Goal: Entertainment & Leisure: Consume media (video, audio)

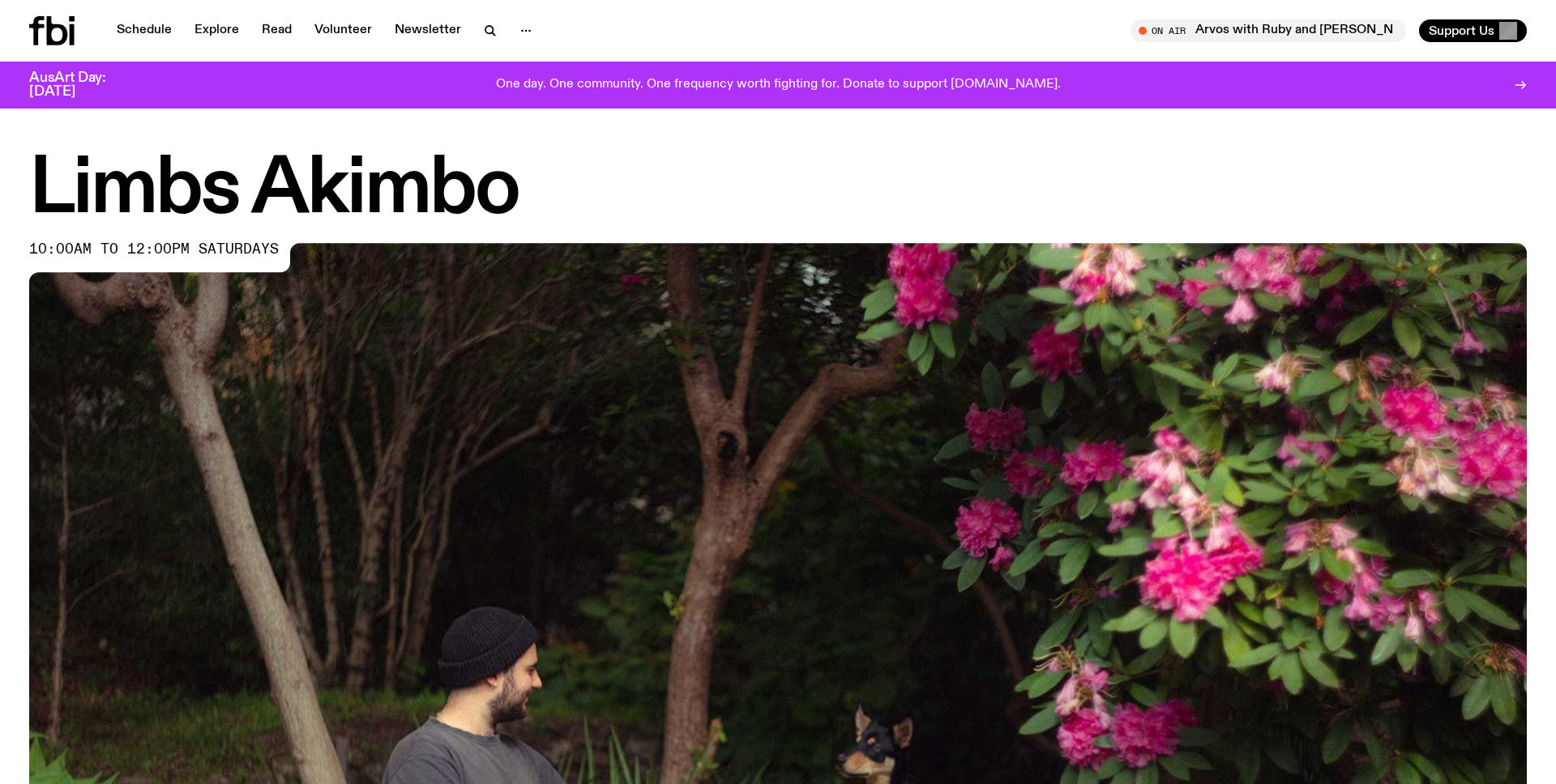
click at [150, 252] on span "10:00am to 12:00pm saturdays" at bounding box center [154, 249] width 250 height 13
click at [254, 256] on span "10:00am to 12:00pm saturdays" at bounding box center [154, 249] width 250 height 13
click at [249, 252] on span "10:00am to 12:00pm saturdays" at bounding box center [154, 249] width 250 height 13
click at [314, 206] on h1 "Limbs Akimbo" at bounding box center [778, 190] width 1498 height 73
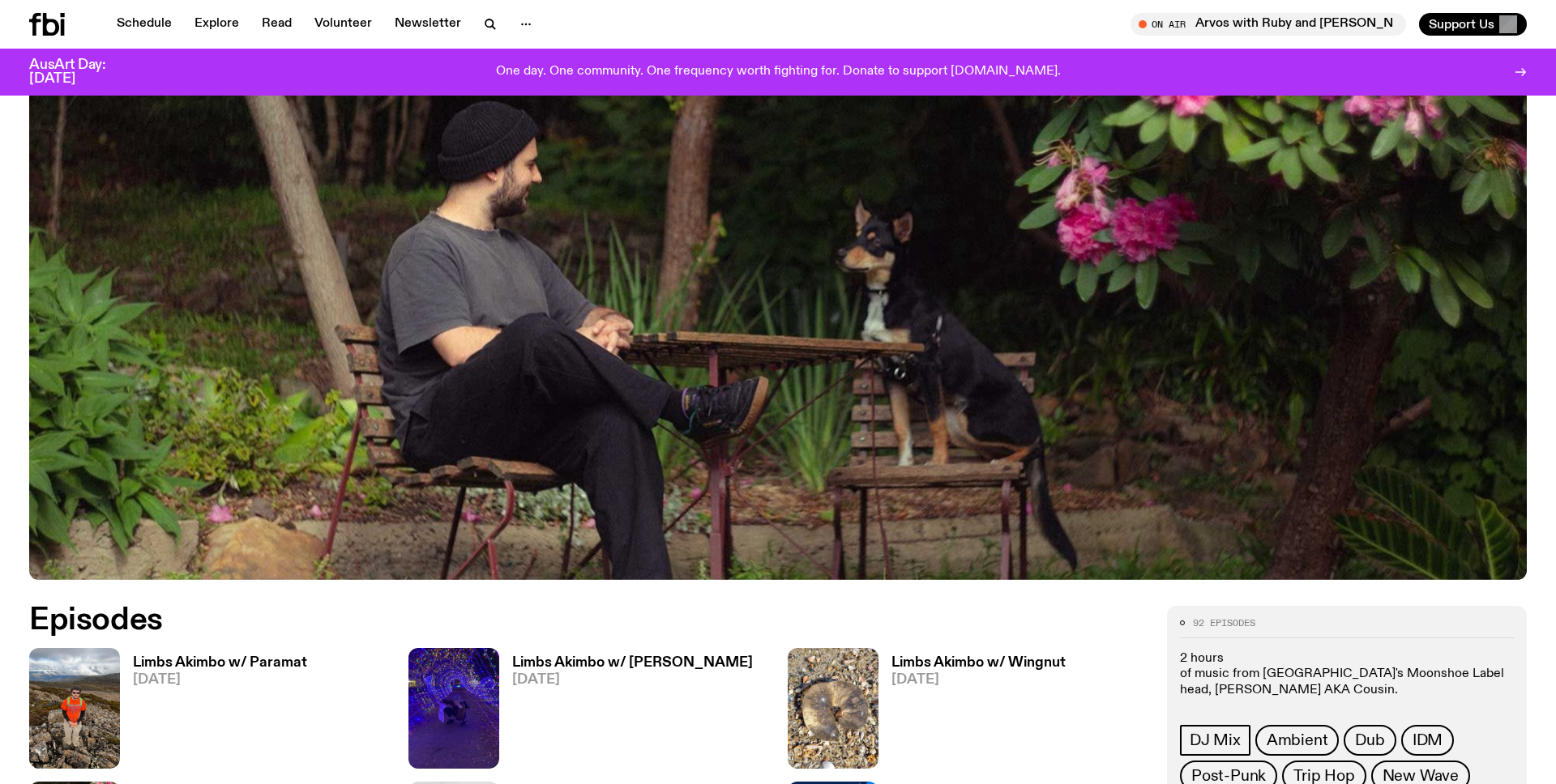
scroll to position [693, 0]
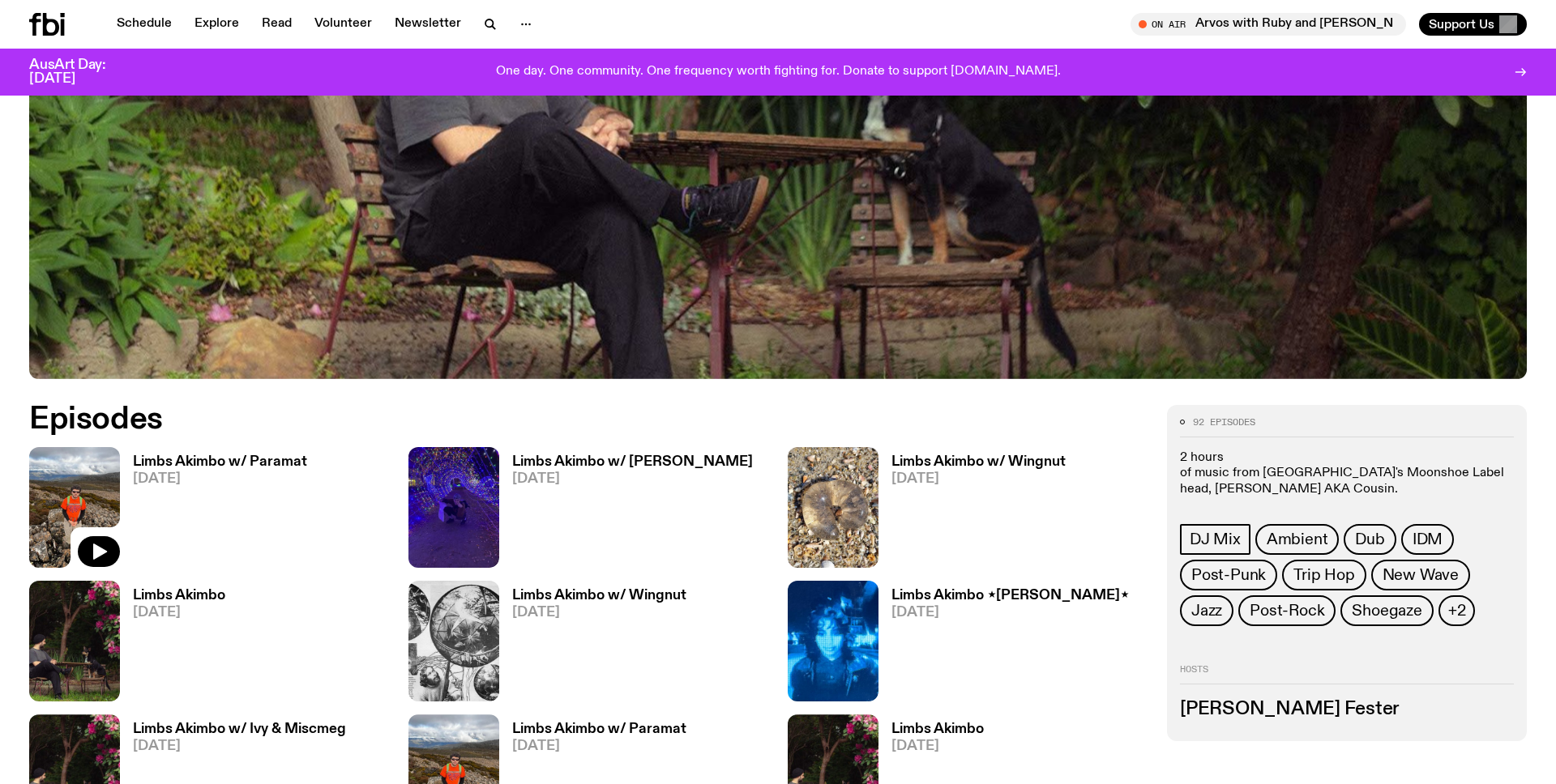
click at [78, 499] on img at bounding box center [74, 507] width 91 height 121
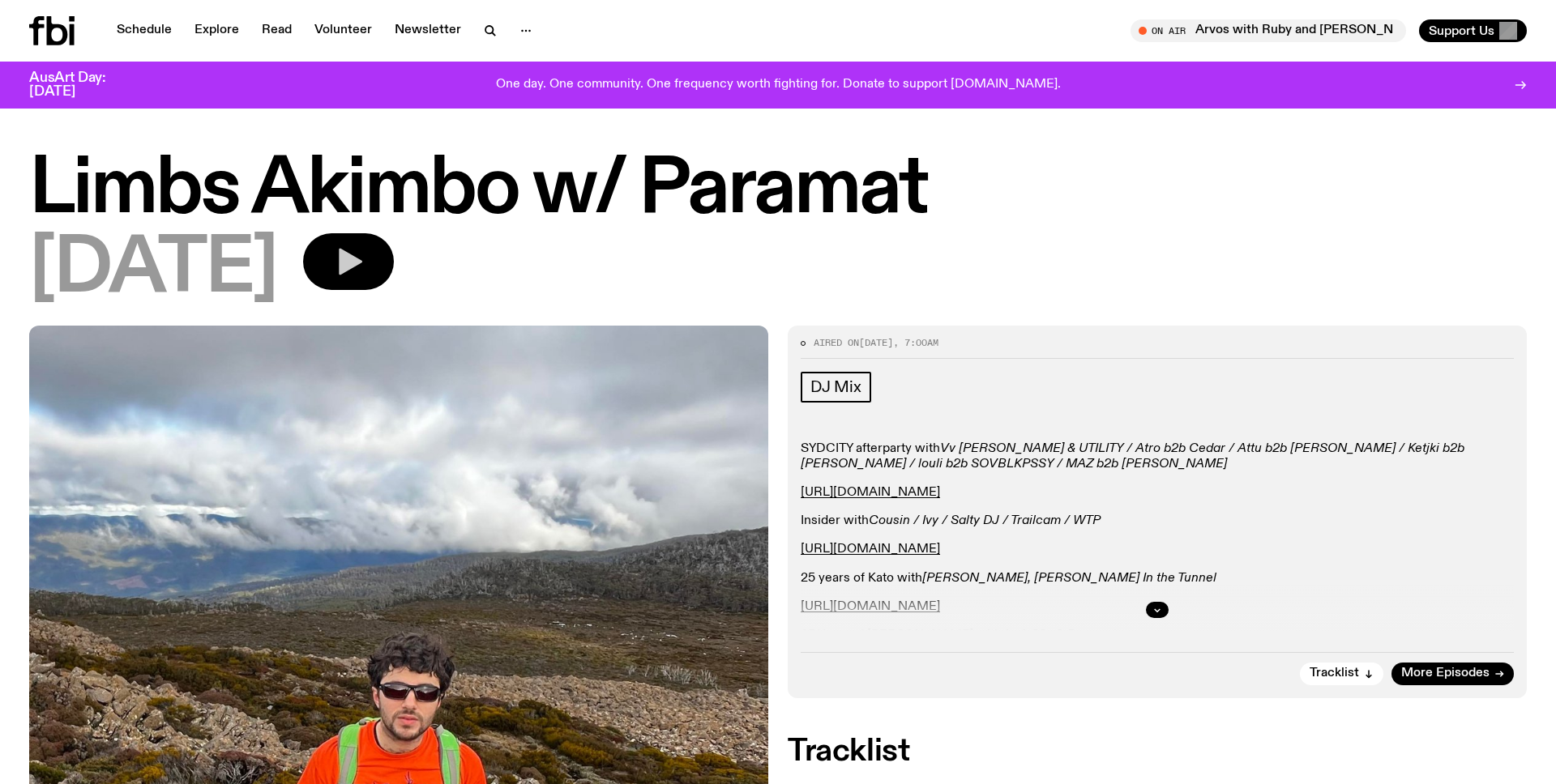
click at [394, 270] on button "button" at bounding box center [349, 262] width 91 height 57
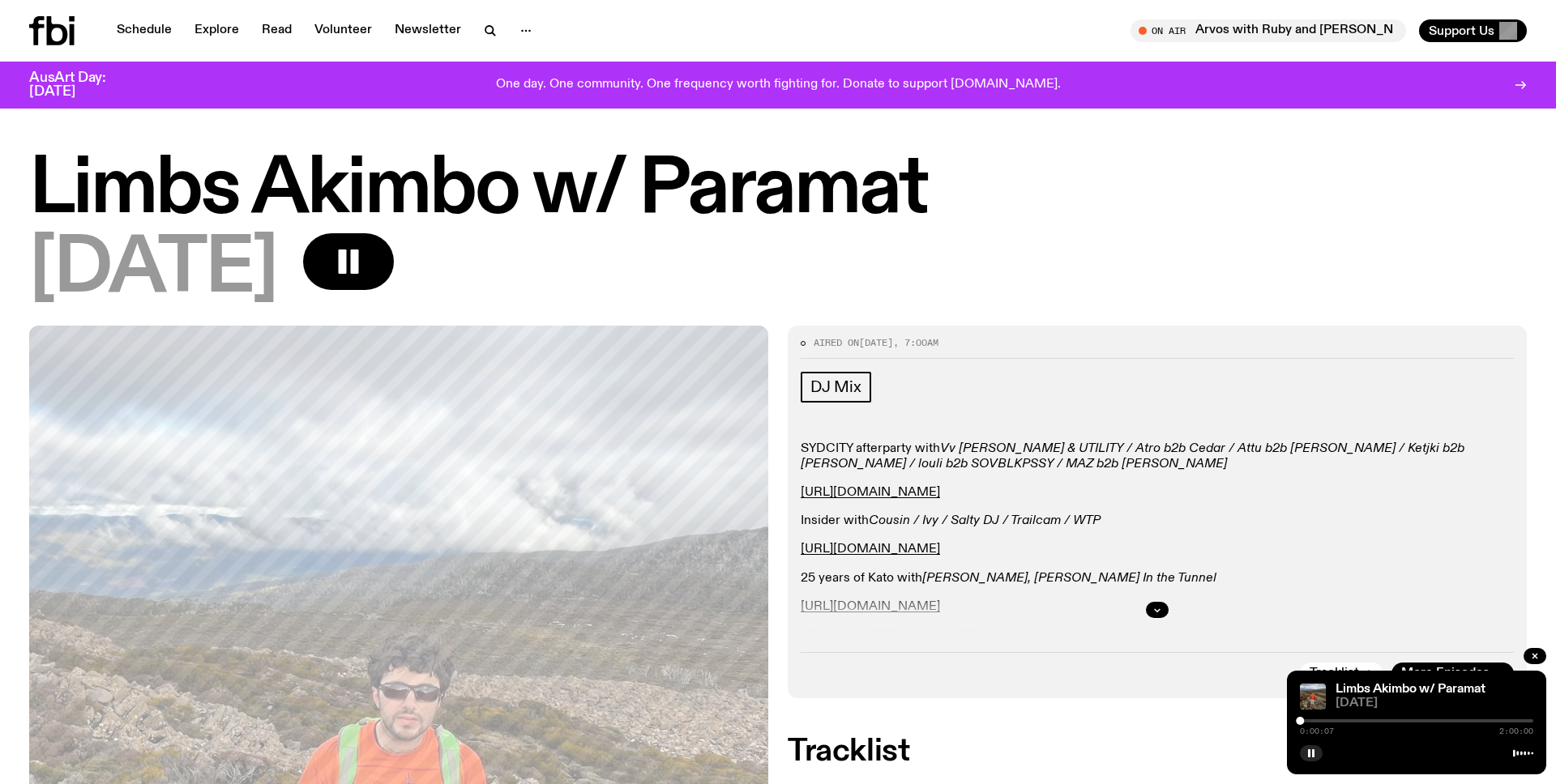
click at [1316, 720] on div at bounding box center [1417, 721] width 234 height 3
click at [1341, 721] on div at bounding box center [1417, 721] width 234 height 3
click at [1374, 721] on div at bounding box center [1417, 721] width 234 height 3
click at [1427, 719] on div at bounding box center [1417, 721] width 234 height 3
click at [913, 606] on div at bounding box center [1157, 610] width 714 height 52
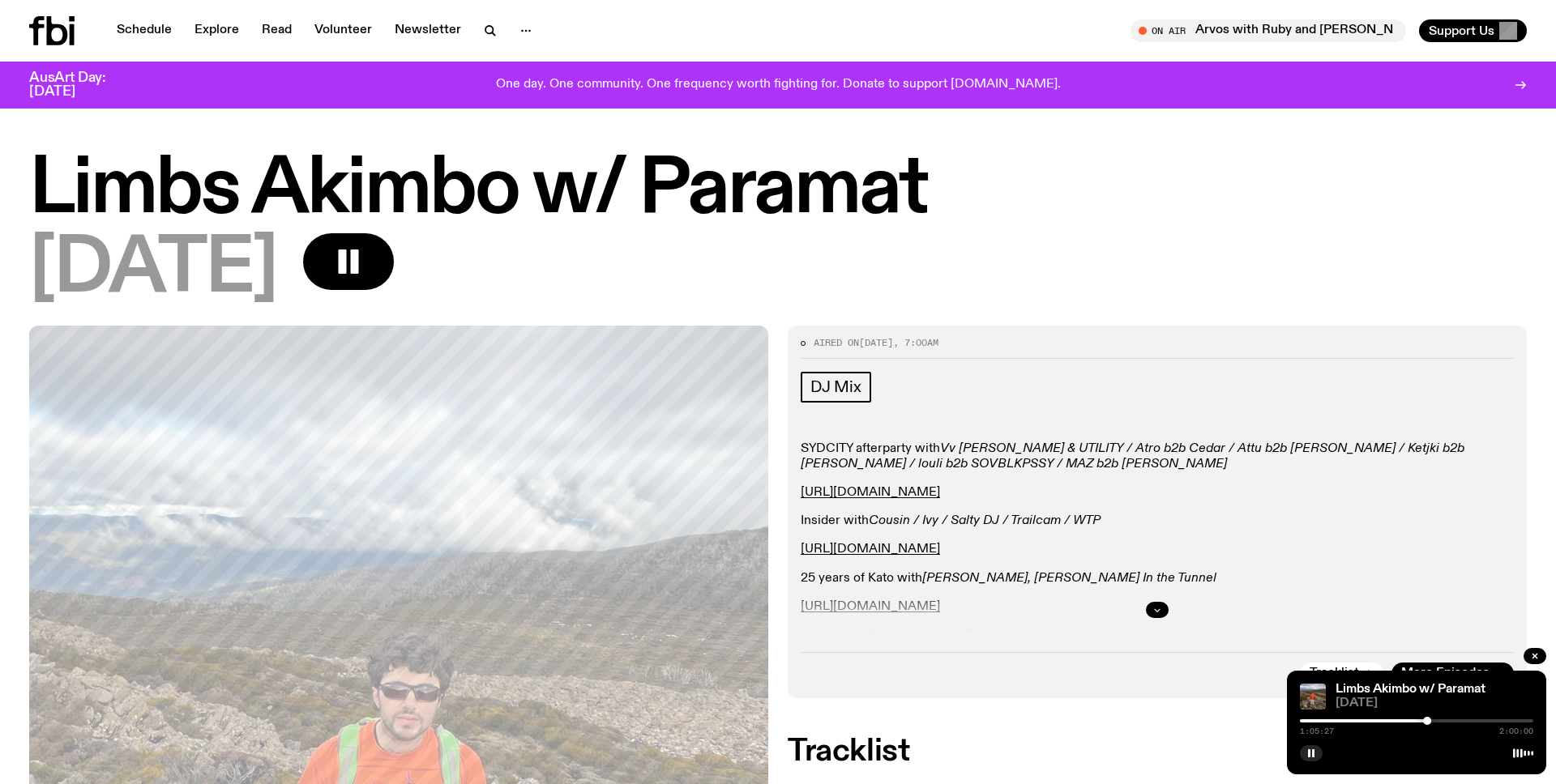
click at [1158, 611] on icon "button" at bounding box center [1158, 610] width 6 height 3
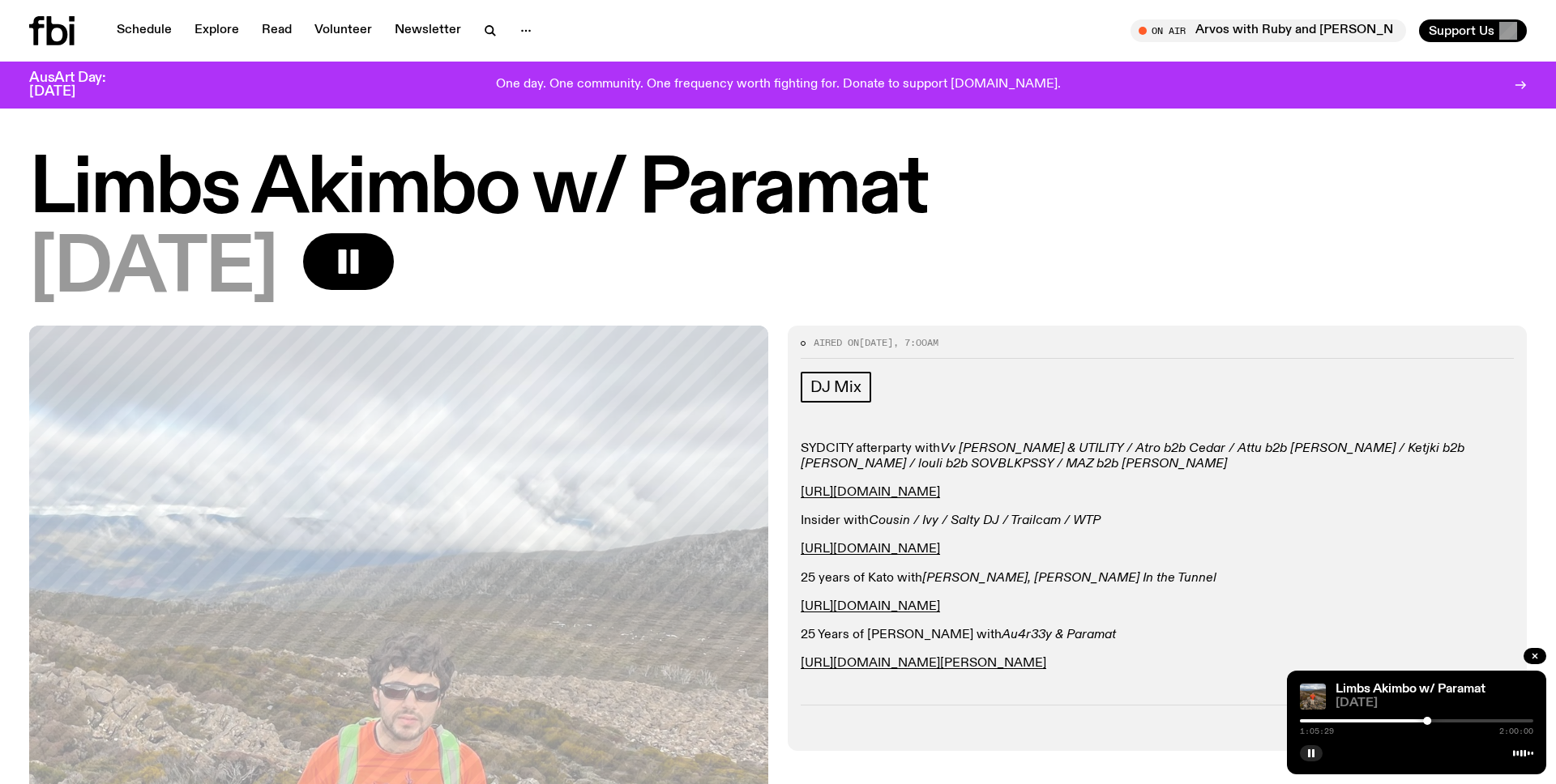
click at [1440, 722] on div "1:05:29 2:00:00" at bounding box center [1417, 726] width 234 height 19
click at [1443, 721] on div at bounding box center [1417, 721] width 234 height 3
click at [1460, 719] on div at bounding box center [1417, 721] width 234 height 3
click at [1479, 719] on div at bounding box center [1417, 721] width 234 height 3
click at [1401, 721] on div at bounding box center [1363, 721] width 234 height 3
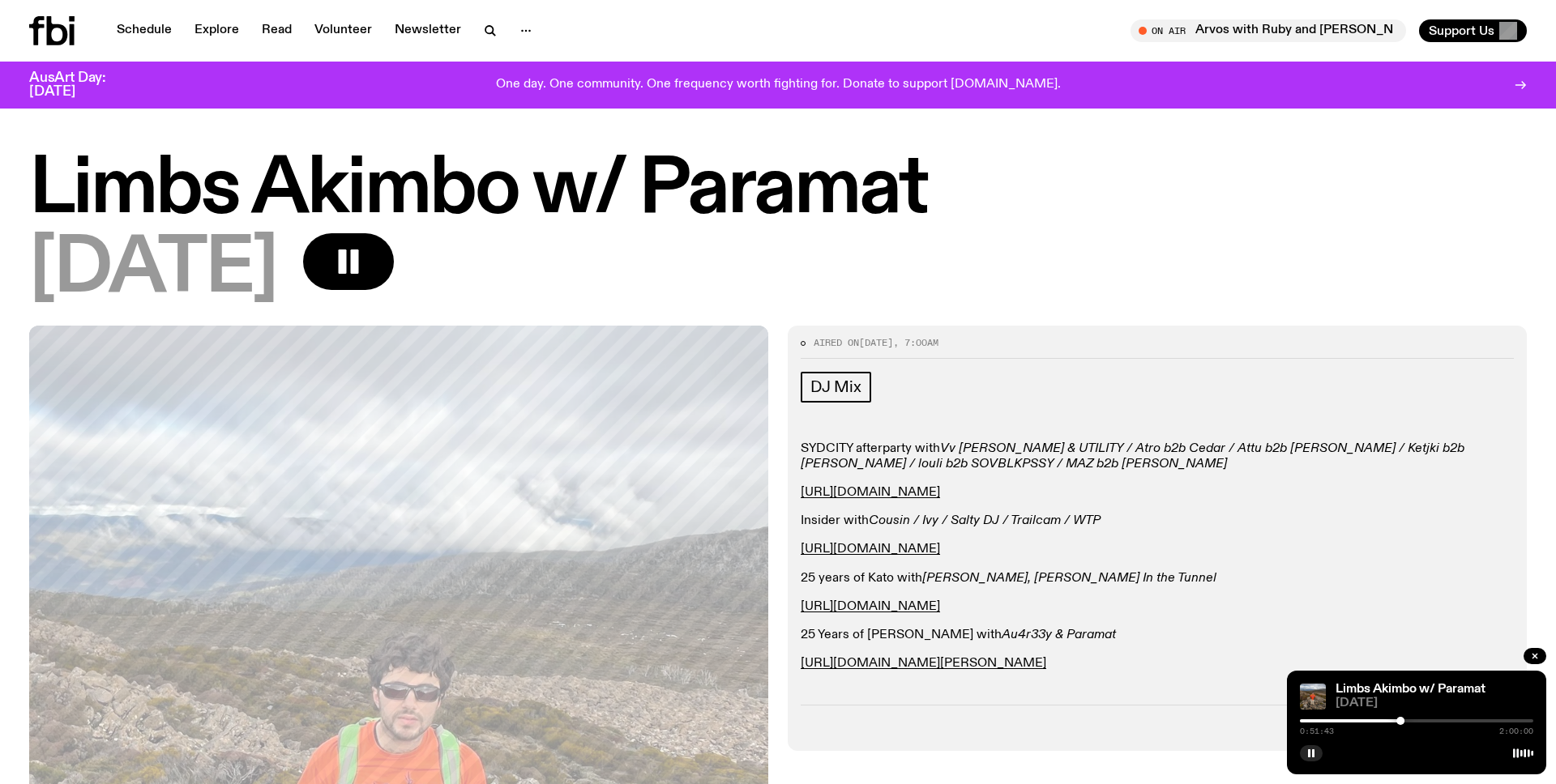
click at [1379, 721] on div at bounding box center [1284, 721] width 234 height 3
click at [1357, 720] on div at bounding box center [1262, 721] width 234 height 3
click at [1337, 720] on div at bounding box center [1240, 721] width 234 height 3
click at [1323, 721] on div at bounding box center [1221, 721] width 234 height 3
click at [1314, 722] on div at bounding box center [1207, 721] width 234 height 3
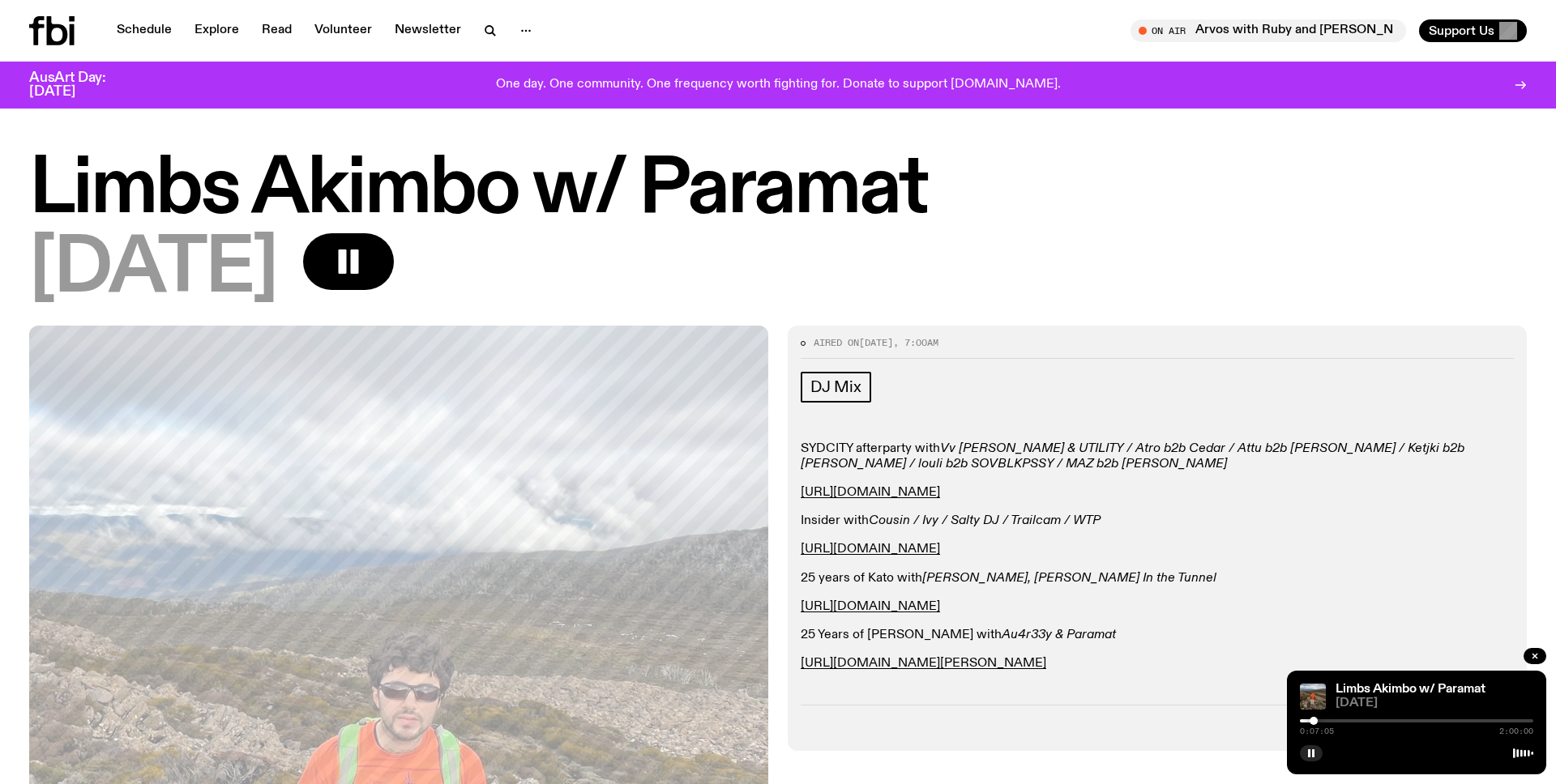
click at [1329, 722] on div at bounding box center [1417, 721] width 234 height 3
click at [1355, 722] on div at bounding box center [1417, 721] width 234 height 3
click at [1380, 722] on div at bounding box center [1417, 721] width 234 height 3
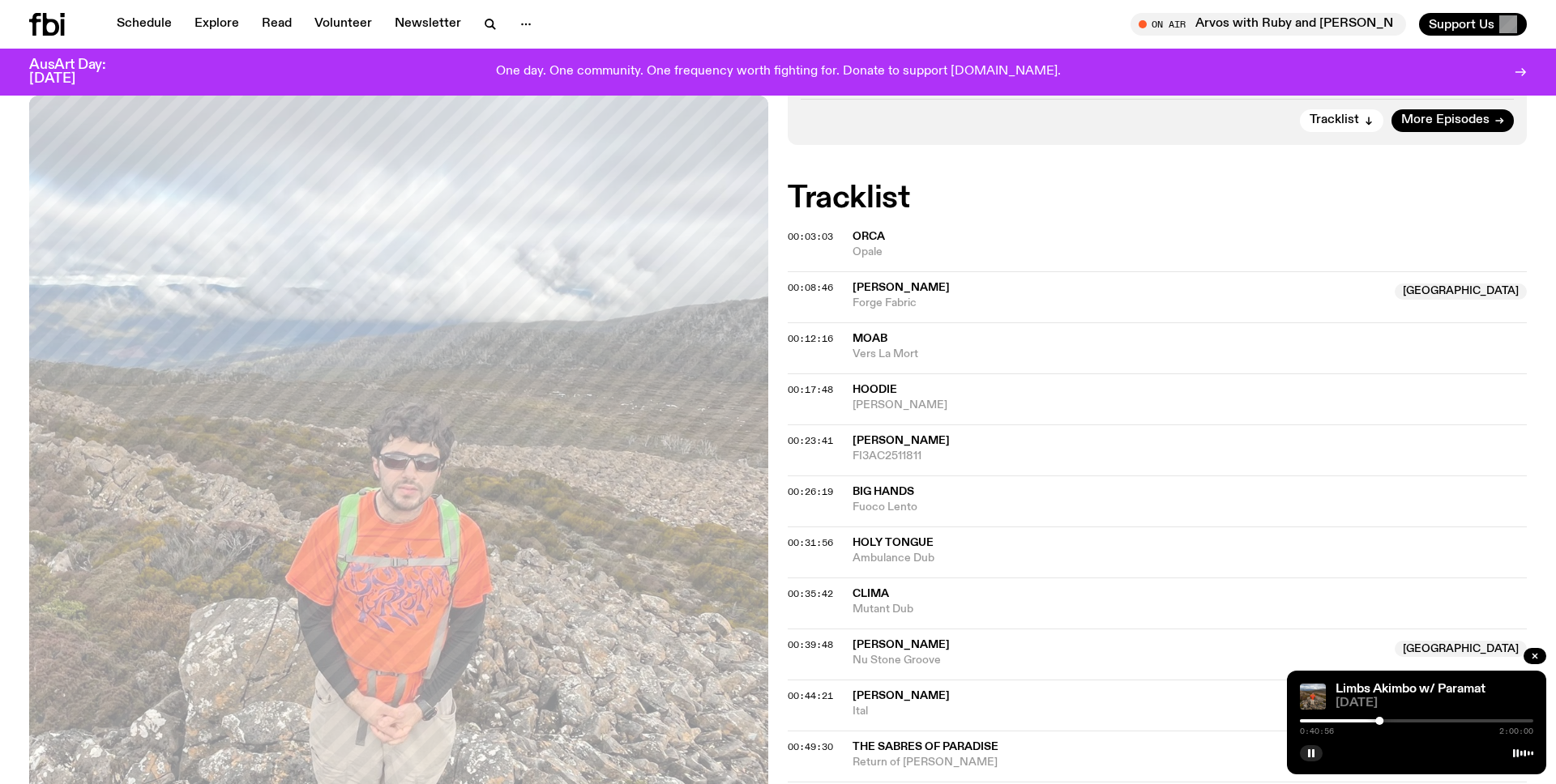
scroll to position [583, 0]
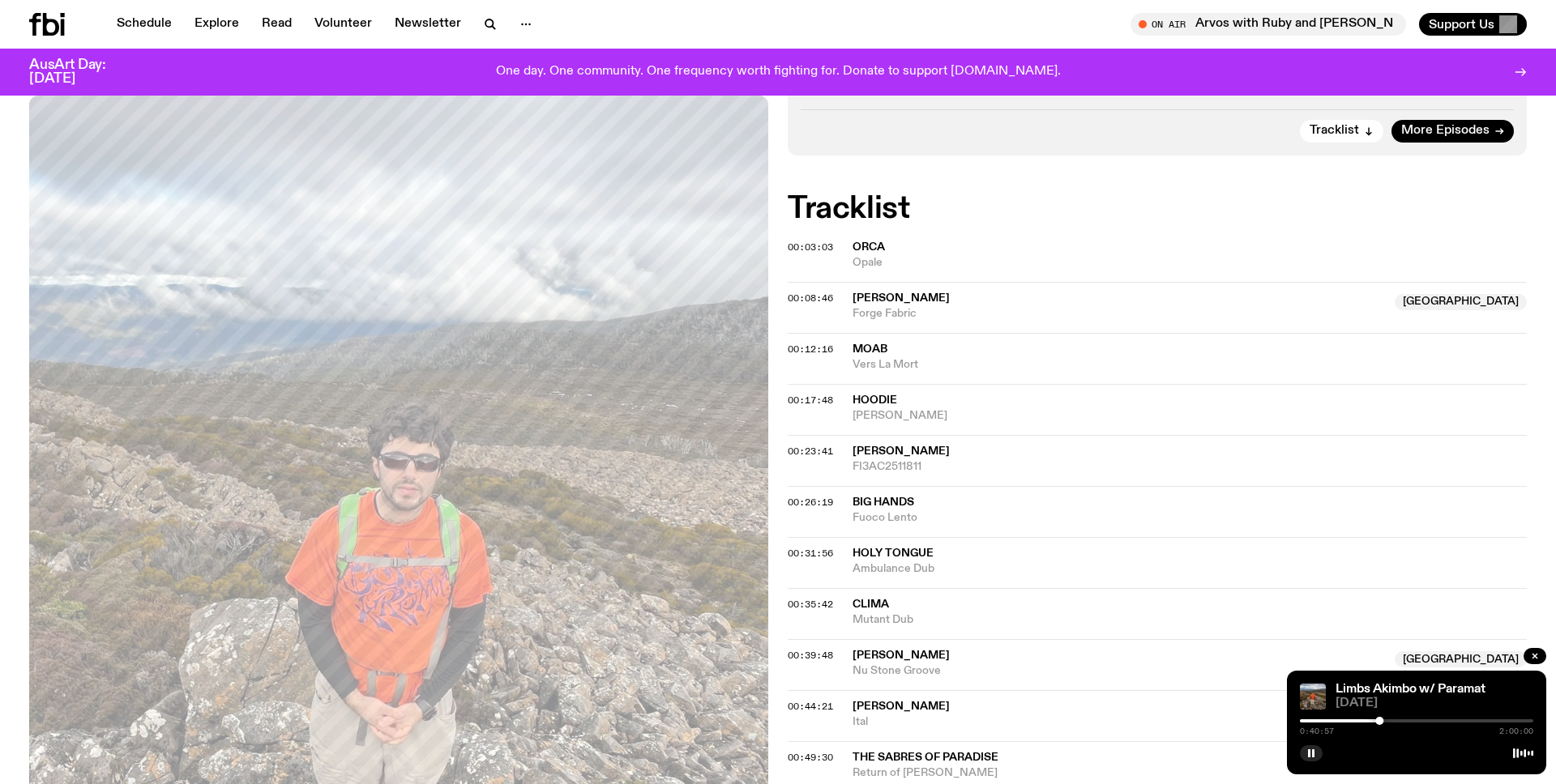
click at [1389, 717] on div "0:40:57 2:00:00" at bounding box center [1417, 726] width 234 height 19
click at [882, 404] on span "hoodie" at bounding box center [875, 399] width 45 height 11
click at [1393, 721] on div at bounding box center [1417, 721] width 234 height 3
click at [1401, 719] on div at bounding box center [1417, 721] width 234 height 3
click at [1414, 719] on div at bounding box center [1417, 721] width 234 height 3
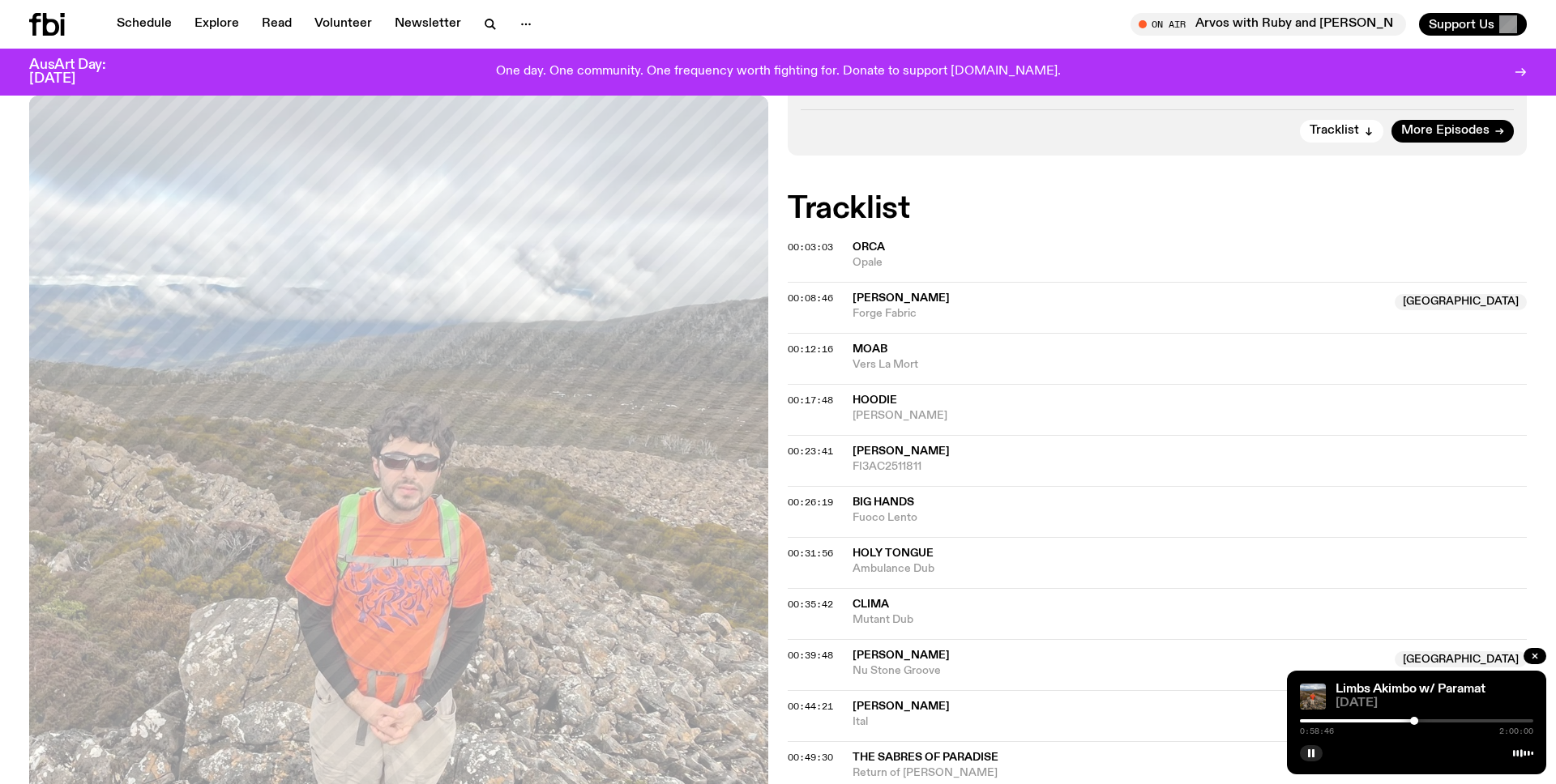
click at [1424, 719] on div at bounding box center [1417, 721] width 234 height 3
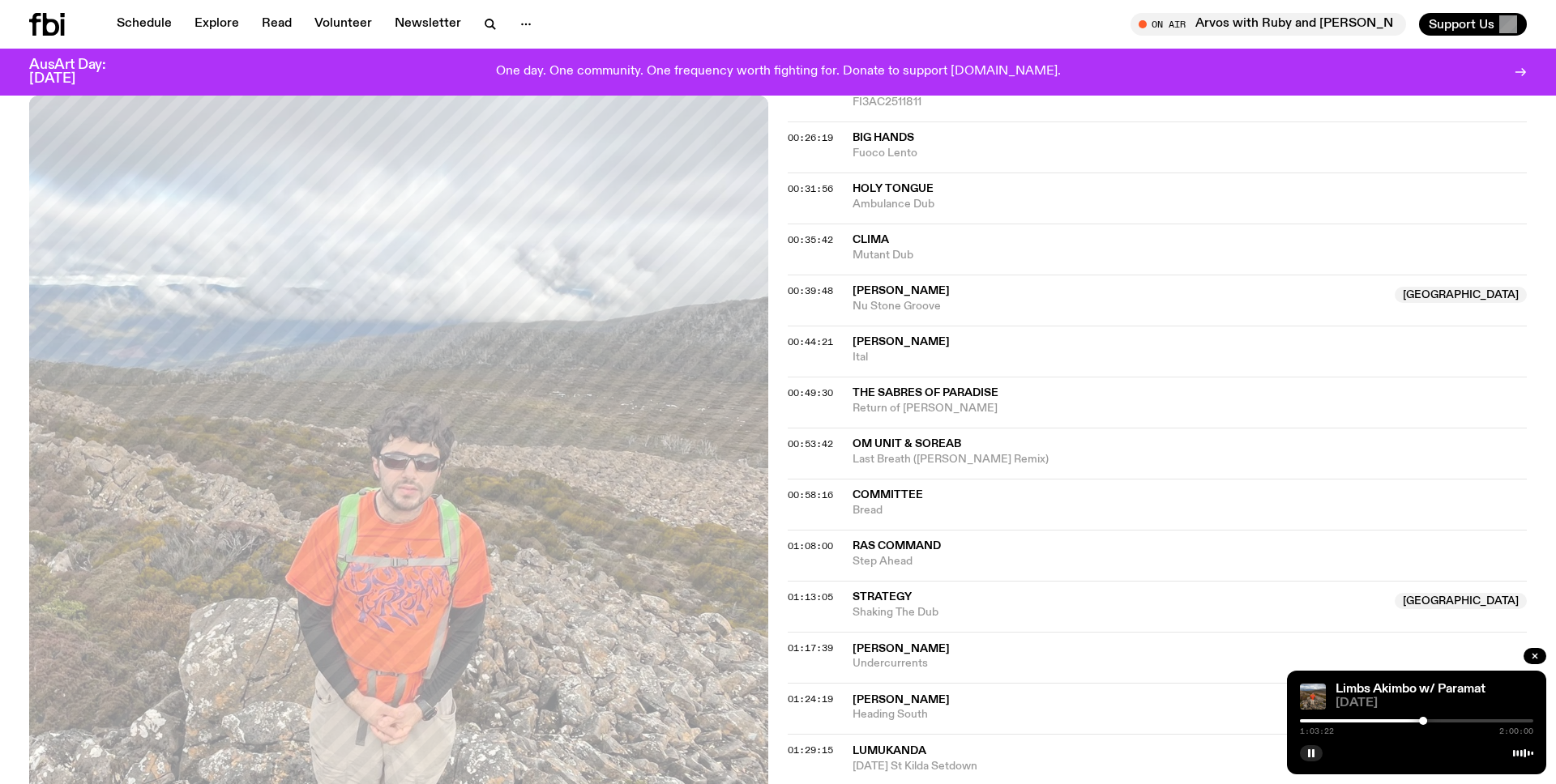
scroll to position [966, 0]
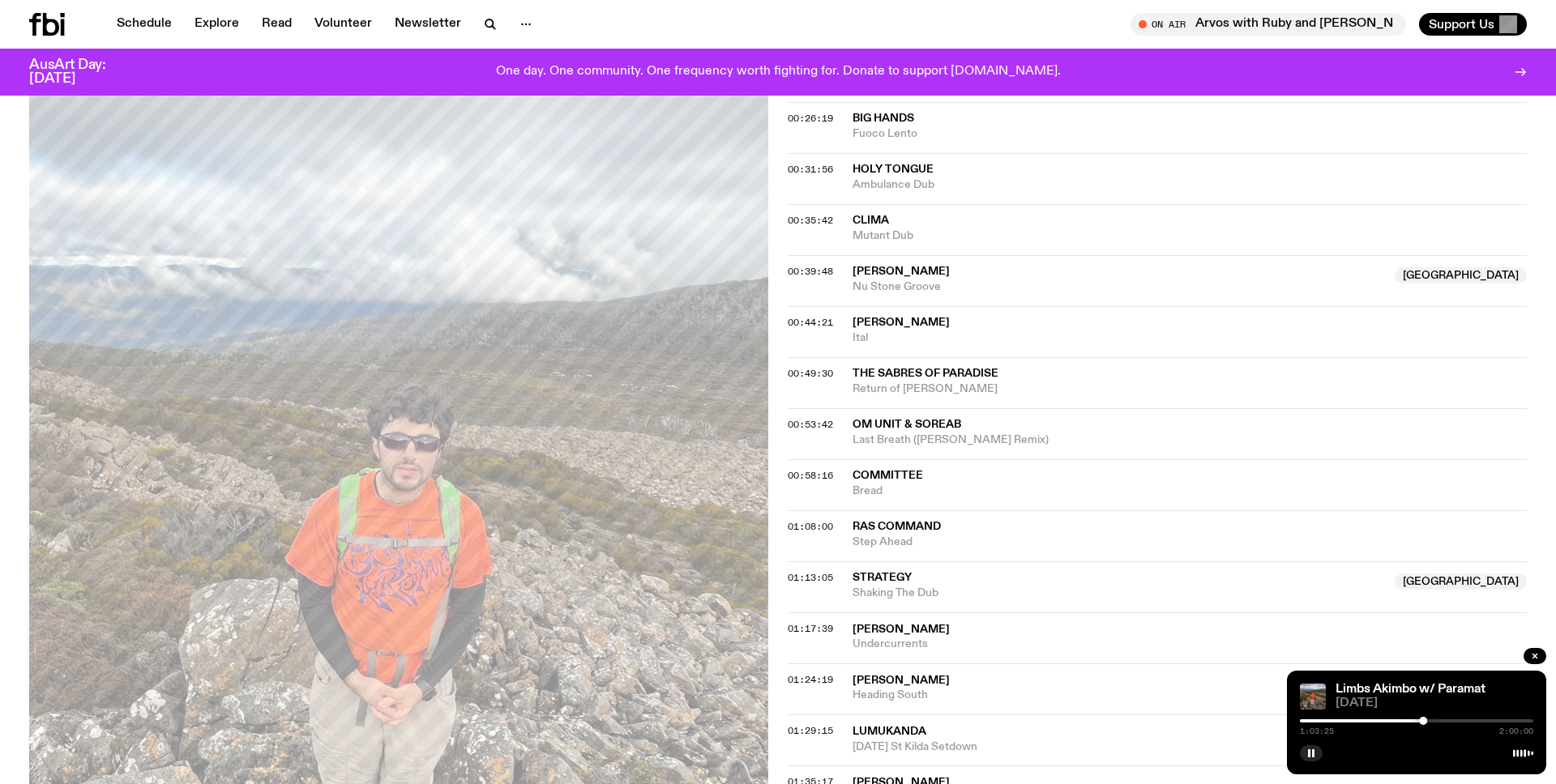
click at [873, 478] on span "Committee" at bounding box center [888, 475] width 71 height 11
click at [1313, 758] on button "button" at bounding box center [1311, 753] width 22 height 16
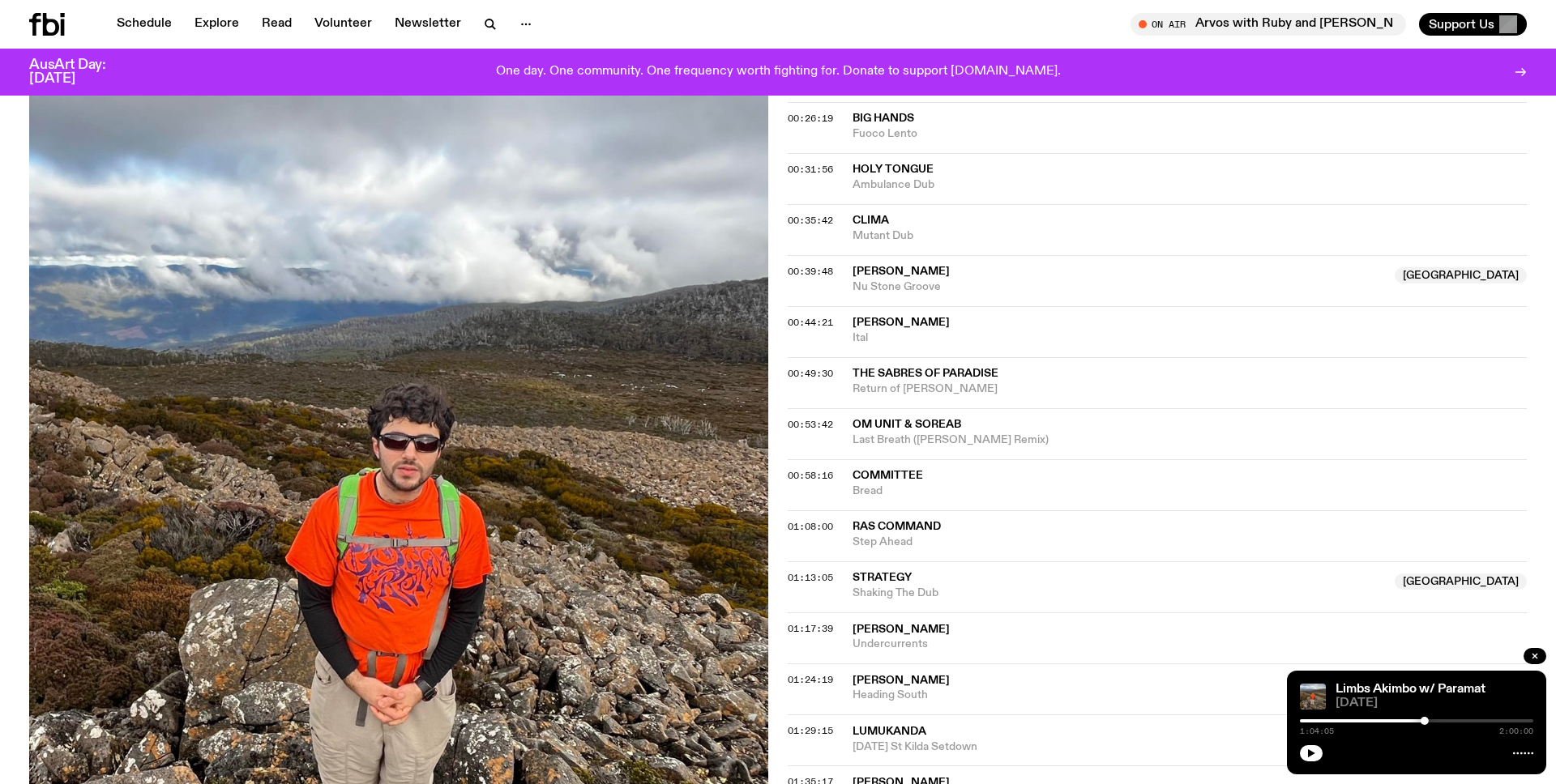
click at [1301, 759] on div at bounding box center [1417, 752] width 234 height 19
click at [1317, 755] on button "button" at bounding box center [1311, 753] width 22 height 16
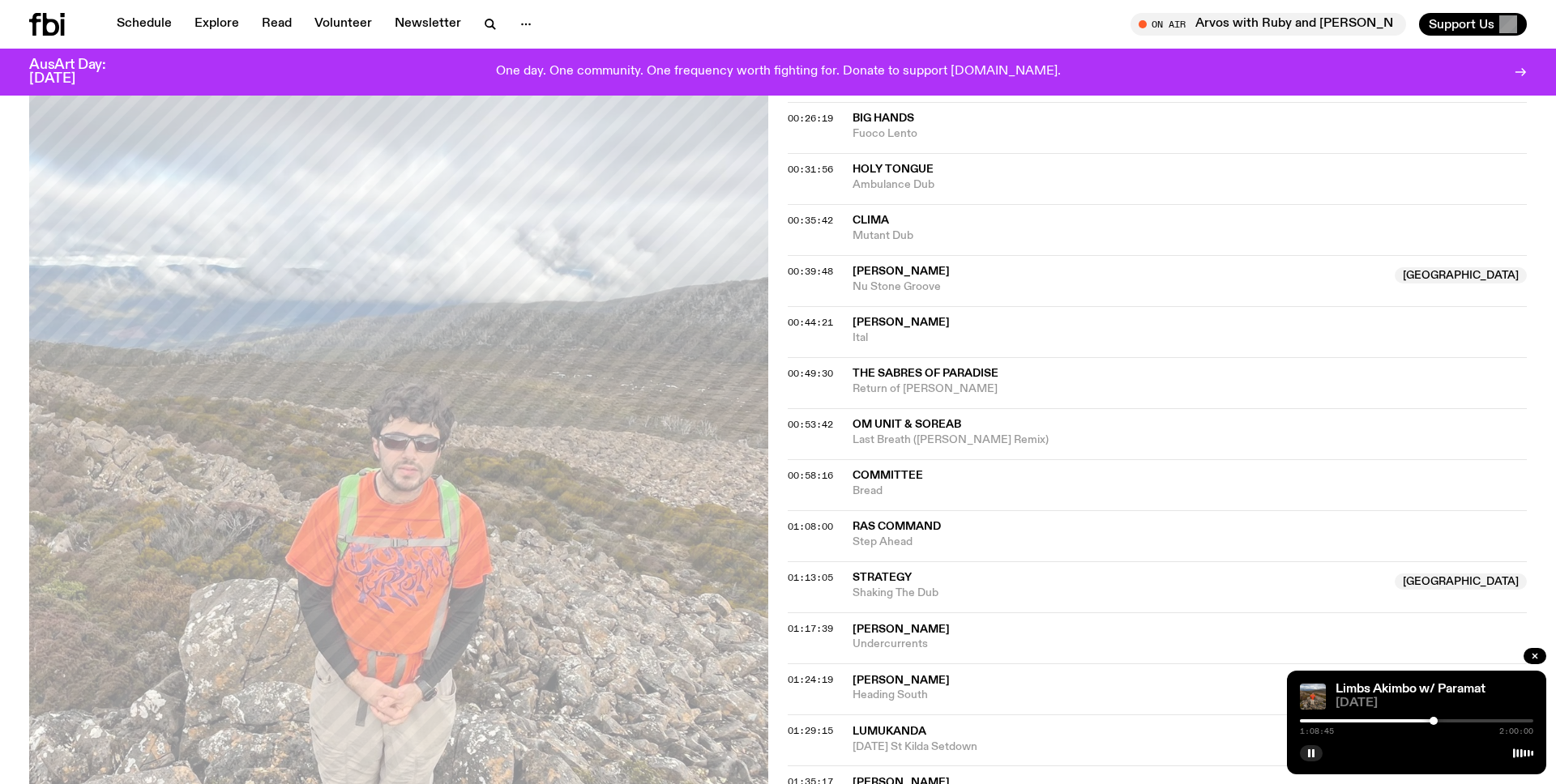
click at [1435, 719] on div at bounding box center [1433, 720] width 8 height 8
click at [1444, 719] on div at bounding box center [1444, 720] width 8 height 8
click at [1450, 719] on div at bounding box center [1444, 720] width 8 height 8
drag, startPoint x: 1452, startPoint y: 719, endPoint x: 1463, endPoint y: 719, distance: 11.0
click at [1463, 719] on div at bounding box center [1462, 720] width 8 height 8
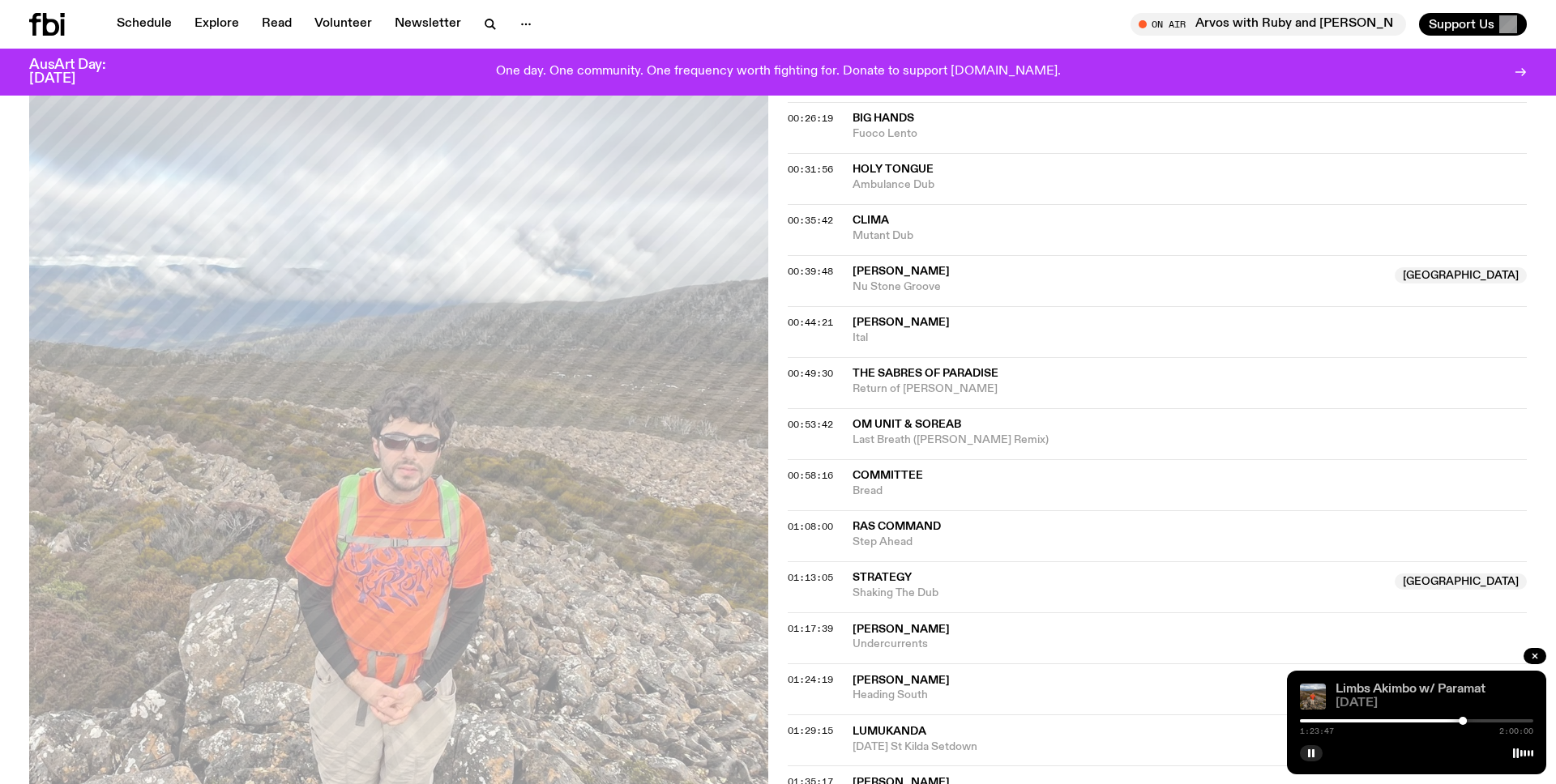
click at [1448, 685] on link "Limbs Akimbo w/ Paramat" at bounding box center [1411, 689] width 150 height 13
click at [1468, 722] on div at bounding box center [1468, 720] width 8 height 8
drag, startPoint x: 1468, startPoint y: 722, endPoint x: 1479, endPoint y: 722, distance: 11.0
click at [1479, 722] on div at bounding box center [1479, 720] width 8 height 8
drag, startPoint x: 1480, startPoint y: 722, endPoint x: 1495, endPoint y: 722, distance: 15.0
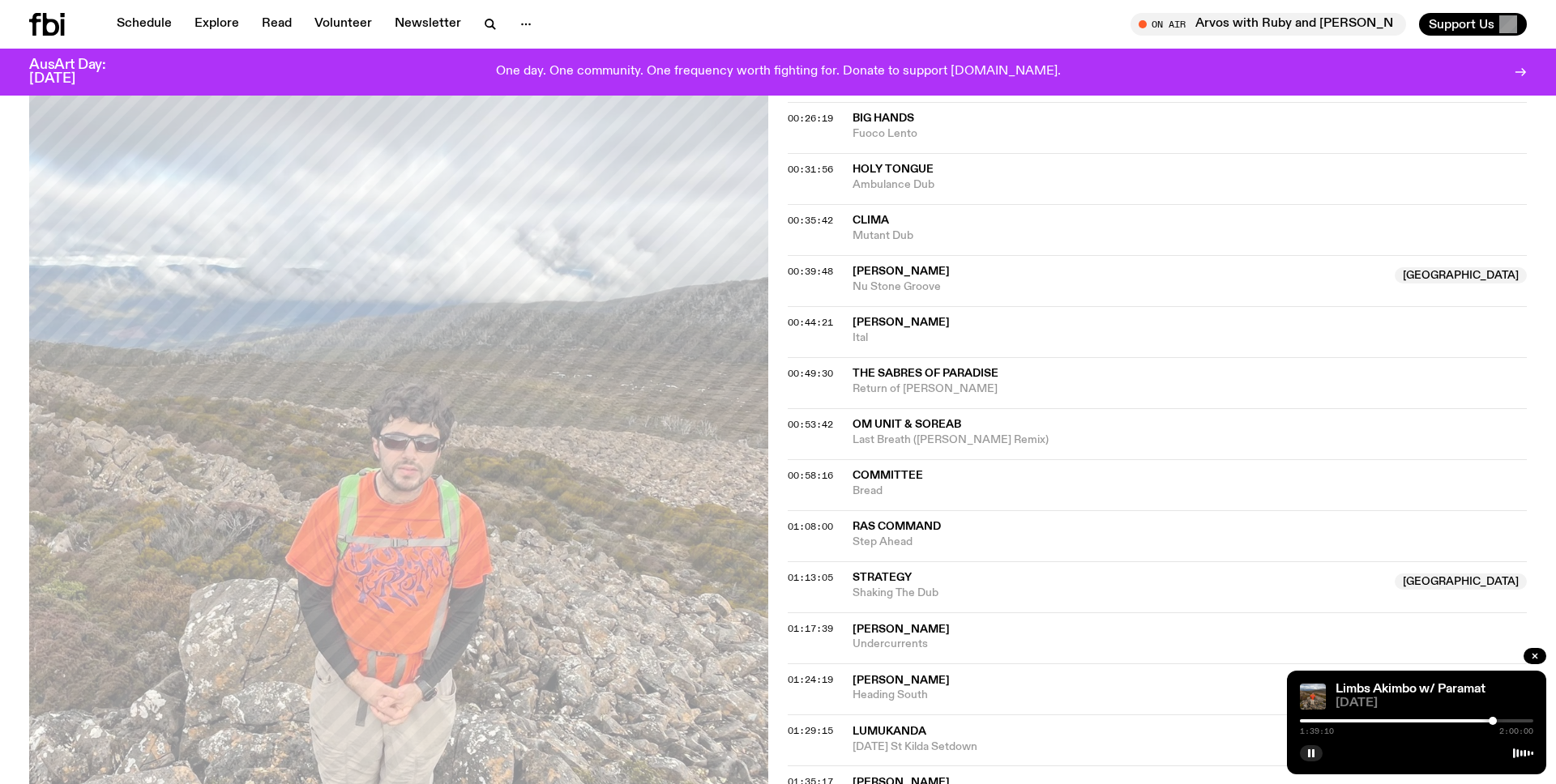
click at [1495, 722] on div at bounding box center [1493, 720] width 8 height 8
drag, startPoint x: 1495, startPoint y: 722, endPoint x: 1507, endPoint y: 722, distance: 12.0
click at [1503, 722] on div at bounding box center [1498, 720] width 8 height 8
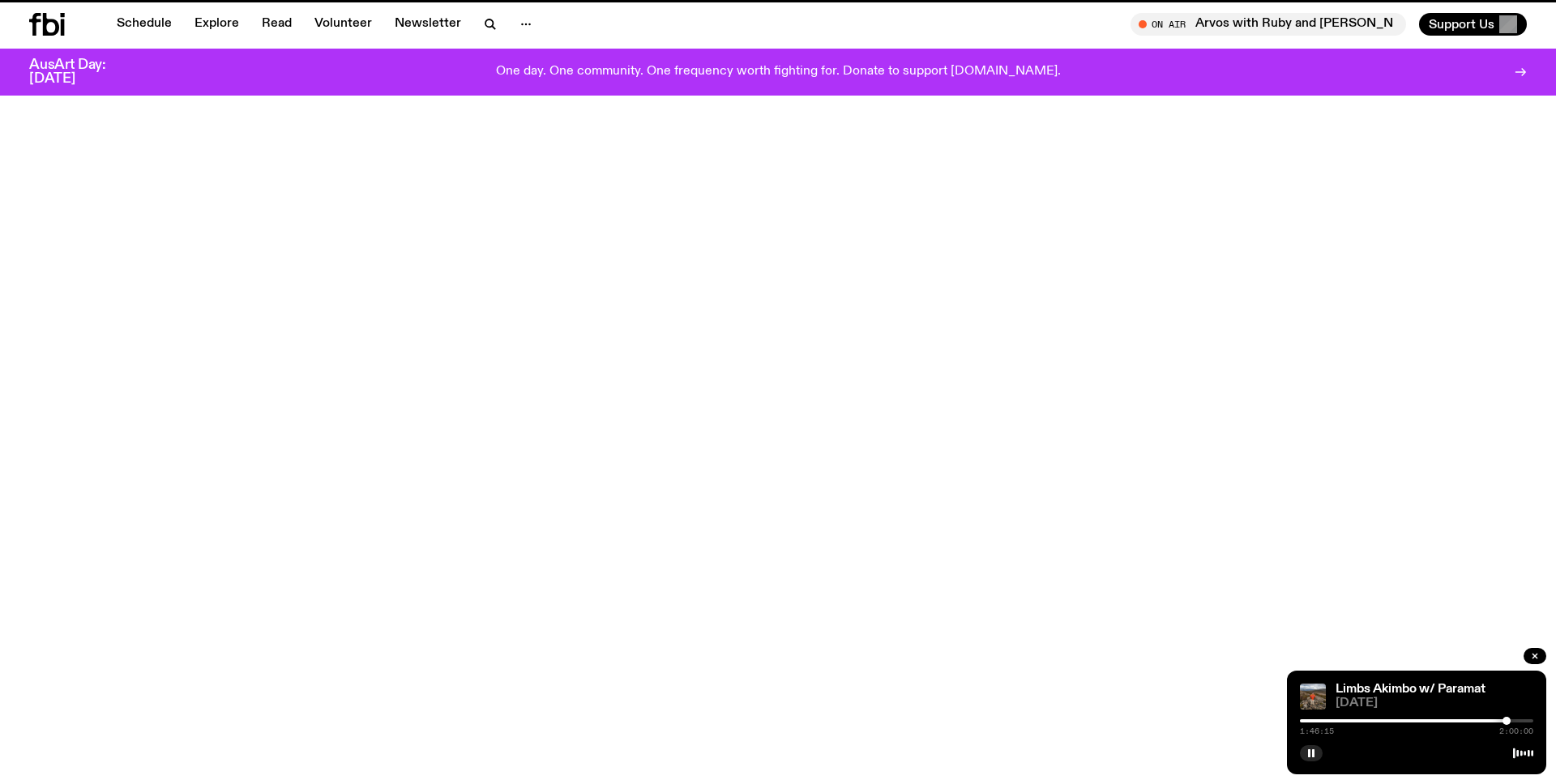
scroll to position [693, 0]
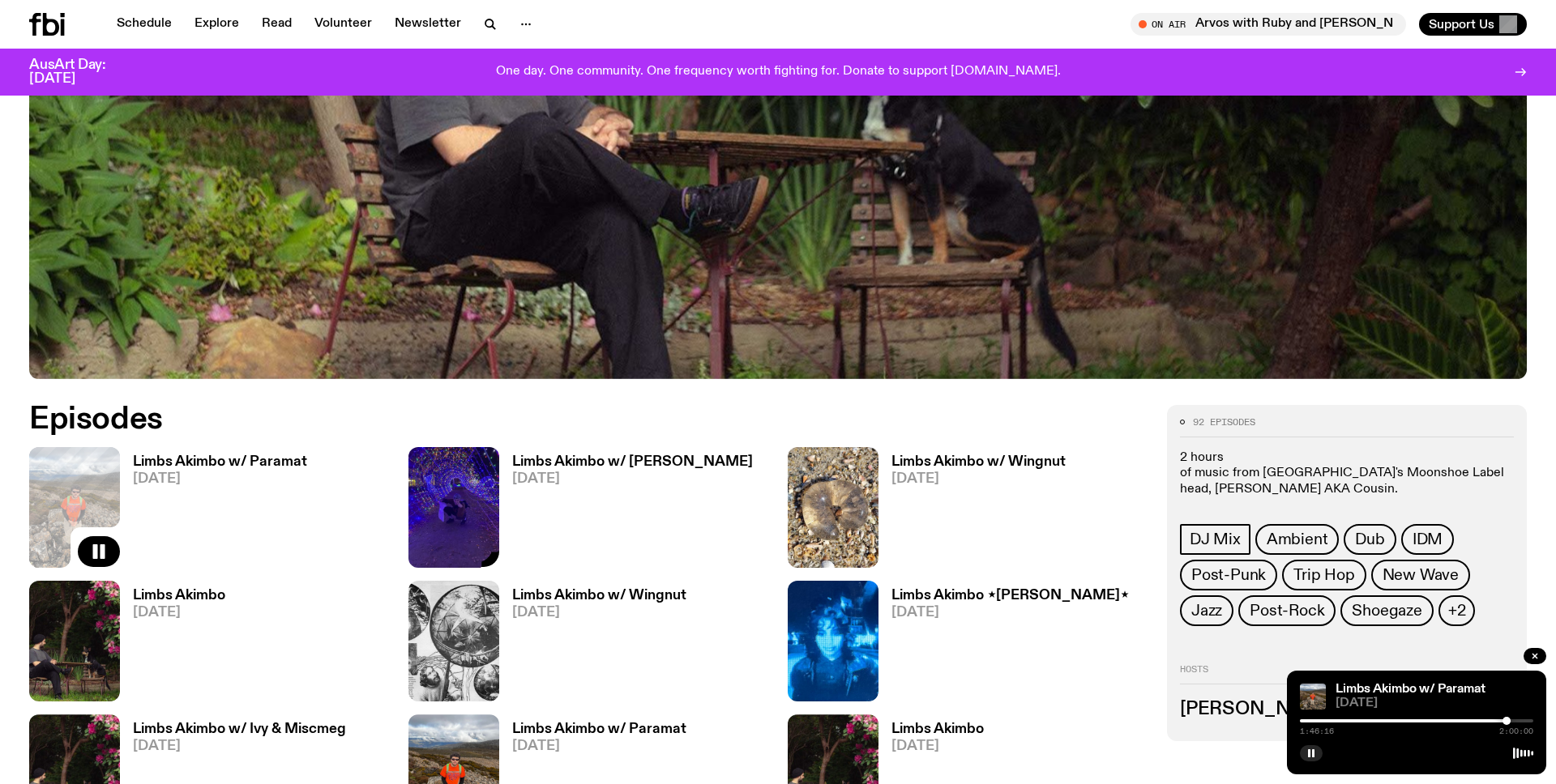
click at [463, 503] on img at bounding box center [453, 507] width 91 height 121
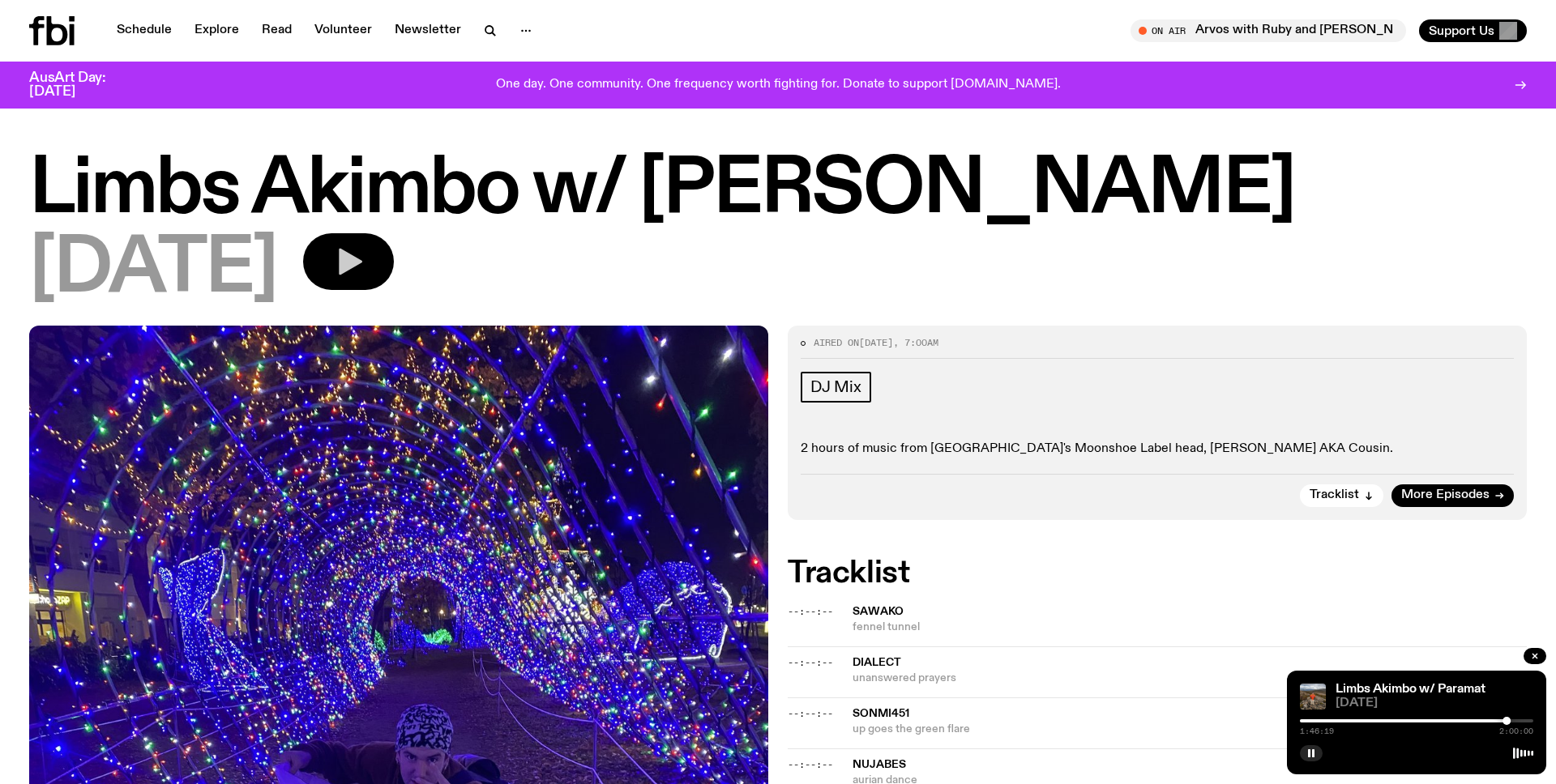
click at [365, 258] on icon "button" at bounding box center [348, 261] width 32 height 32
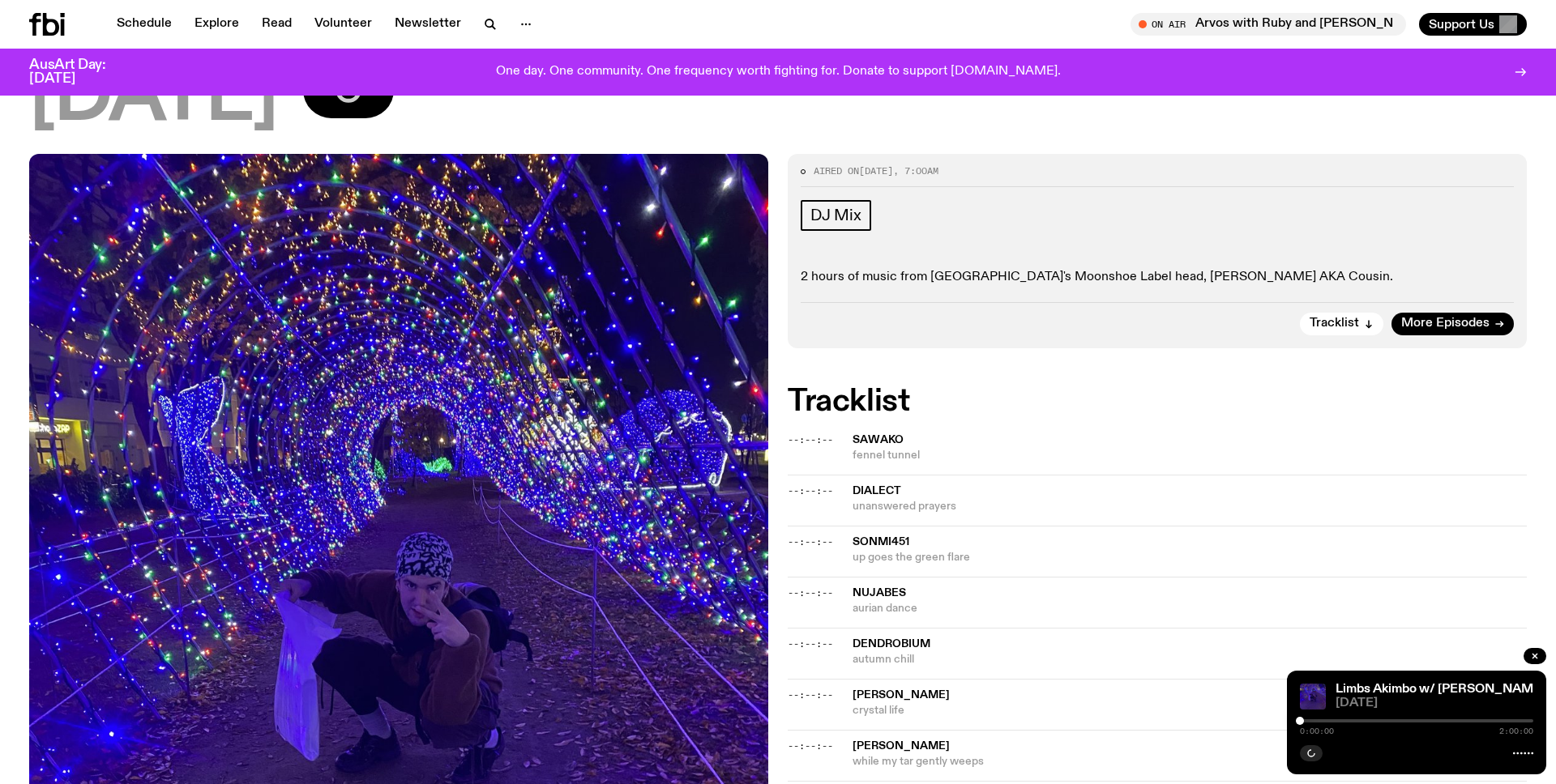
scroll to position [241, 0]
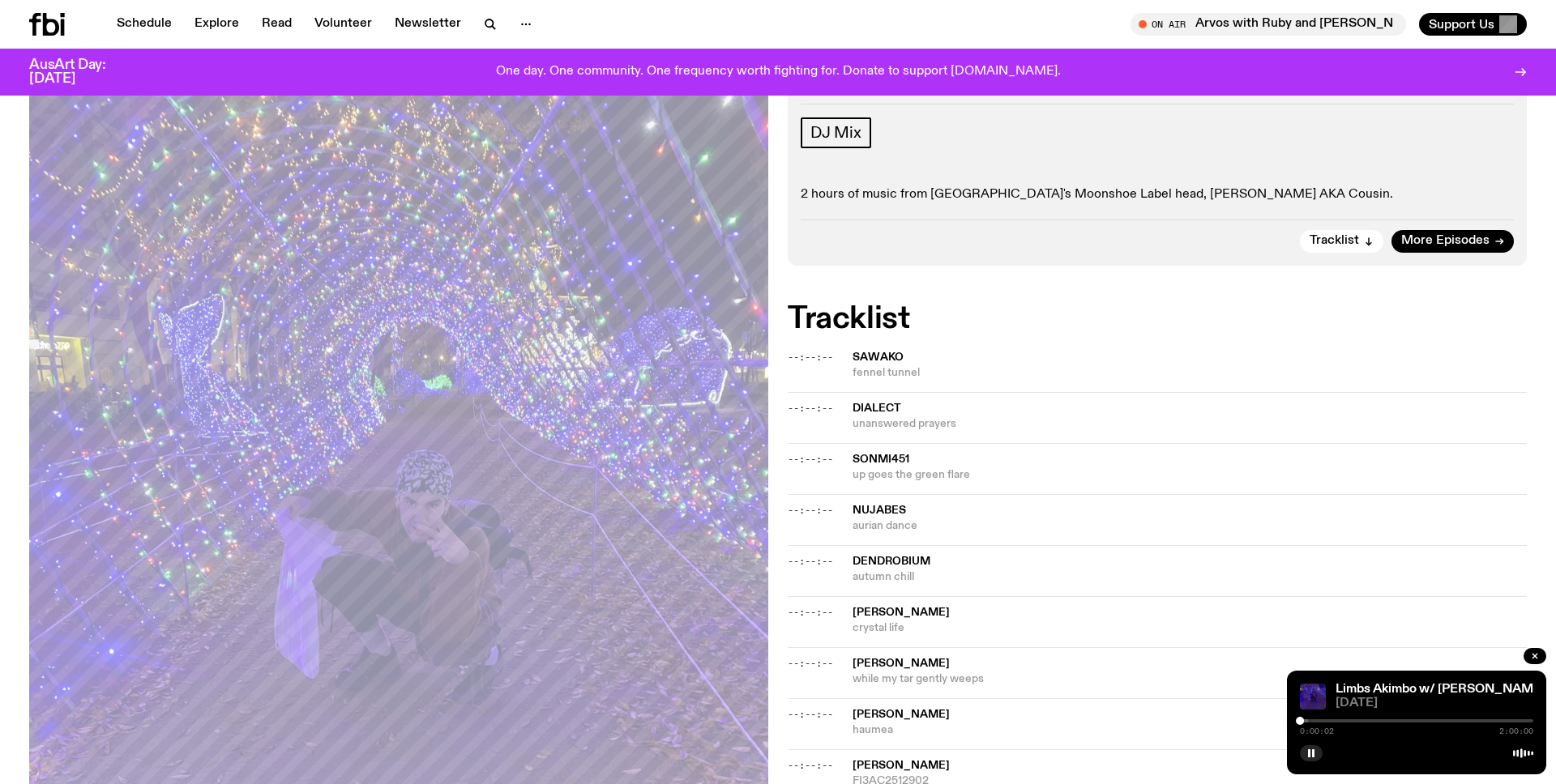
click at [1310, 722] on div at bounding box center [1417, 721] width 234 height 3
drag, startPoint x: 1314, startPoint y: 719, endPoint x: 1323, endPoint y: 719, distance: 9.0
click at [1323, 719] on div at bounding box center [1417, 721] width 234 height 3
click at [1329, 719] on div at bounding box center [1324, 720] width 8 height 8
drag, startPoint x: 1329, startPoint y: 719, endPoint x: 1341, endPoint y: 719, distance: 12.0
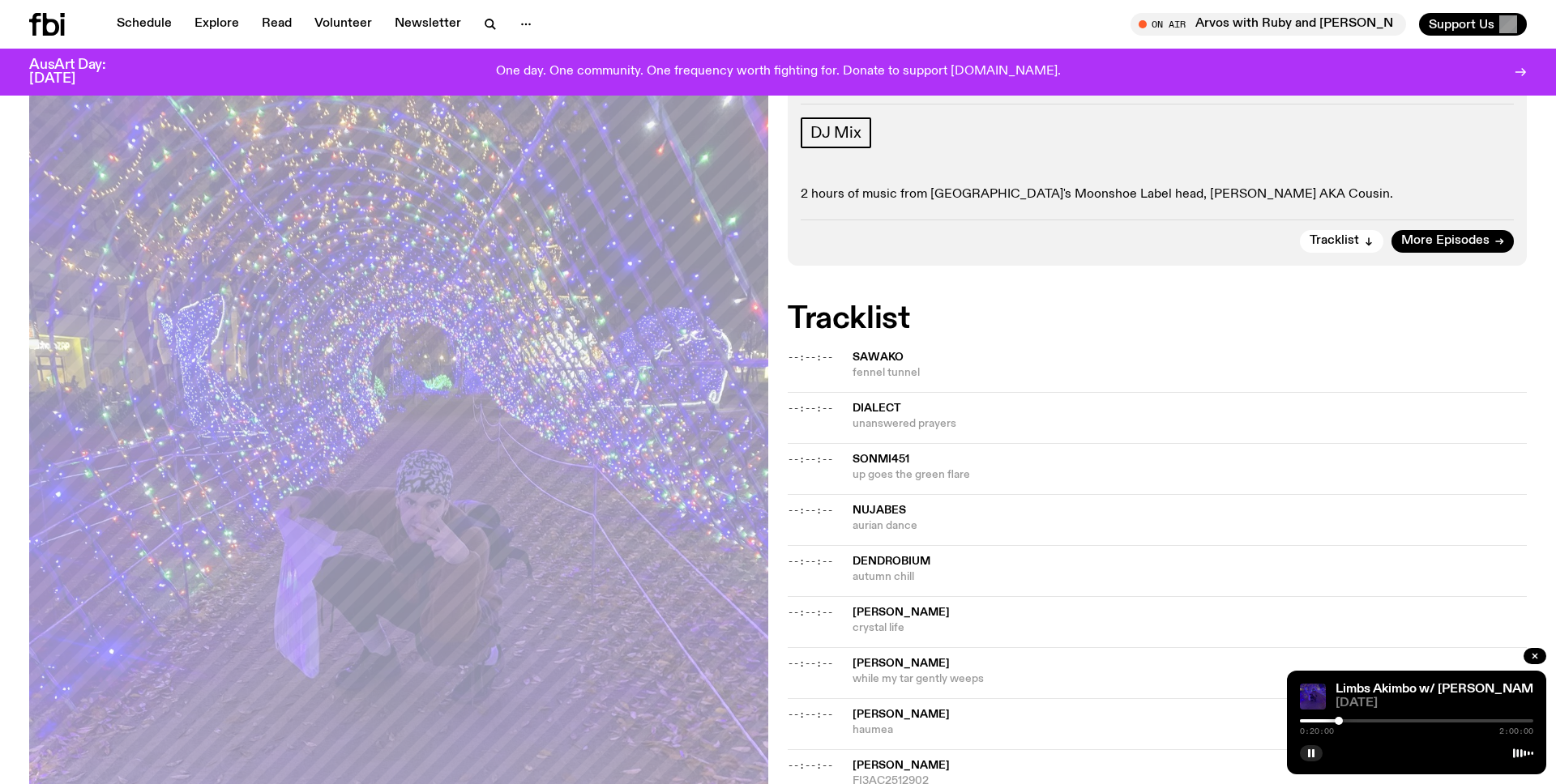
click at [1341, 719] on div at bounding box center [1339, 720] width 8 height 8
drag, startPoint x: 1341, startPoint y: 719, endPoint x: 1374, endPoint y: 719, distance: 33.0
click at [1348, 719] on div at bounding box center [1343, 720] width 8 height 8
drag, startPoint x: 1374, startPoint y: 719, endPoint x: 1388, endPoint y: 719, distance: 14.0
click at [1381, 719] on div at bounding box center [1377, 720] width 8 height 8
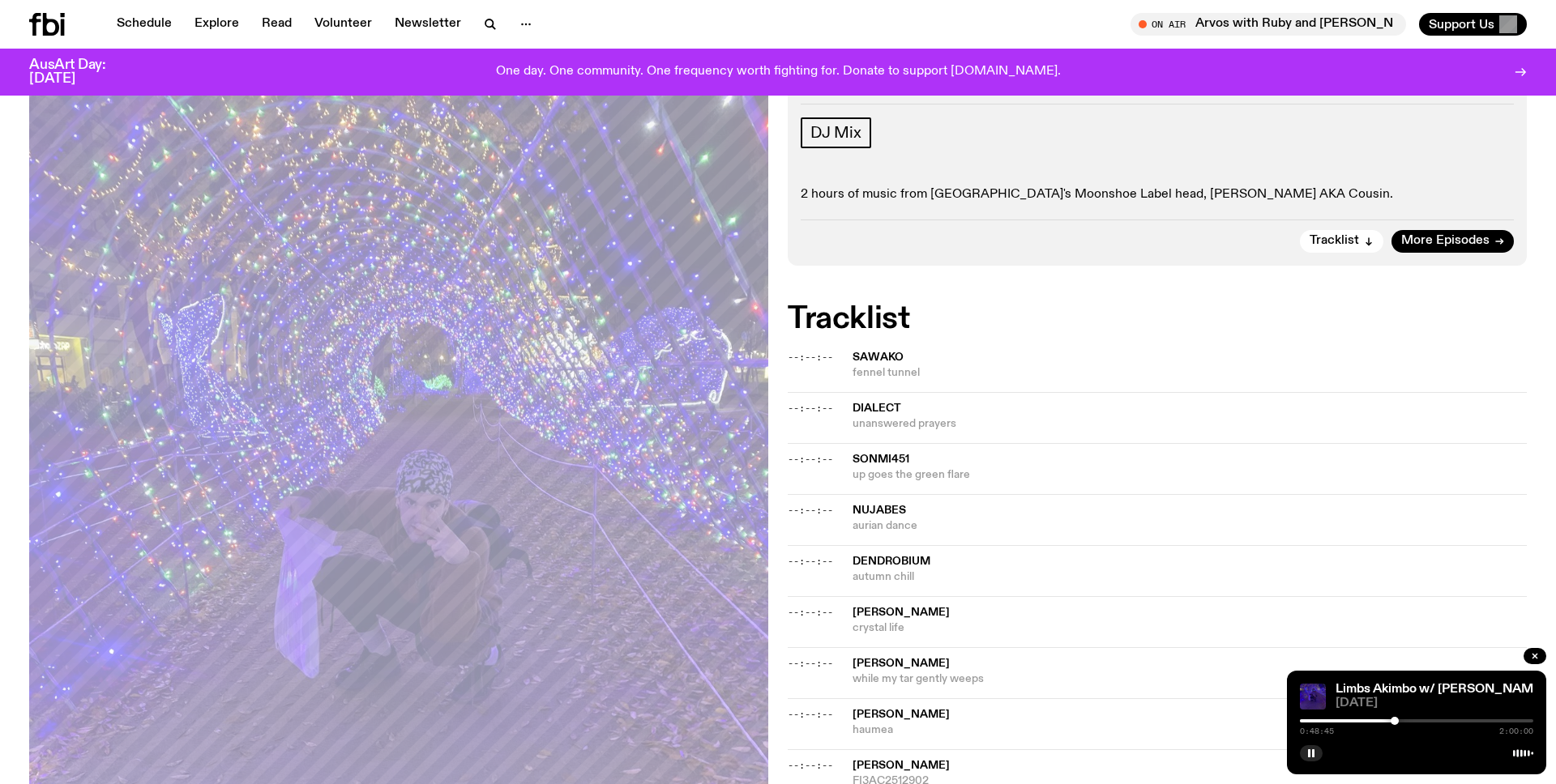
drag, startPoint x: 1388, startPoint y: 719, endPoint x: 1401, endPoint y: 719, distance: 13.0
click at [1399, 719] on div at bounding box center [1394, 720] width 8 height 8
drag, startPoint x: 1401, startPoint y: 719, endPoint x: 1424, endPoint y: 717, distance: 23.1
click at [1405, 717] on div at bounding box center [1400, 720] width 8 height 8
drag, startPoint x: 1424, startPoint y: 717, endPoint x: 1458, endPoint y: 717, distance: 34.0
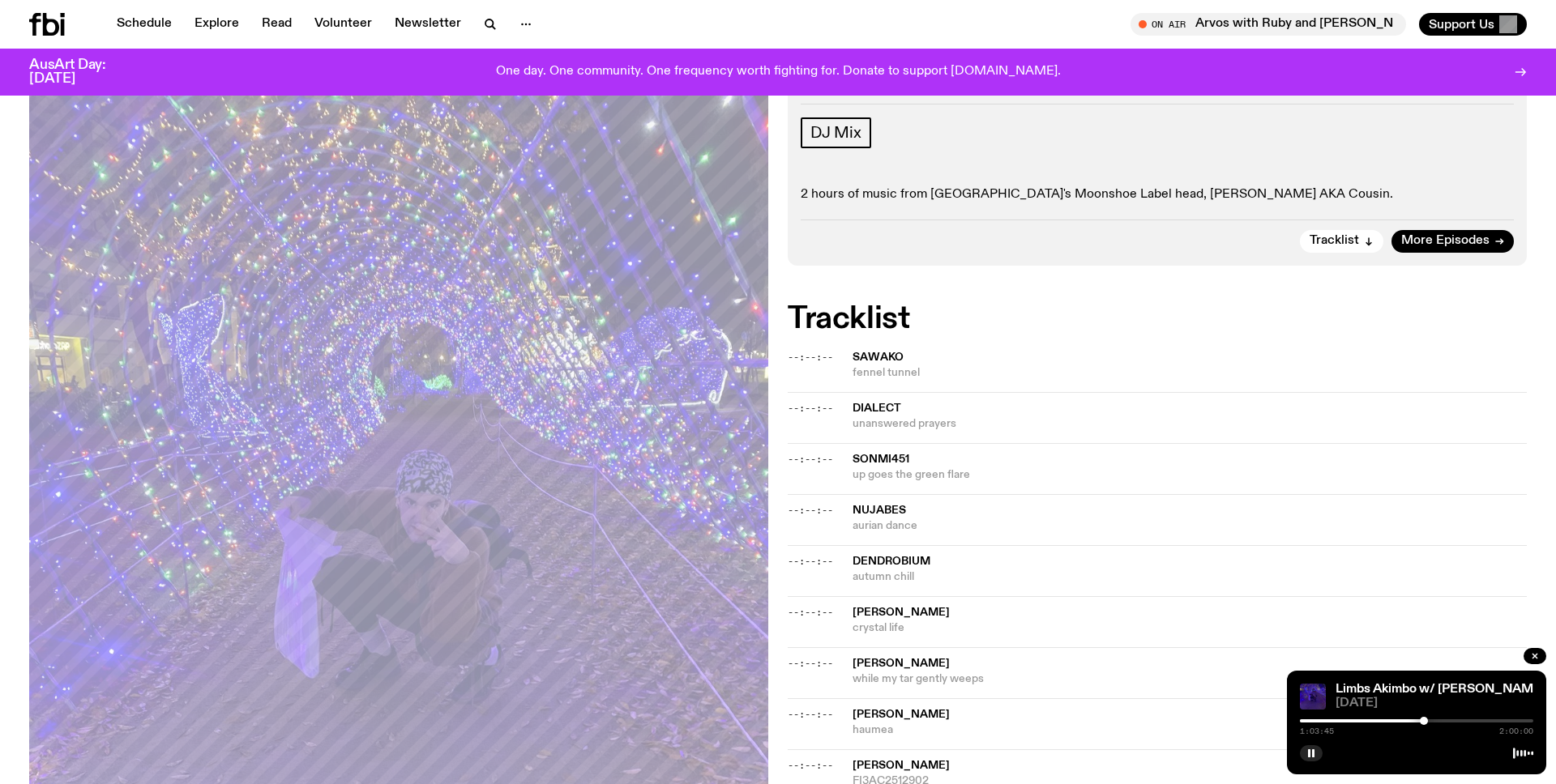
click at [1428, 717] on div at bounding box center [1424, 720] width 8 height 8
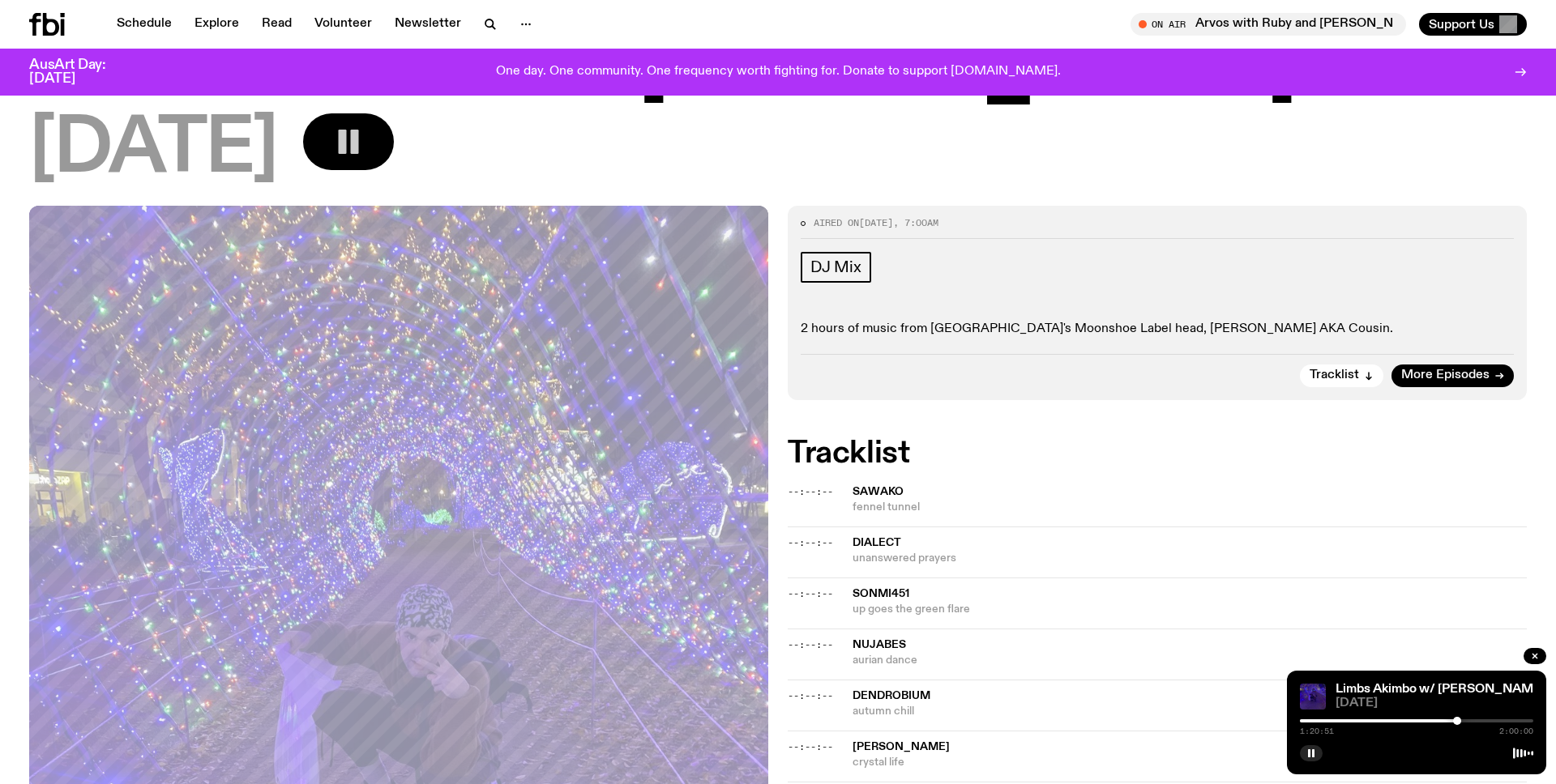
scroll to position [0, 0]
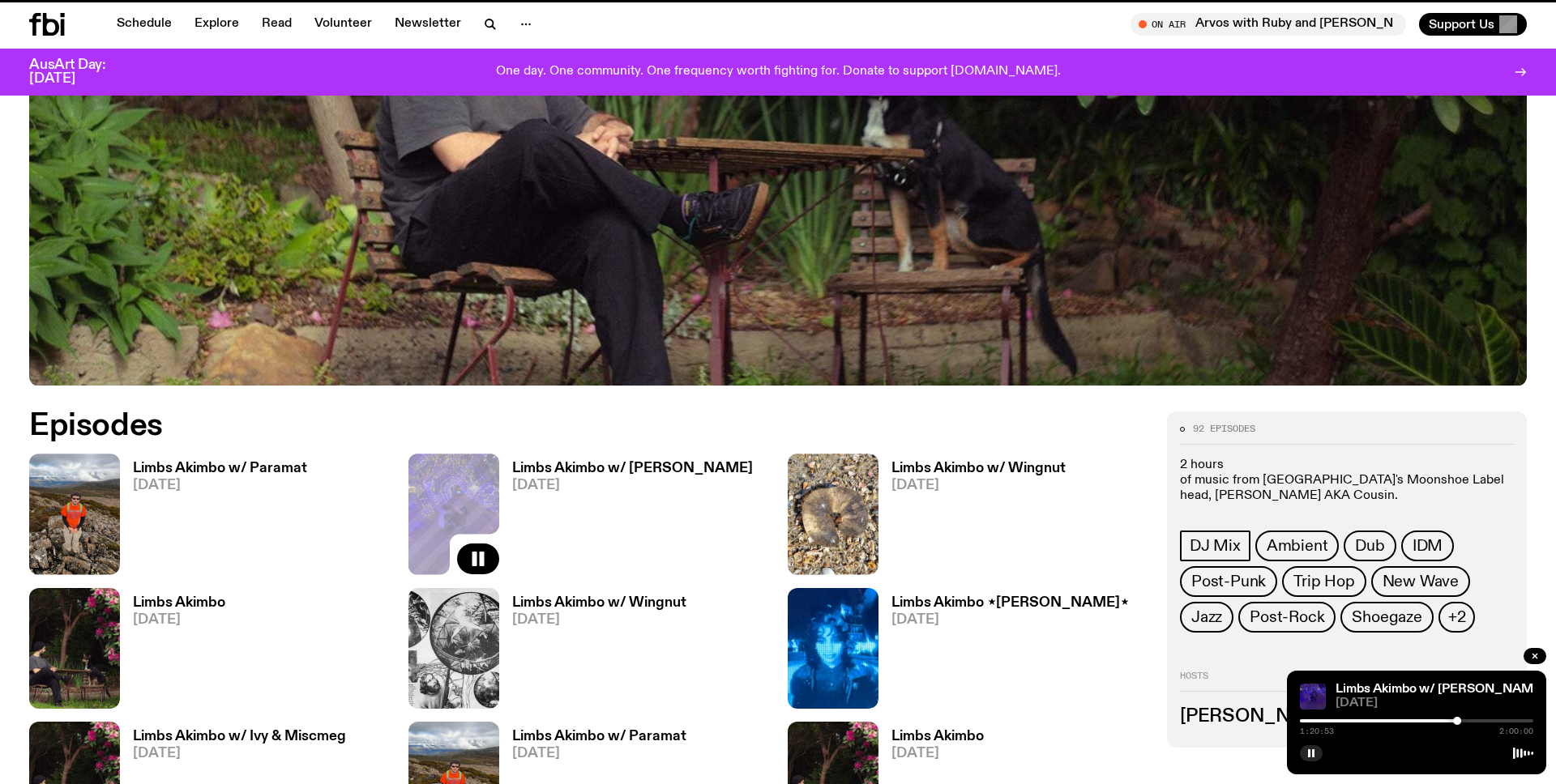
scroll to position [680, 0]
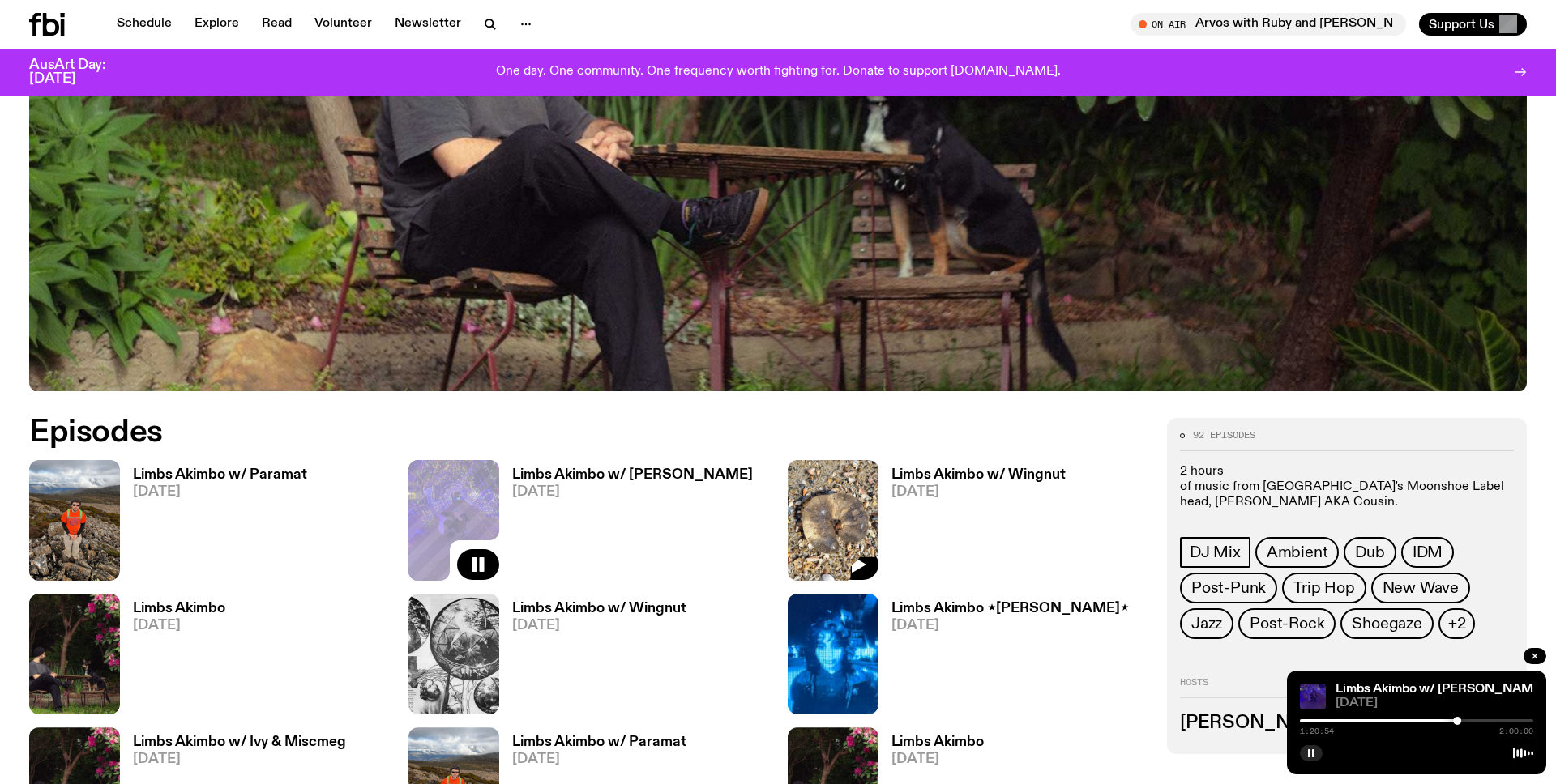
click at [856, 507] on img at bounding box center [833, 520] width 91 height 121
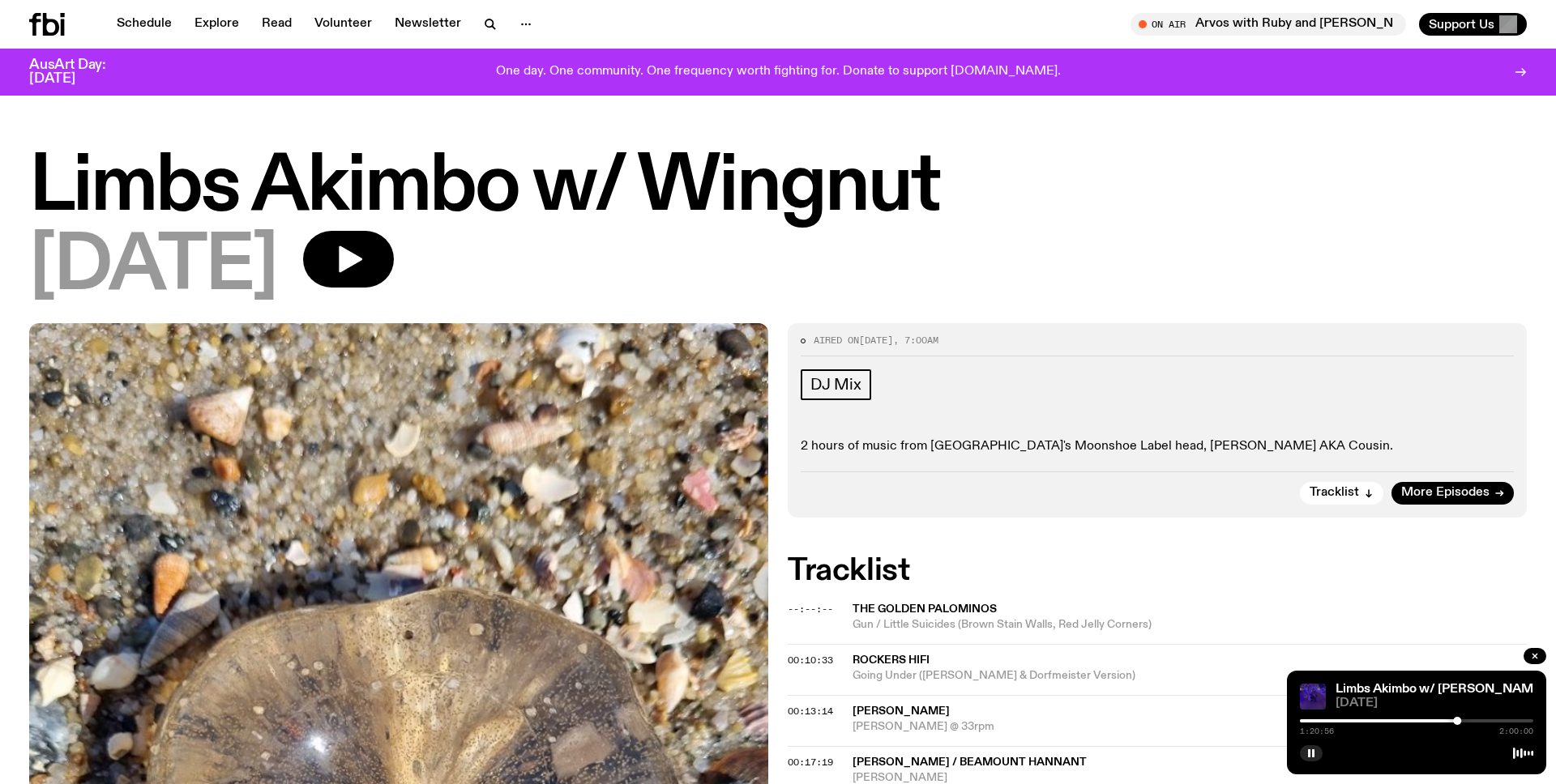
scroll to position [85, 0]
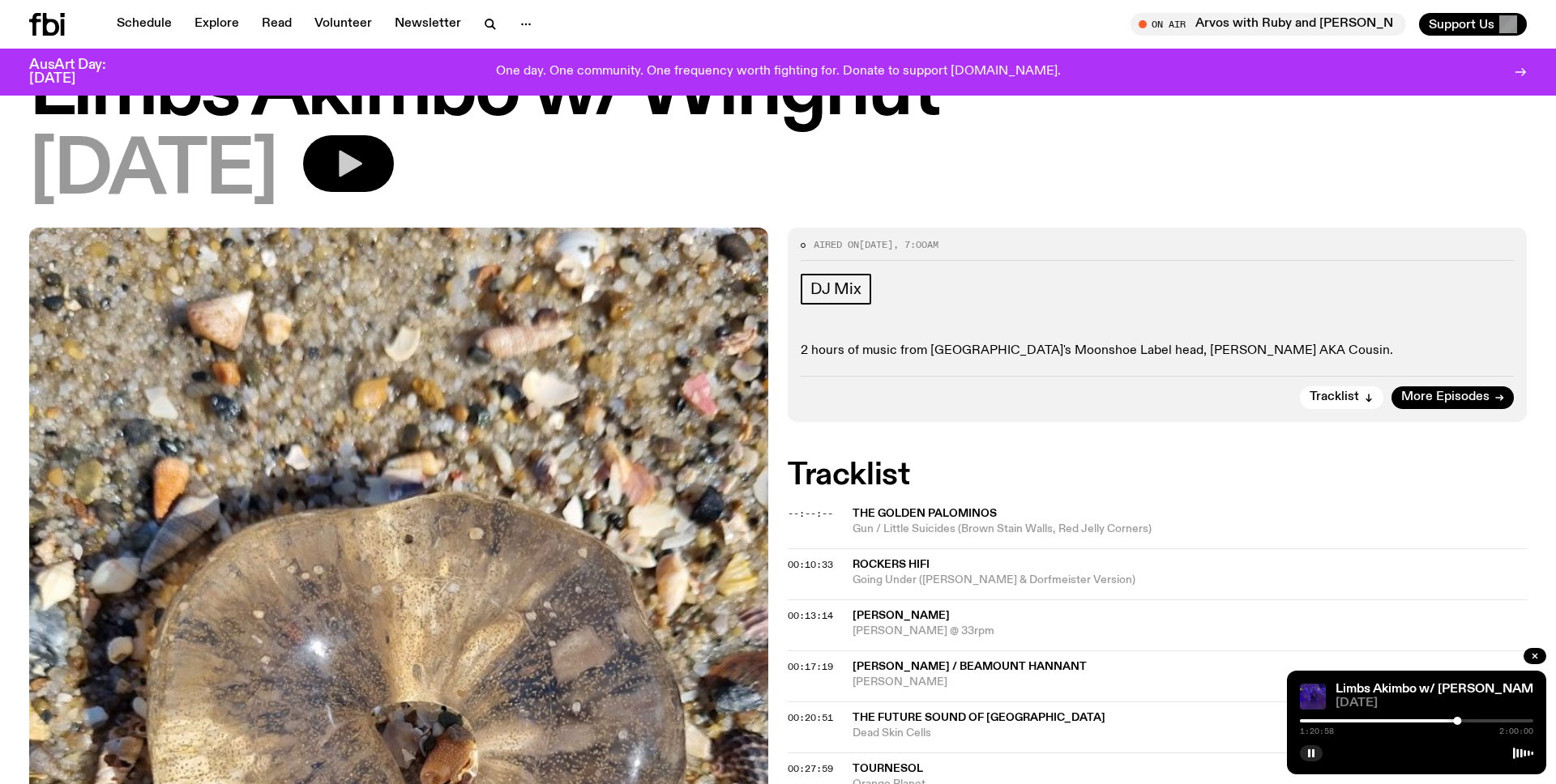
click at [372, 162] on button "button" at bounding box center [349, 164] width 91 height 57
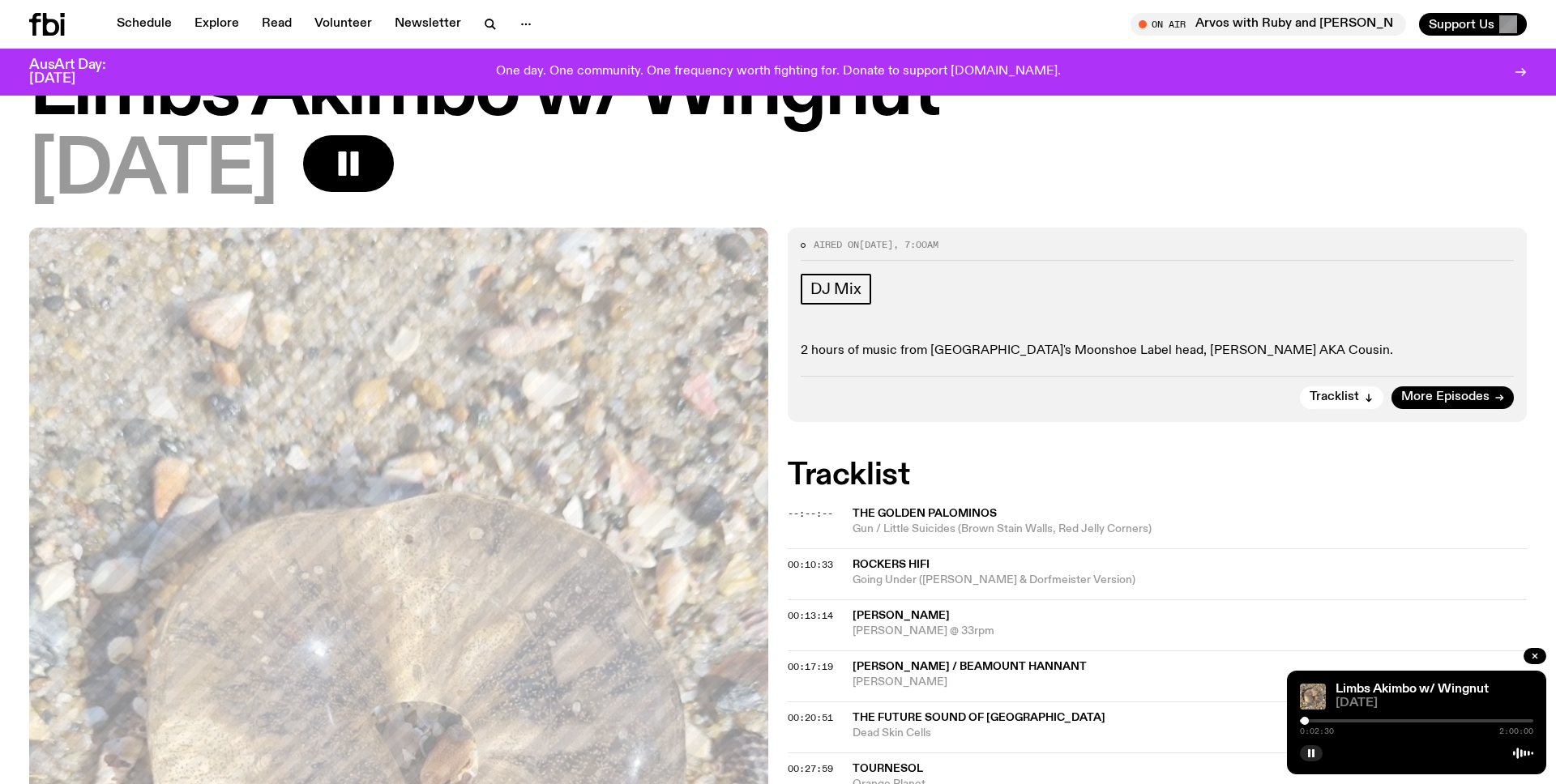
click at [1309, 720] on div at bounding box center [1304, 720] width 8 height 8
drag, startPoint x: 1309, startPoint y: 720, endPoint x: 1335, endPoint y: 720, distance: 26.0
click at [1321, 720] on div at bounding box center [1316, 720] width 8 height 8
drag, startPoint x: 1334, startPoint y: 720, endPoint x: 1350, endPoint y: 720, distance: 16.0
click at [1350, 720] on div at bounding box center [1348, 720] width 8 height 8
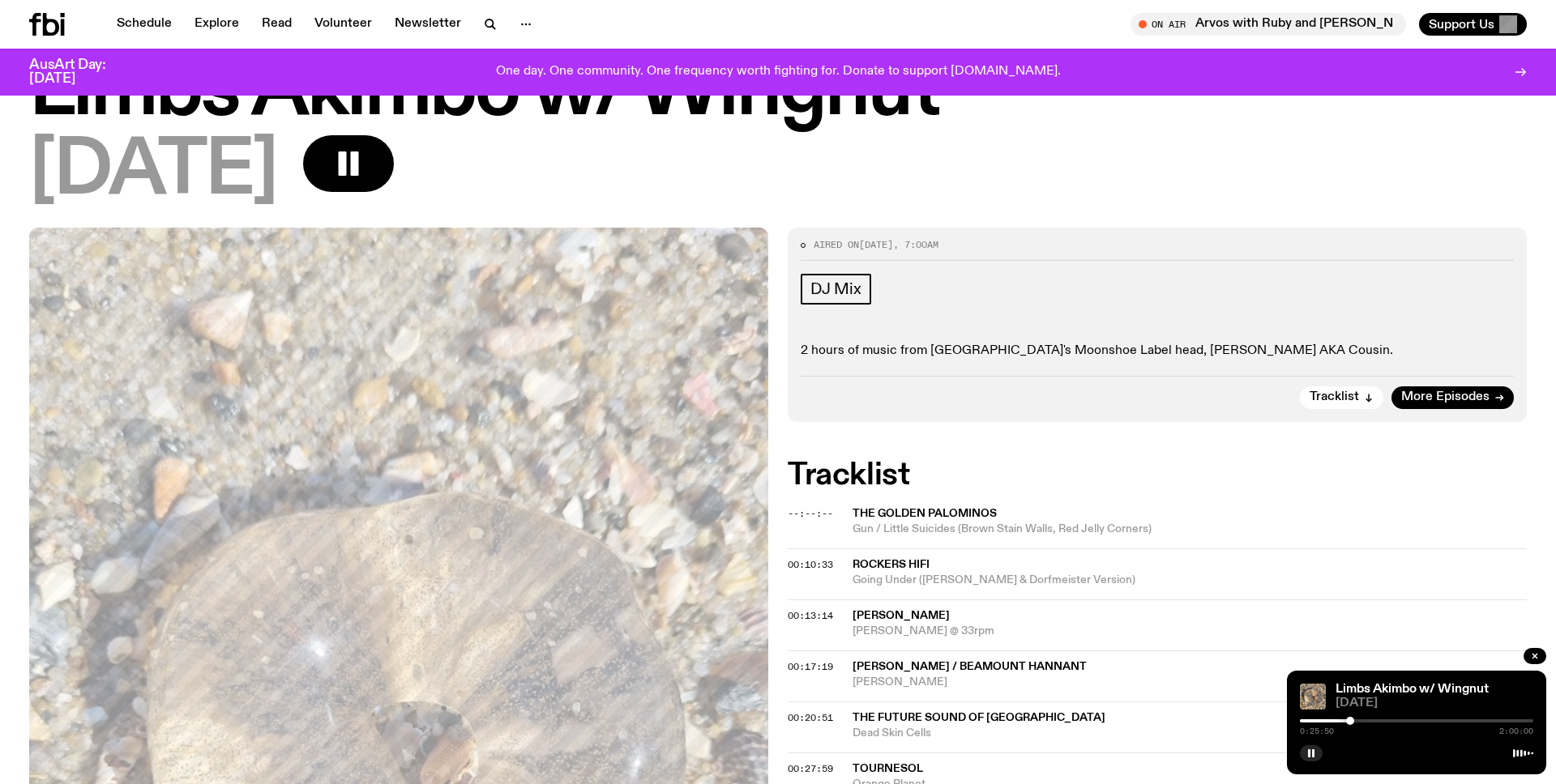
drag, startPoint x: 1350, startPoint y: 720, endPoint x: 1362, endPoint y: 720, distance: 12.0
click at [1354, 720] on div at bounding box center [1350, 720] width 8 height 8
drag, startPoint x: 1362, startPoint y: 720, endPoint x: 1380, endPoint y: 720, distance: 18.0
click at [1380, 720] on div at bounding box center [1379, 720] width 8 height 8
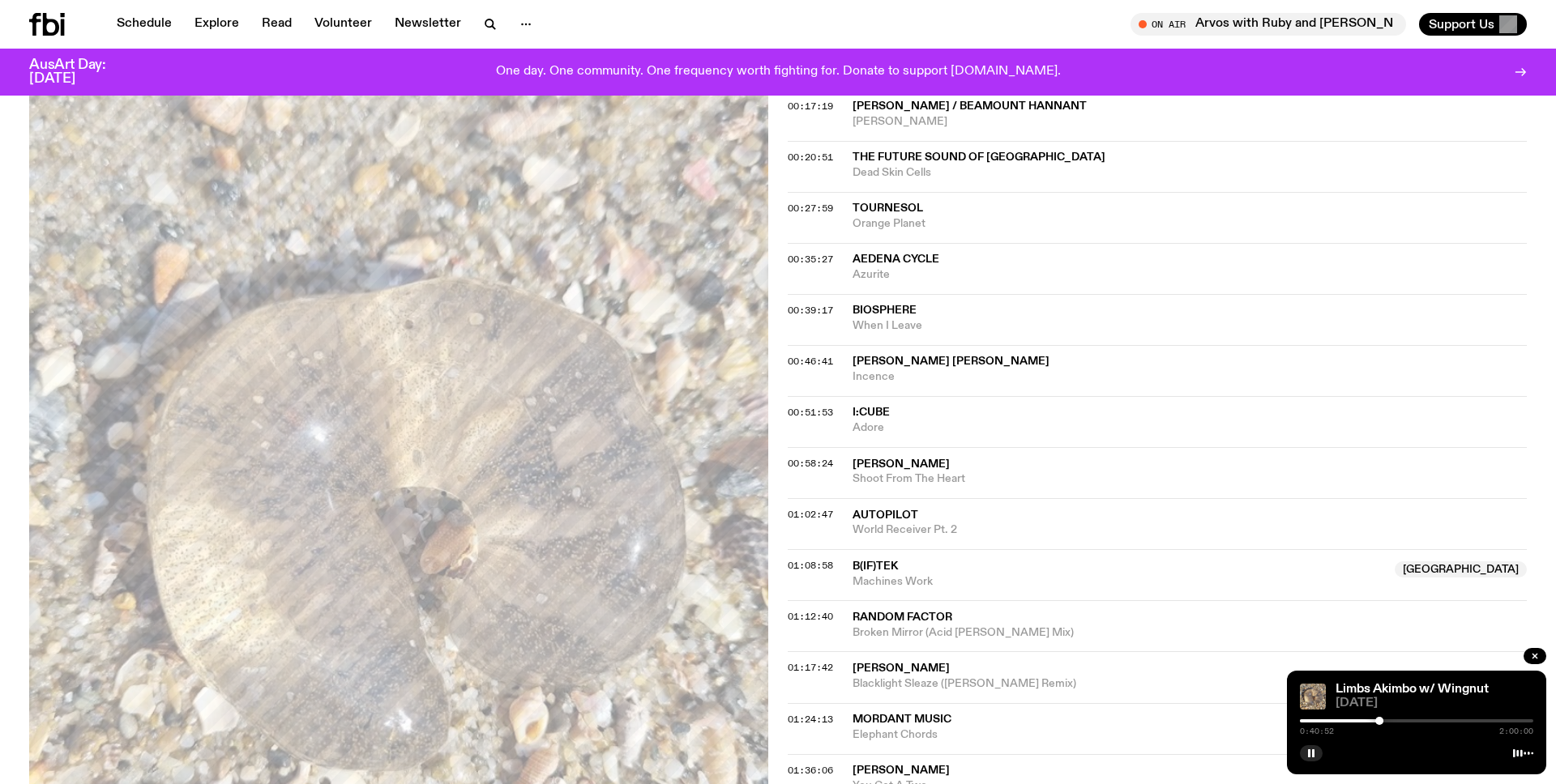
scroll to position [536, 0]
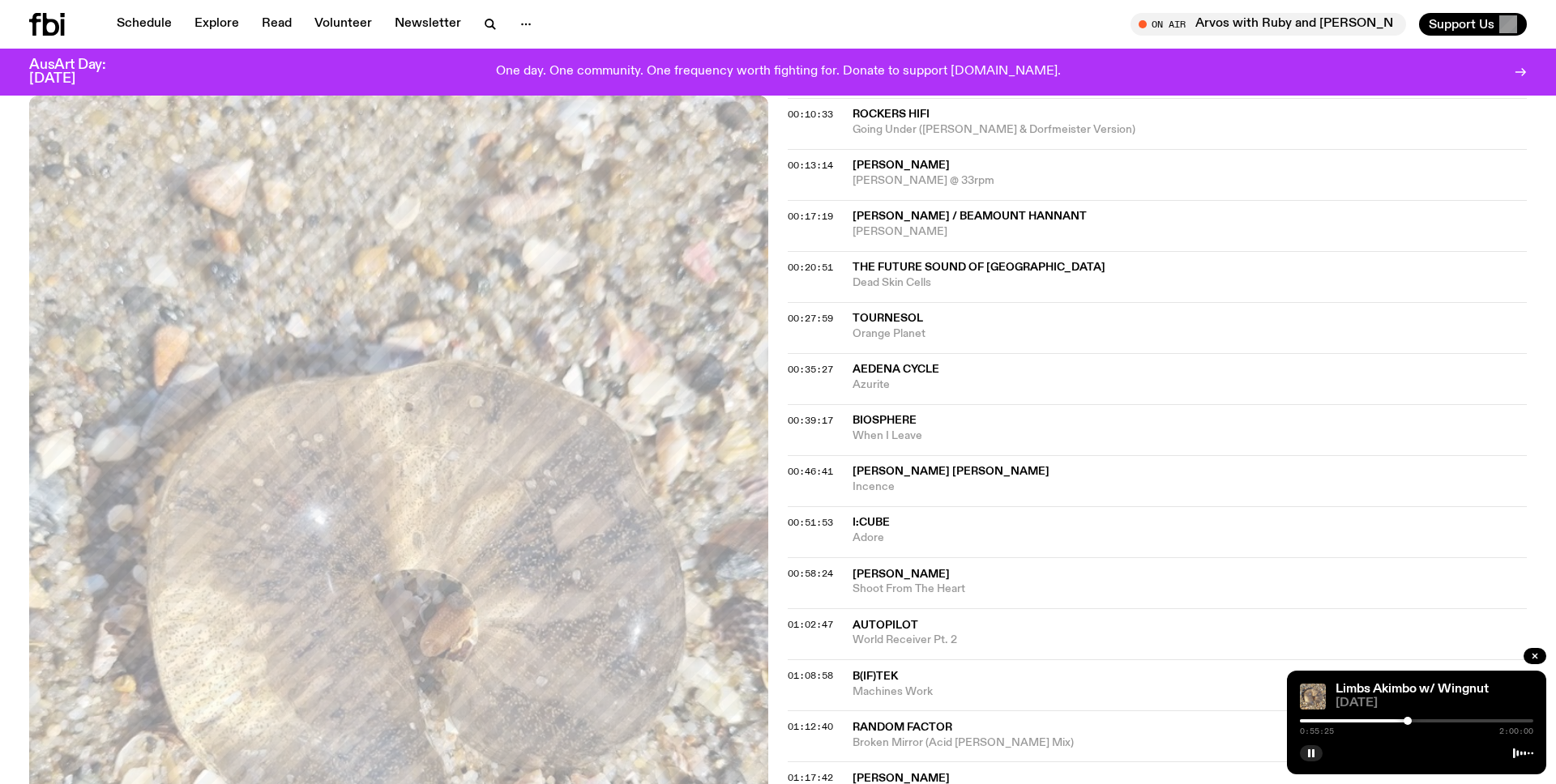
drag, startPoint x: 1380, startPoint y: 717, endPoint x: 1408, endPoint y: 718, distance: 28.0
click at [1408, 718] on div at bounding box center [1407, 720] width 8 height 8
drag, startPoint x: 1408, startPoint y: 718, endPoint x: 1440, endPoint y: 718, distance: 32.0
click at [1412, 718] on div at bounding box center [1407, 720] width 8 height 8
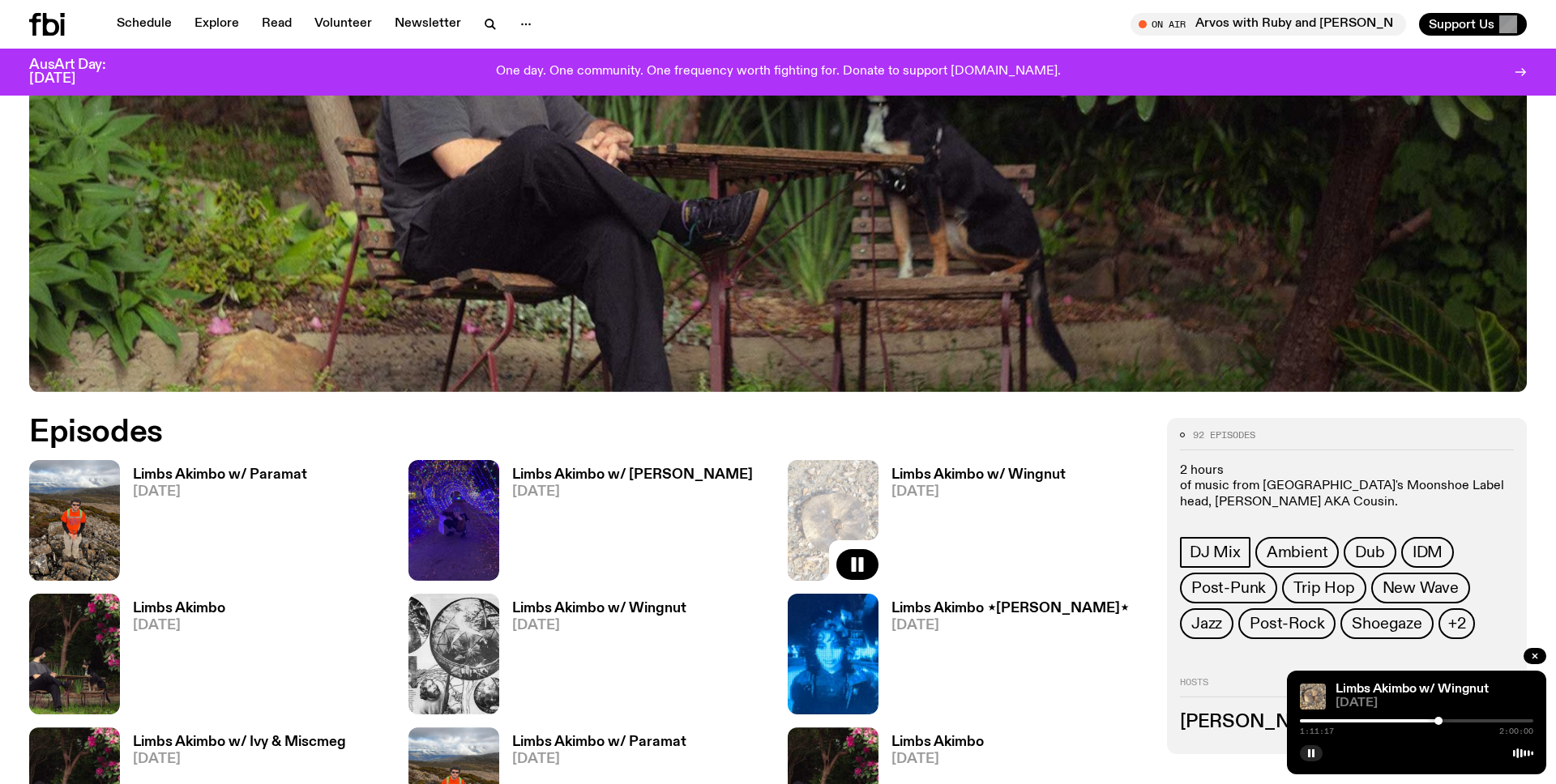
scroll to position [935, 0]
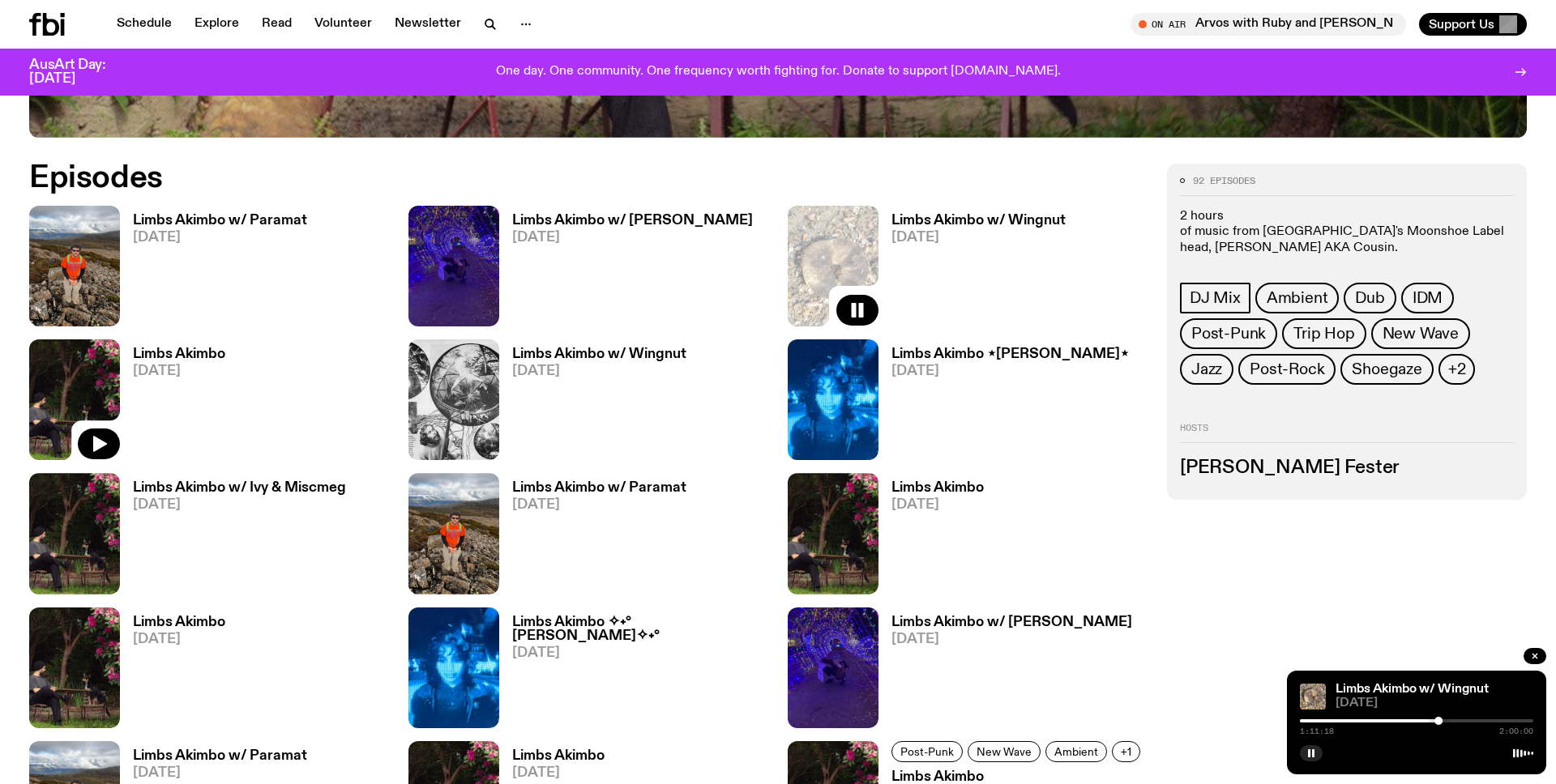
click at [49, 402] on img at bounding box center [74, 400] width 91 height 121
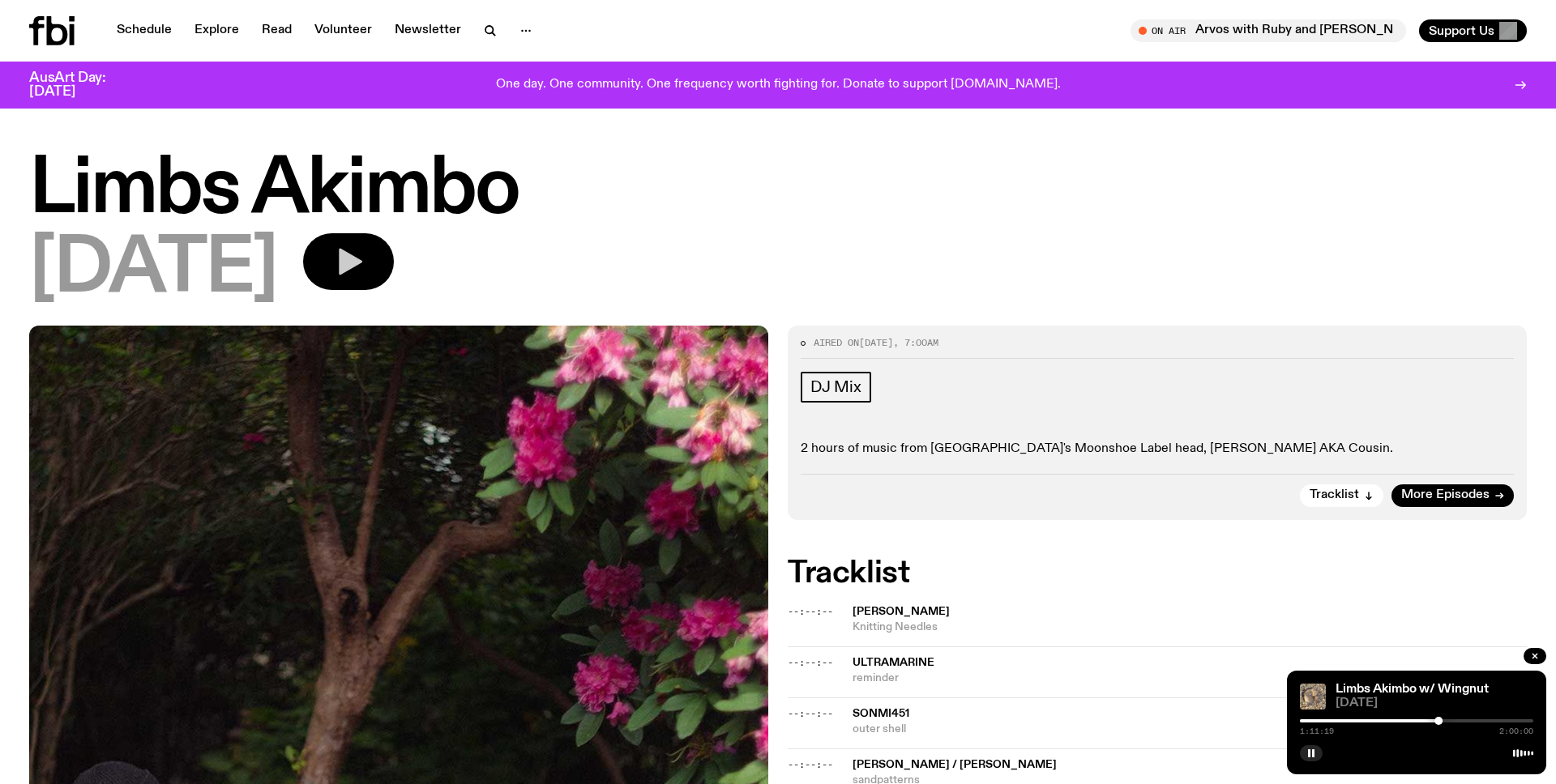
click at [365, 265] on icon "button" at bounding box center [348, 261] width 32 height 32
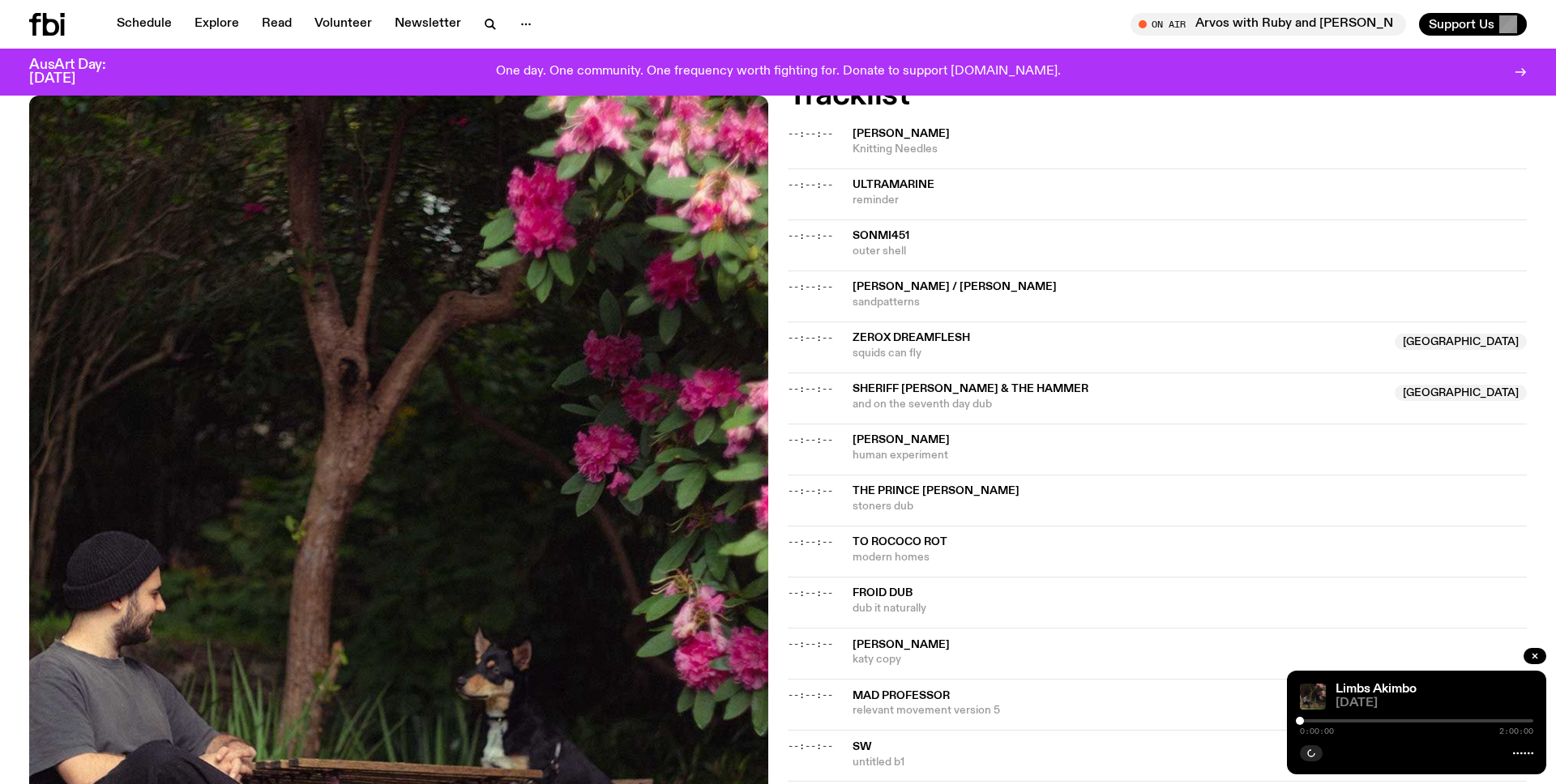
scroll to position [470, 0]
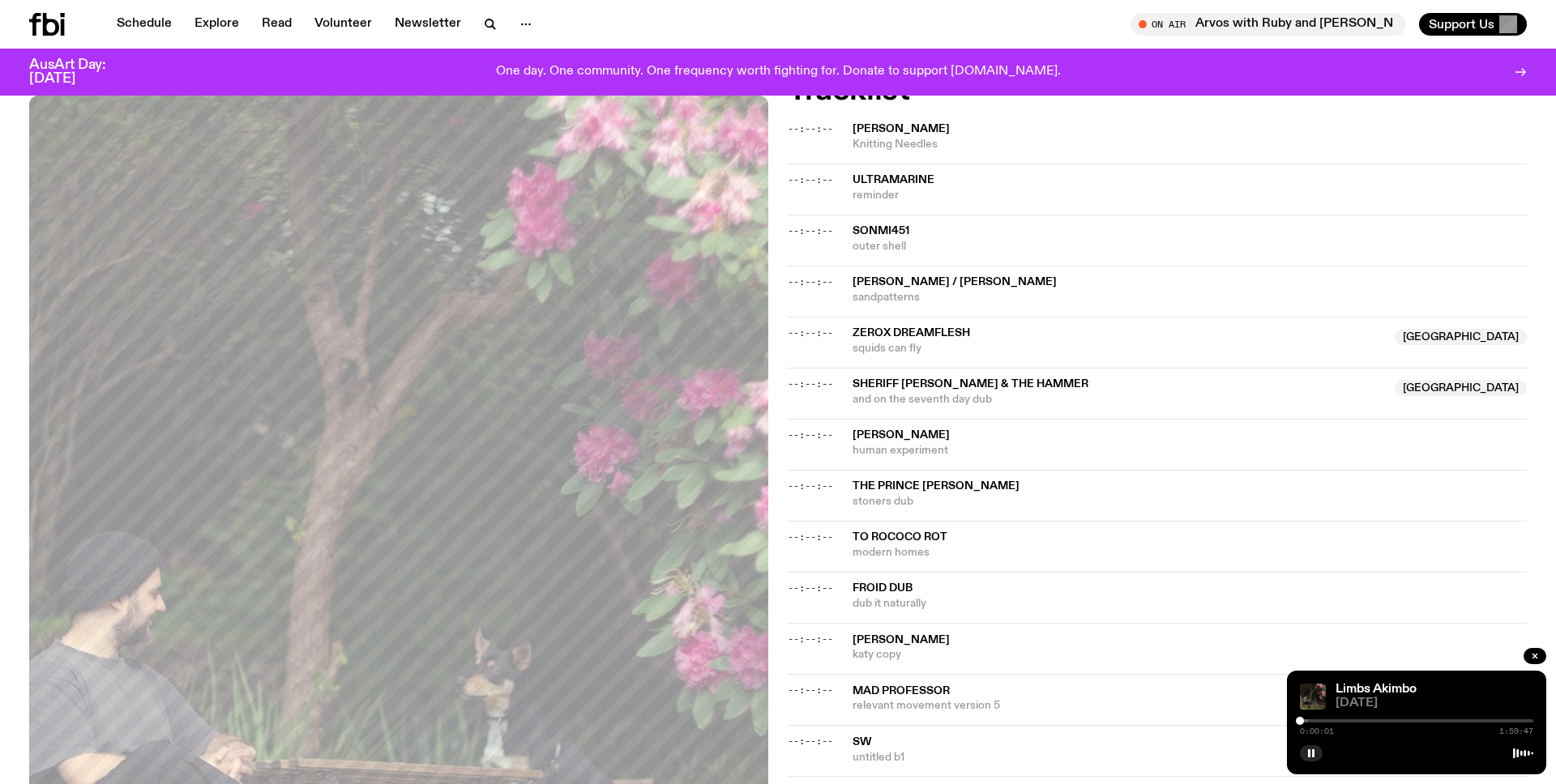
drag, startPoint x: 1303, startPoint y: 723, endPoint x: 1316, endPoint y: 723, distance: 13.0
click at [1316, 723] on div "0:00:01 1:59:47" at bounding box center [1417, 726] width 234 height 19
click at [1309, 720] on div at bounding box center [1307, 720] width 8 height 8
click at [1316, 720] on div at bounding box center [1315, 720] width 8 height 8
drag, startPoint x: 1316, startPoint y: 720, endPoint x: 1337, endPoint y: 720, distance: 21.0
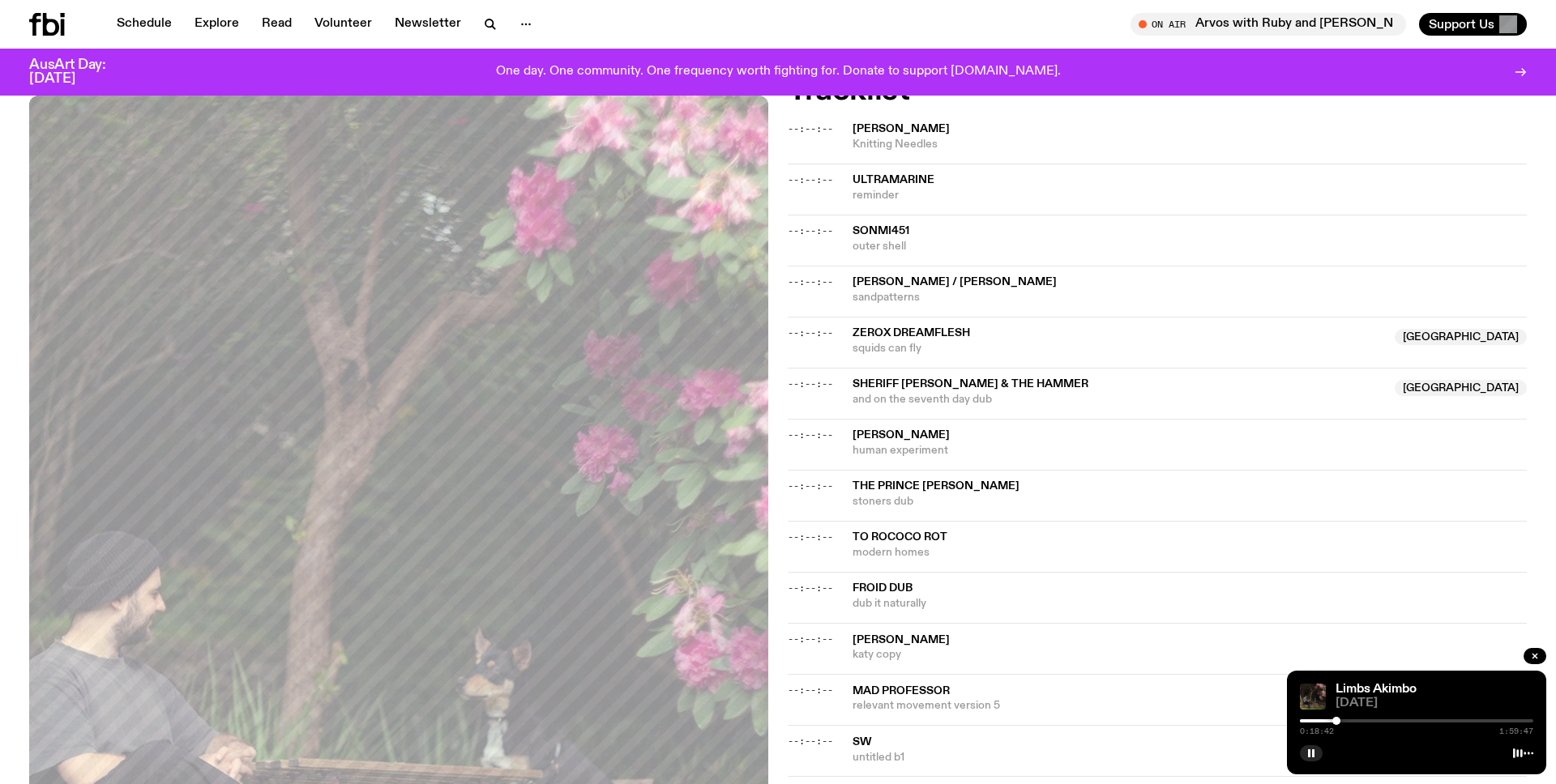
click at [1337, 720] on div at bounding box center [1336, 720] width 8 height 8
drag, startPoint x: 1337, startPoint y: 720, endPoint x: 1349, endPoint y: 720, distance: 12.0
click at [1349, 720] on div at bounding box center [1349, 720] width 8 height 8
drag, startPoint x: 1349, startPoint y: 720, endPoint x: 1361, endPoint y: 720, distance: 12.0
click at [1354, 720] on div at bounding box center [1350, 720] width 8 height 8
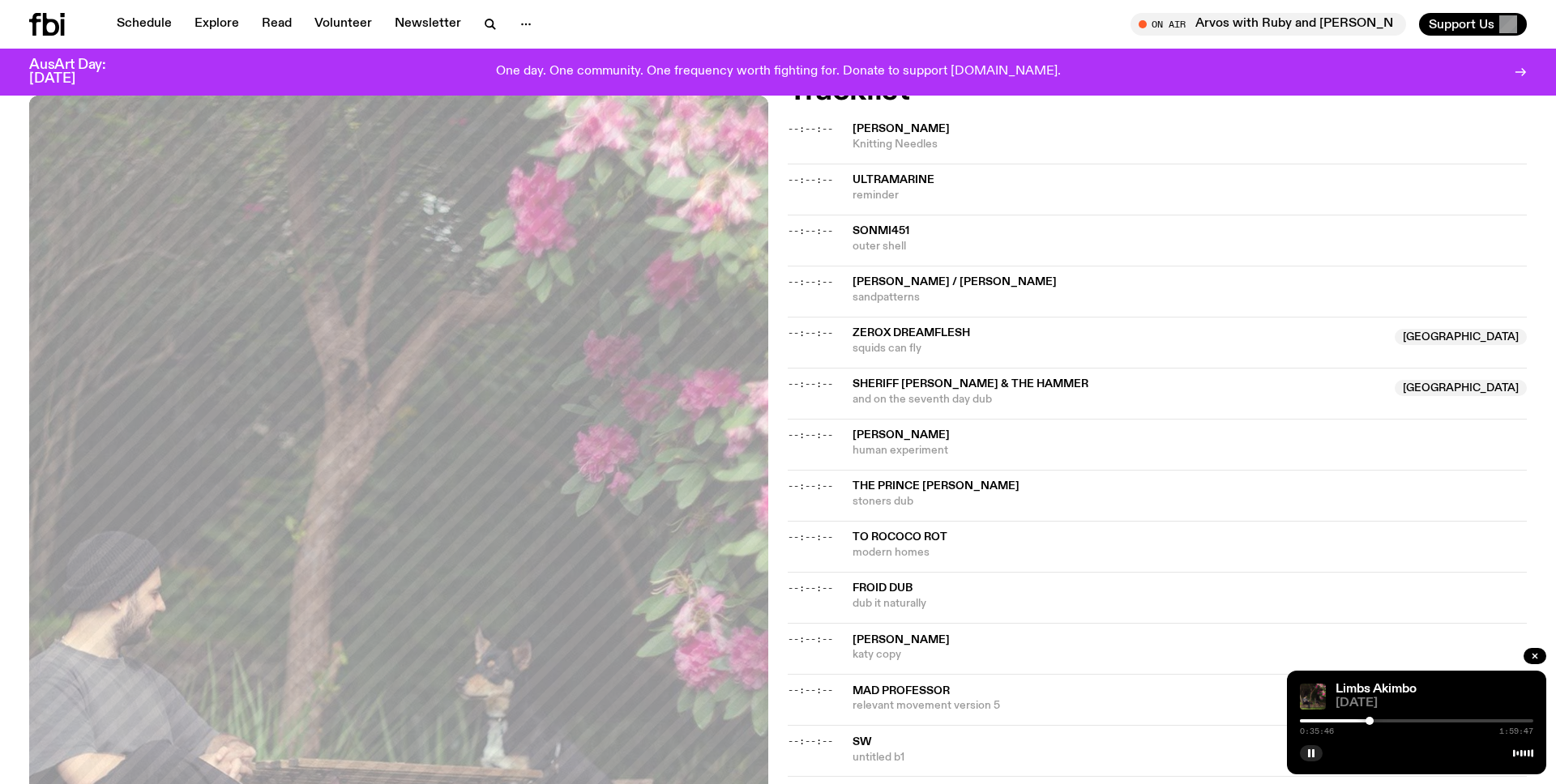
drag, startPoint x: 1361, startPoint y: 720, endPoint x: 1370, endPoint y: 720, distance: 9.0
click at [1370, 720] on div at bounding box center [1369, 720] width 8 height 8
drag, startPoint x: 1370, startPoint y: 720, endPoint x: 1388, endPoint y: 720, distance: 18.0
click at [1388, 720] on div at bounding box center [1388, 720] width 8 height 8
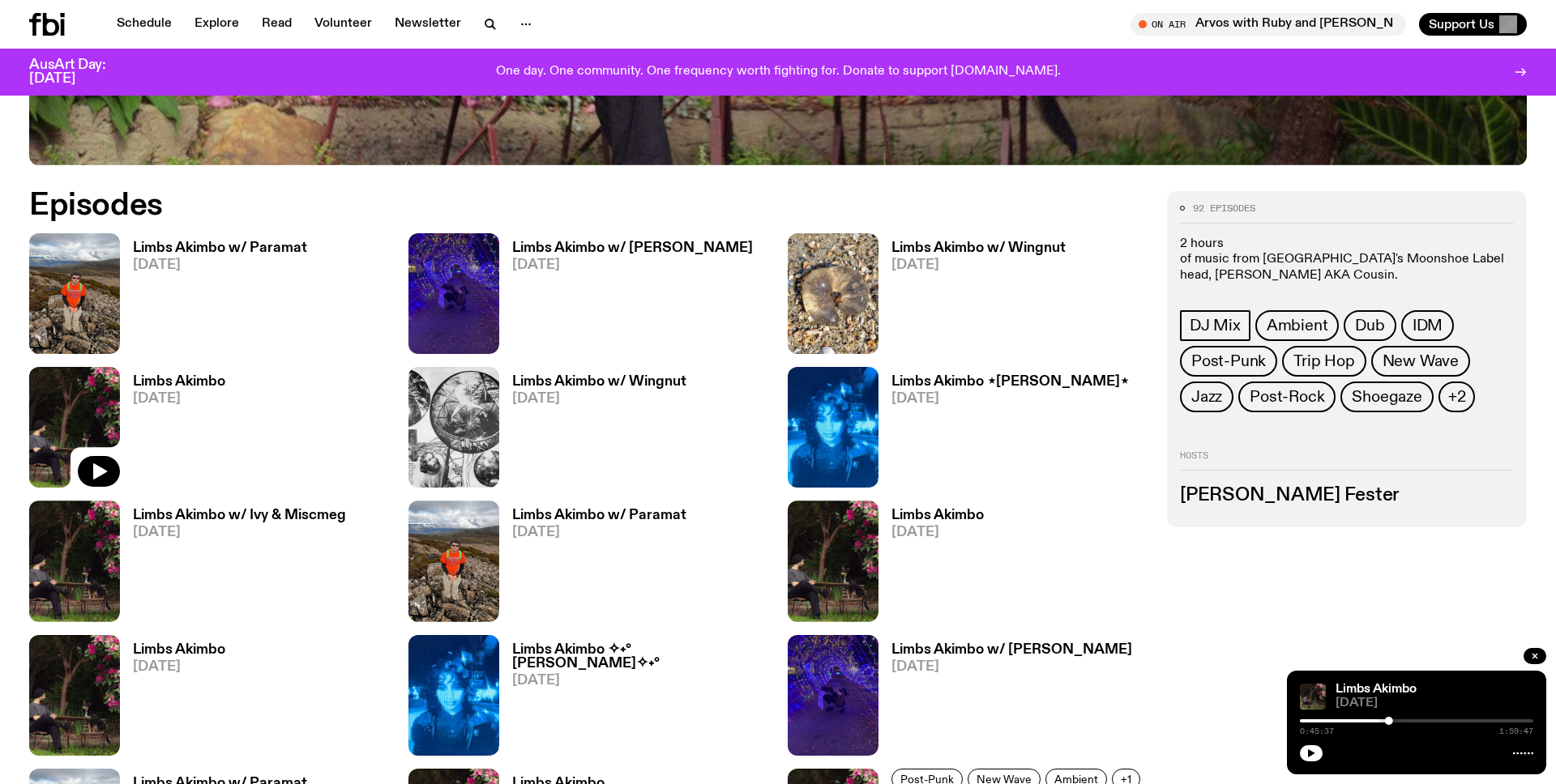
scroll to position [933, 0]
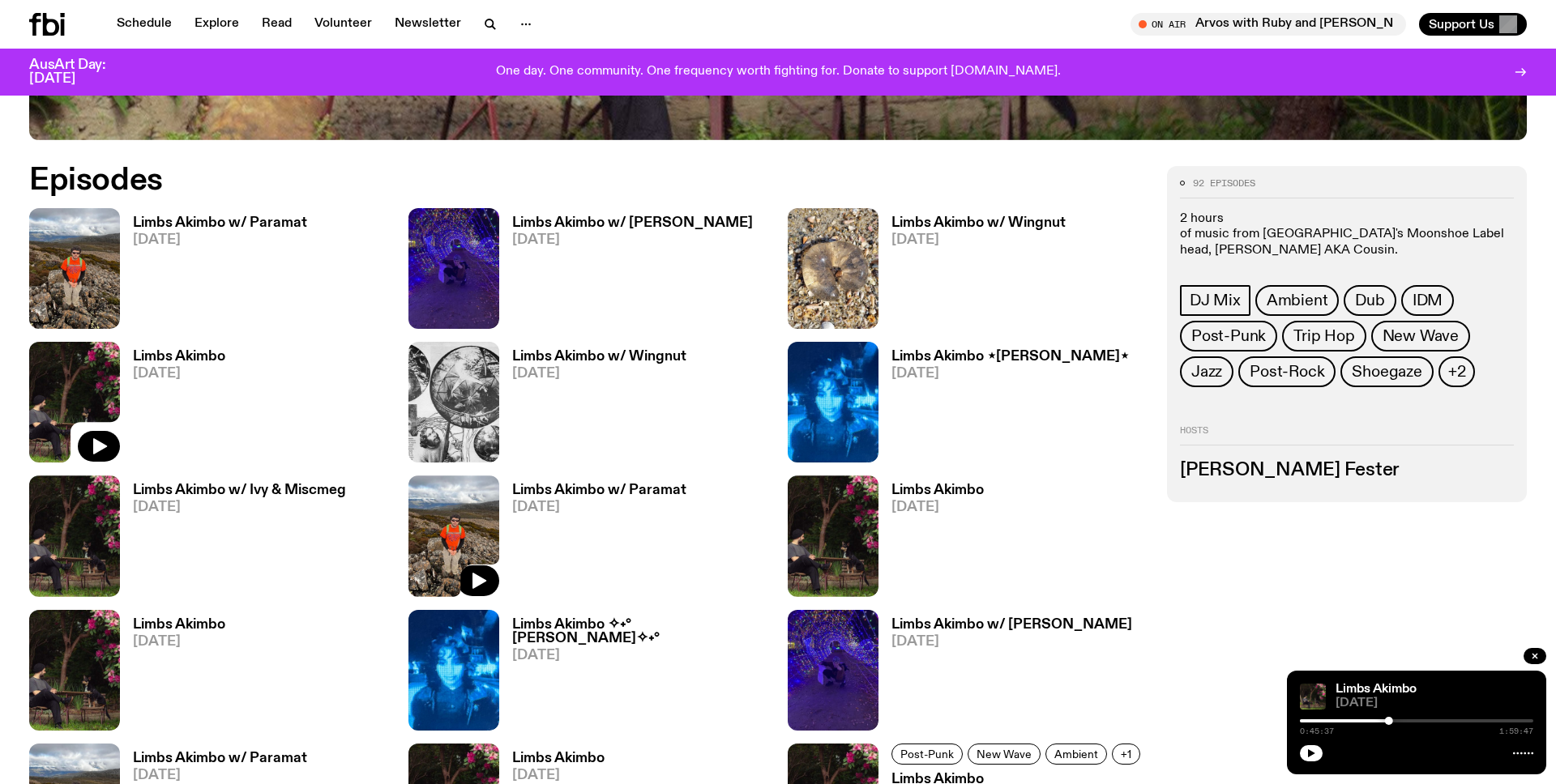
click at [459, 541] on img at bounding box center [453, 536] width 91 height 121
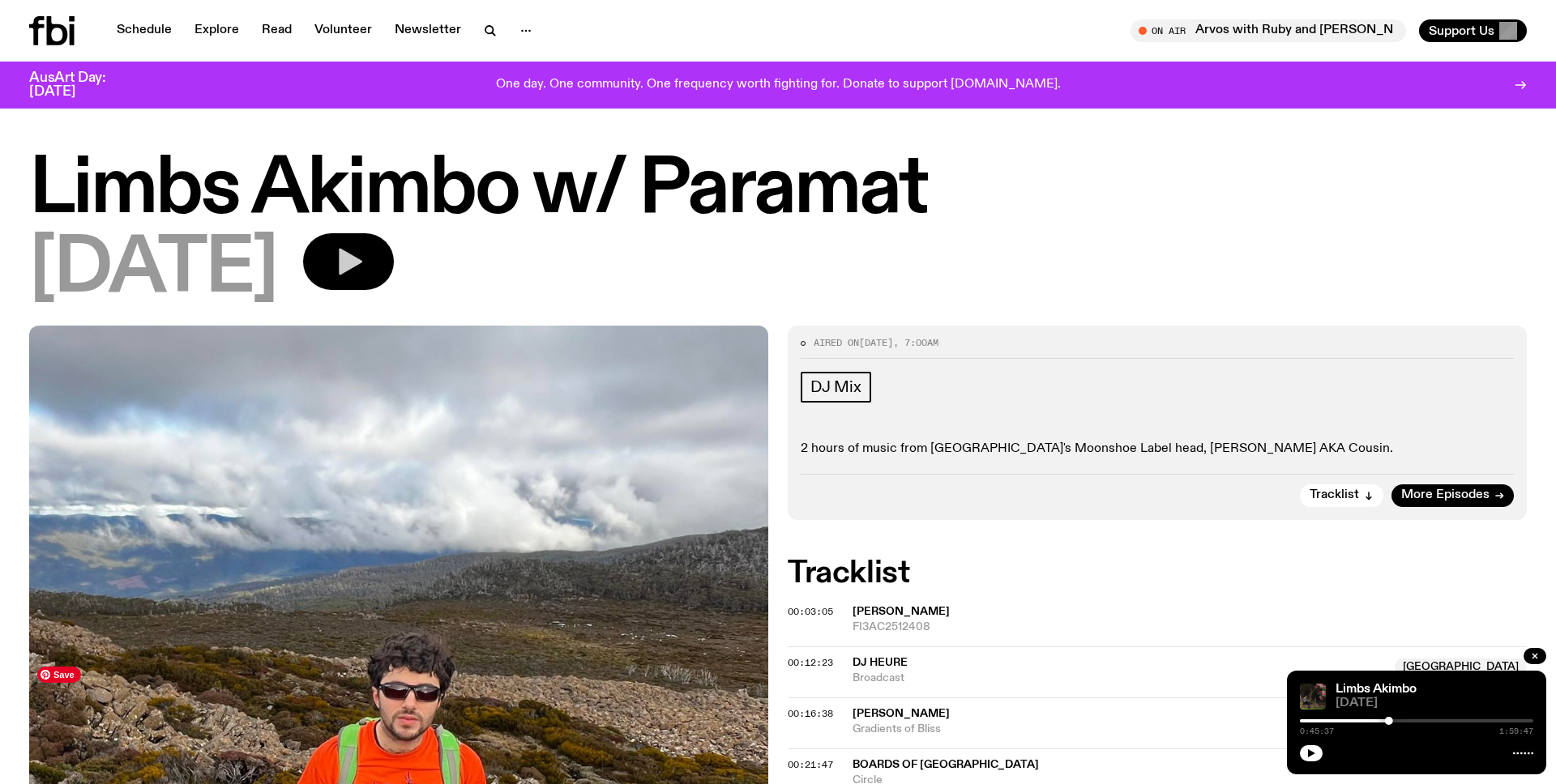
click at [365, 250] on icon "button" at bounding box center [348, 261] width 32 height 32
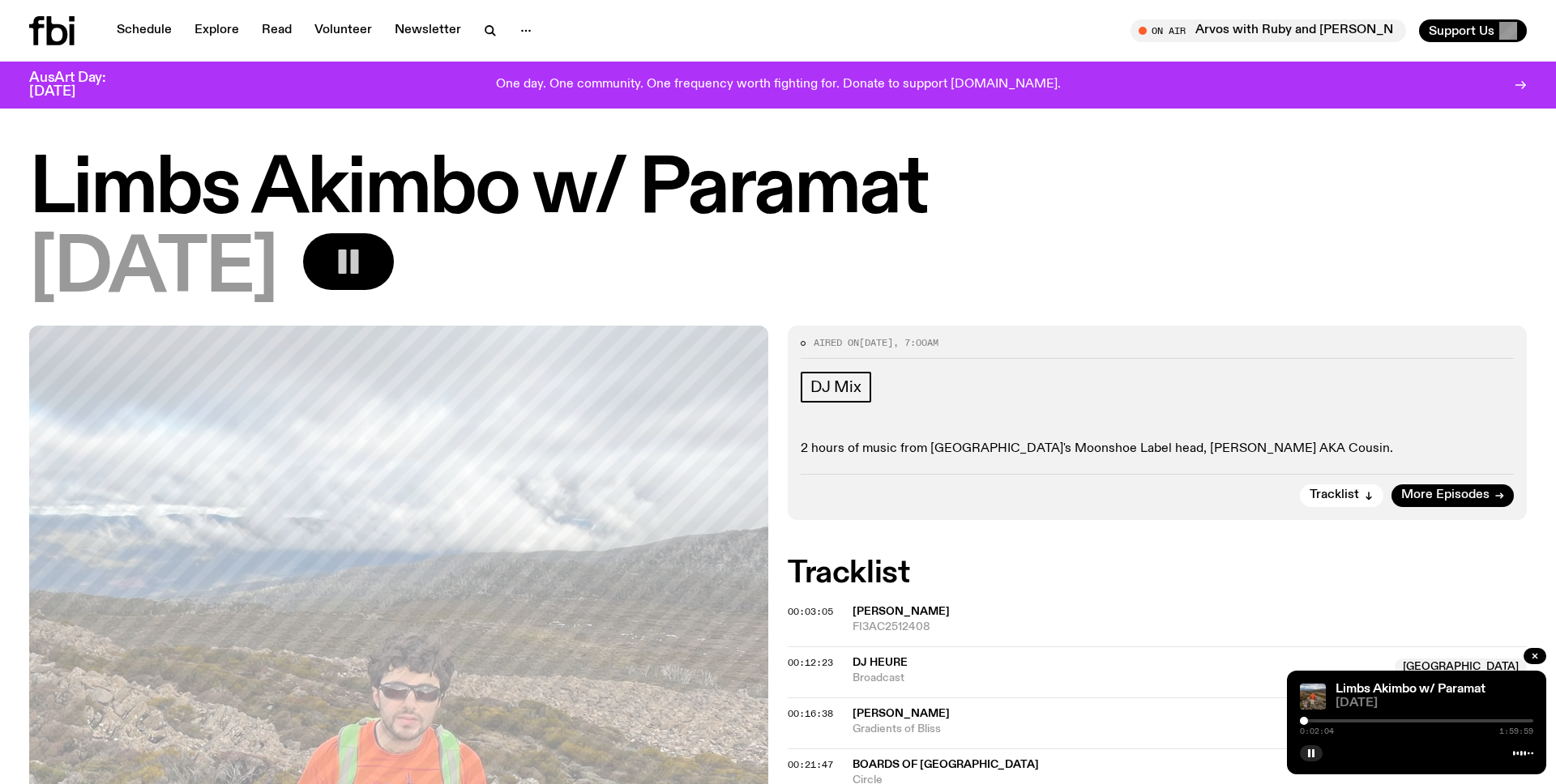
click at [1305, 722] on div at bounding box center [1303, 720] width 8 height 8
click at [1309, 722] on div at bounding box center [1308, 720] width 8 height 8
click at [1316, 722] on div at bounding box center [1417, 721] width 234 height 3
click at [1324, 721] on div at bounding box center [1417, 721] width 234 height 3
click at [1333, 720] on div at bounding box center [1417, 721] width 234 height 3
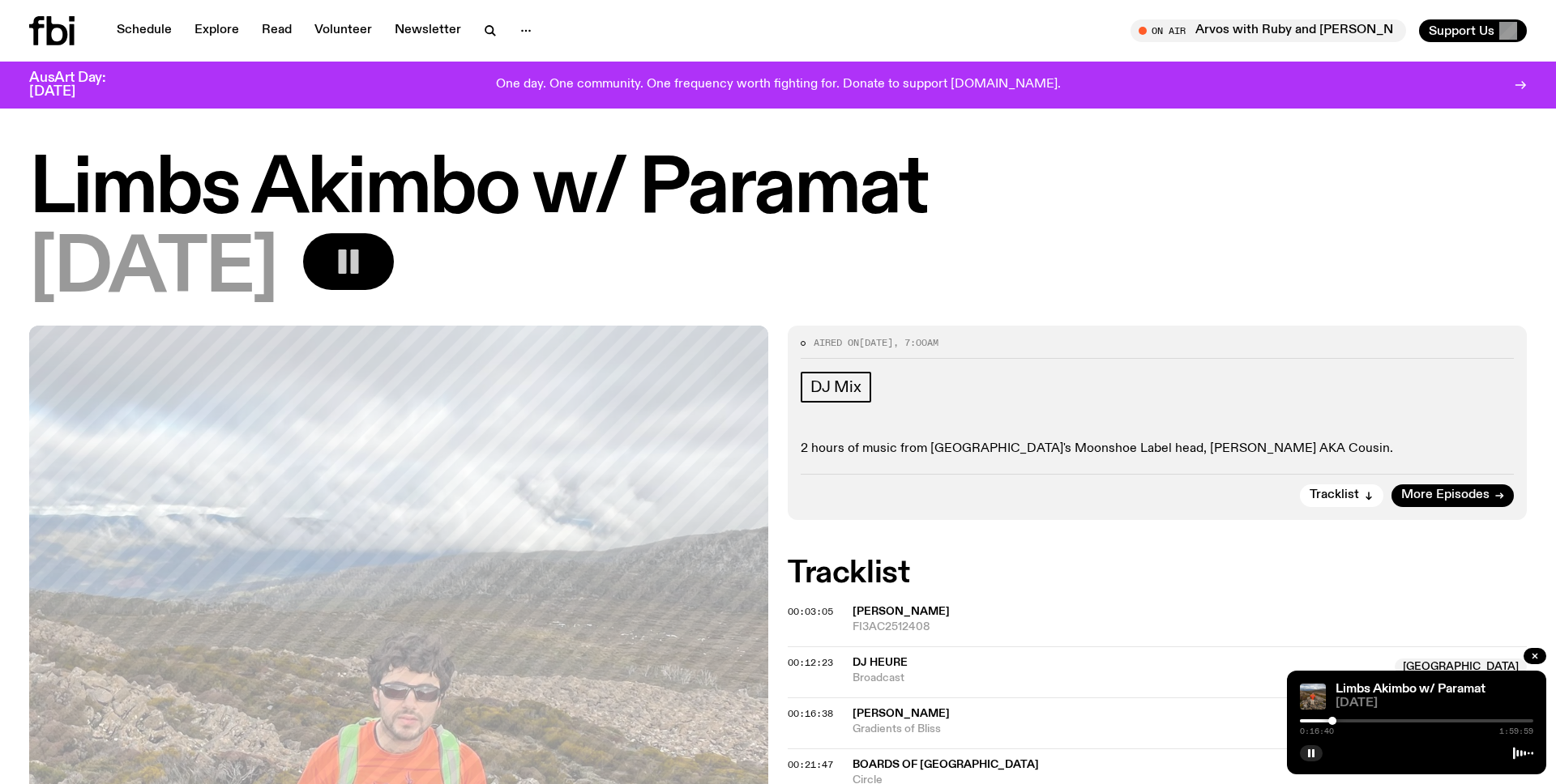
click at [1351, 720] on div at bounding box center [1417, 721] width 234 height 3
click at [1362, 720] on div at bounding box center [1417, 721] width 234 height 3
click at [1380, 719] on div at bounding box center [1417, 721] width 234 height 3
click at [1401, 719] on div at bounding box center [1417, 721] width 234 height 3
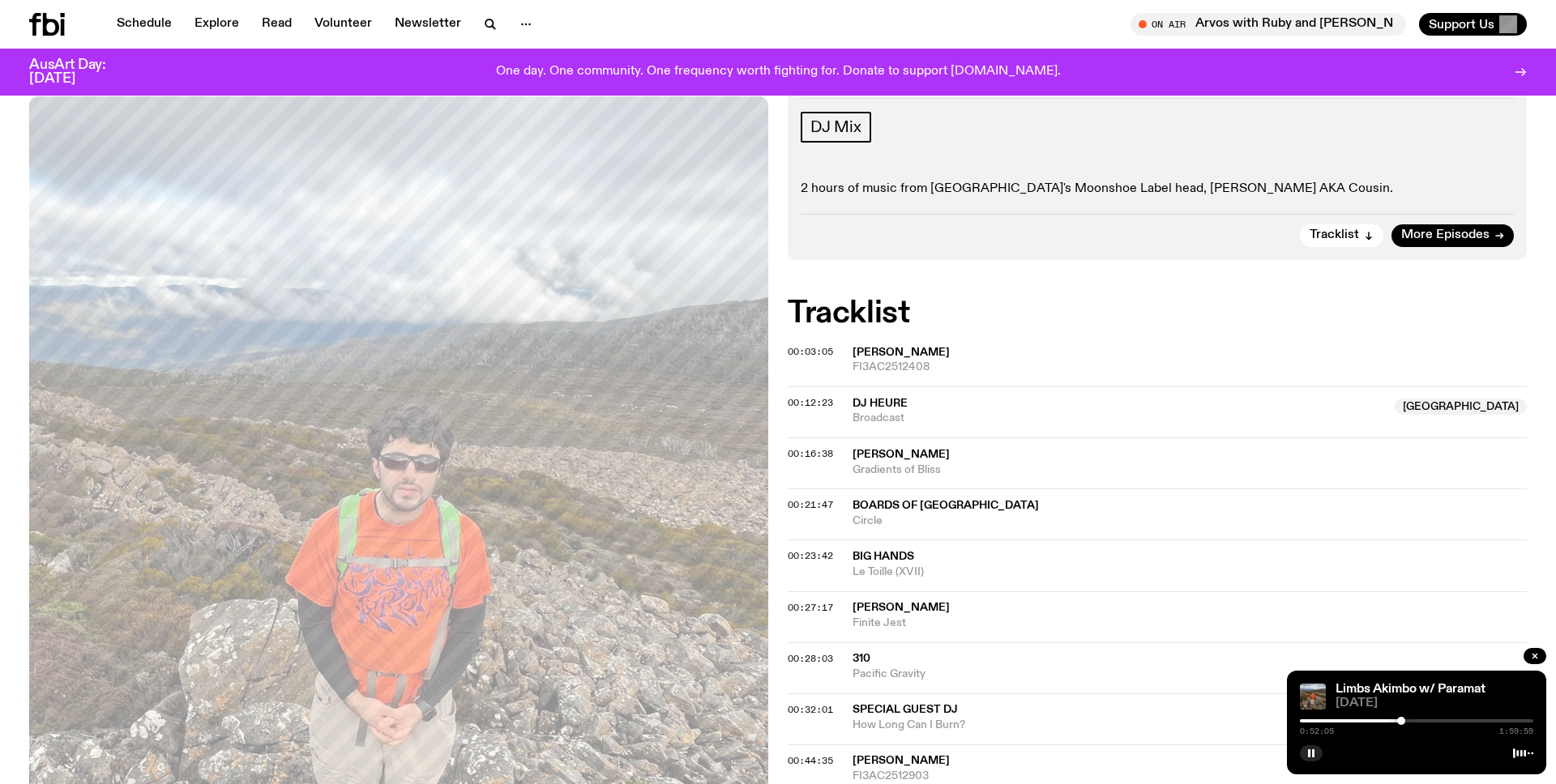
scroll to position [246, 0]
click at [1412, 719] on div at bounding box center [1417, 721] width 234 height 3
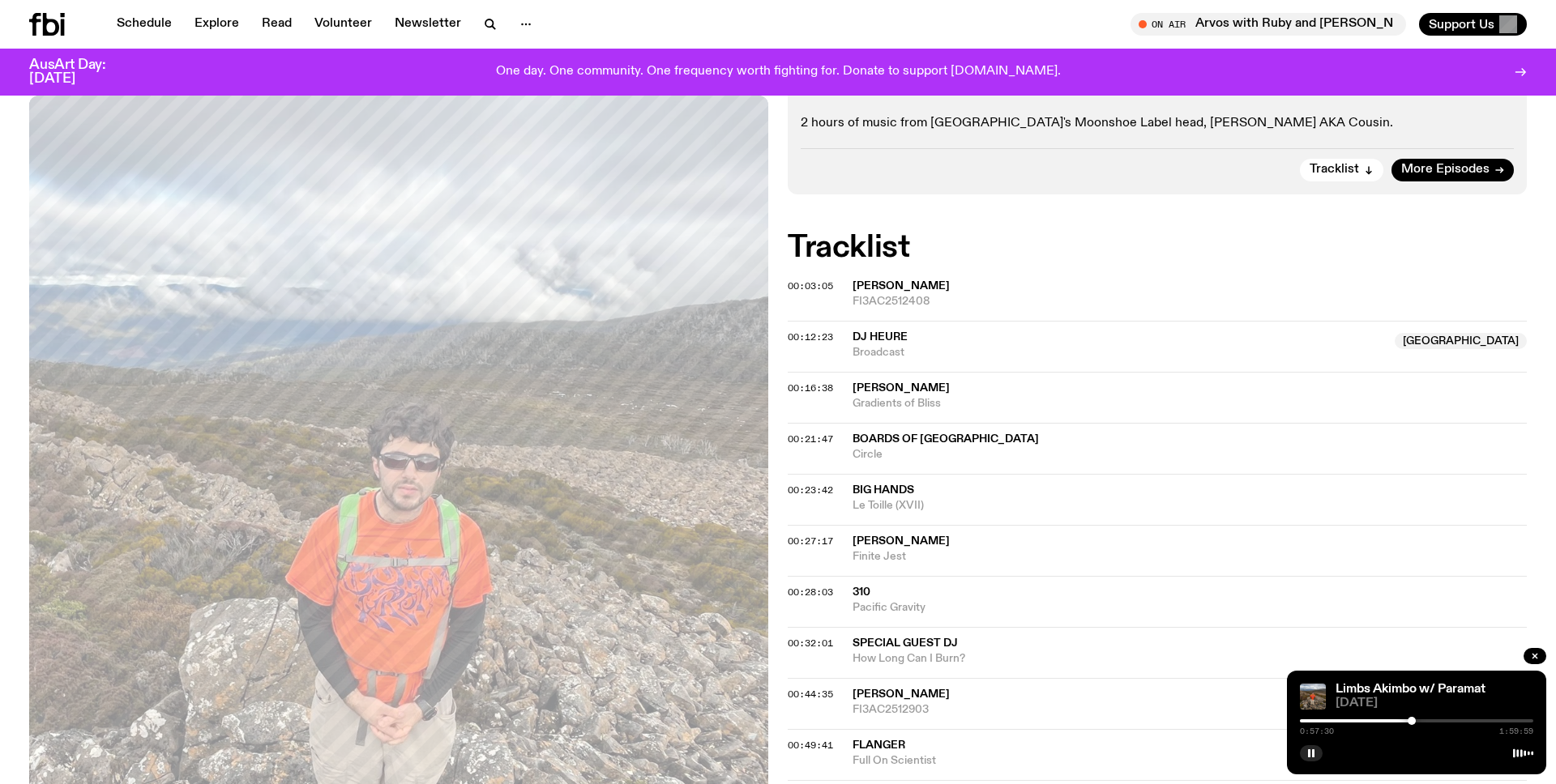
scroll to position [433, 0]
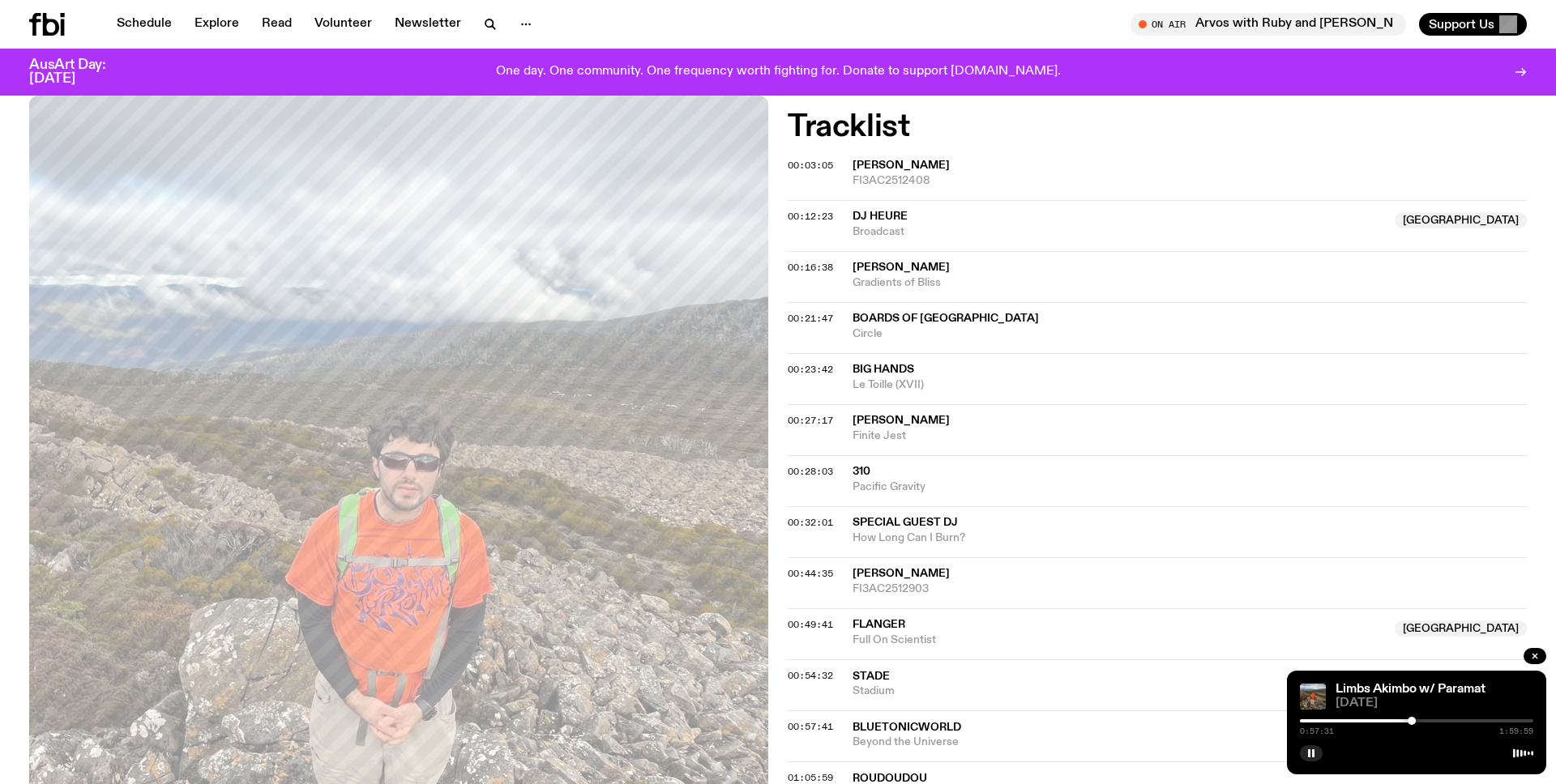
click at [1423, 723] on div "0:57:31 1:59:59" at bounding box center [1417, 726] width 234 height 19
click at [1428, 719] on div at bounding box center [1417, 721] width 234 height 3
click at [1440, 719] on div at bounding box center [1417, 721] width 234 height 3
click at [1458, 719] on div at bounding box center [1417, 721] width 234 height 3
click at [1482, 717] on div "1:21:15 1:59:59" at bounding box center [1417, 726] width 234 height 19
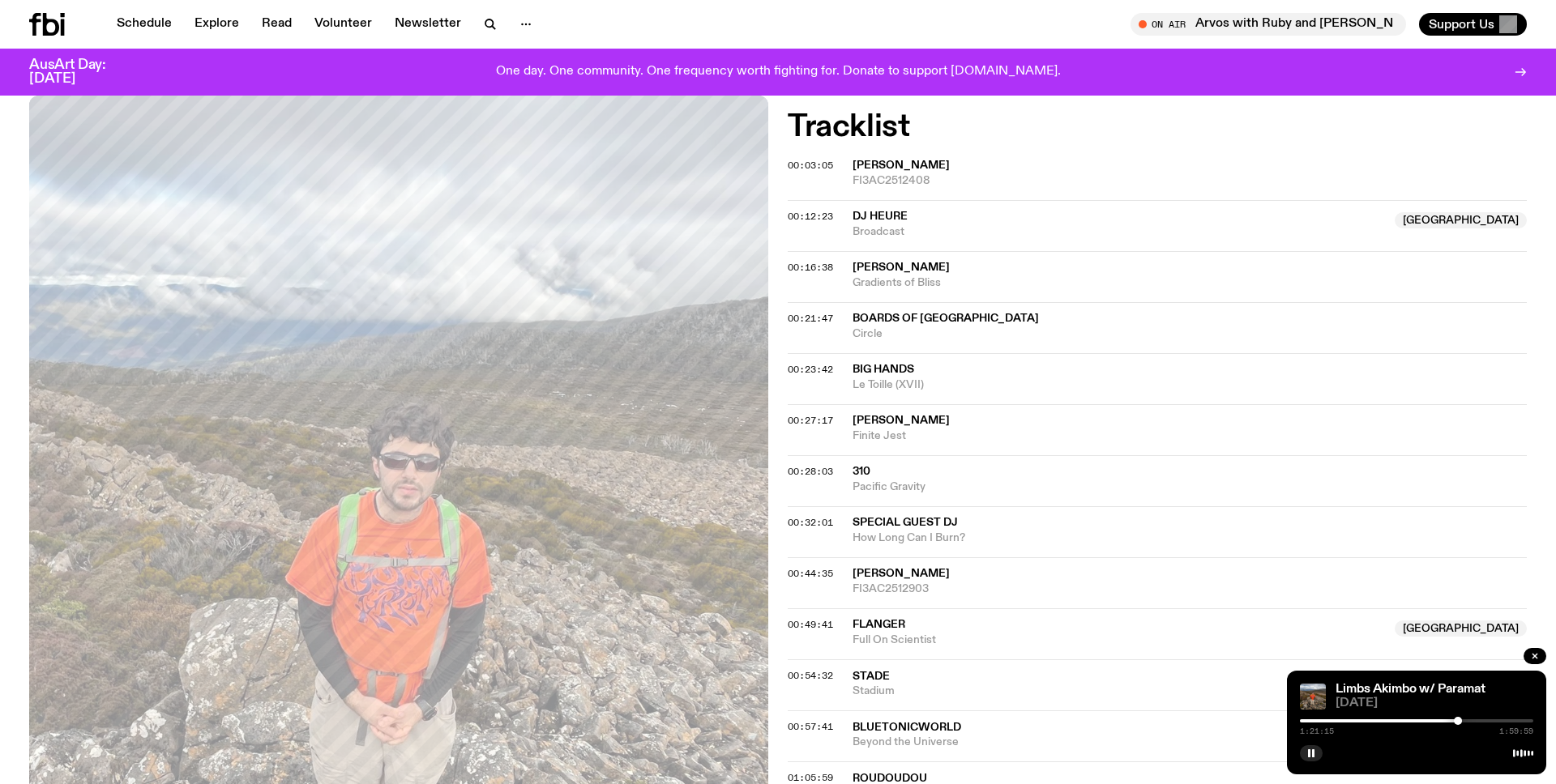
click at [1487, 720] on div at bounding box center [1417, 721] width 234 height 3
click at [1507, 720] on div at bounding box center [1417, 721] width 234 height 3
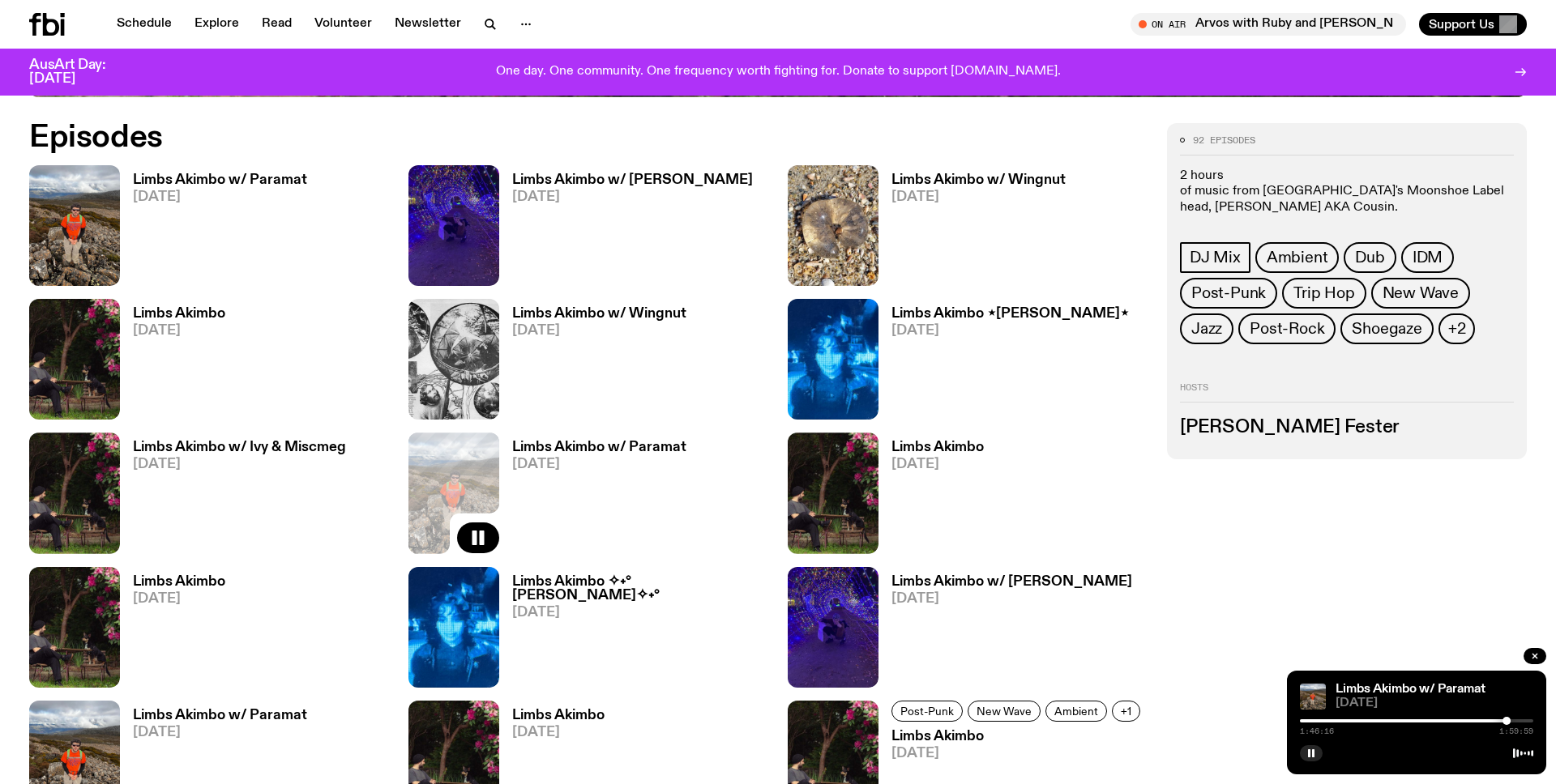
scroll to position [1033, 0]
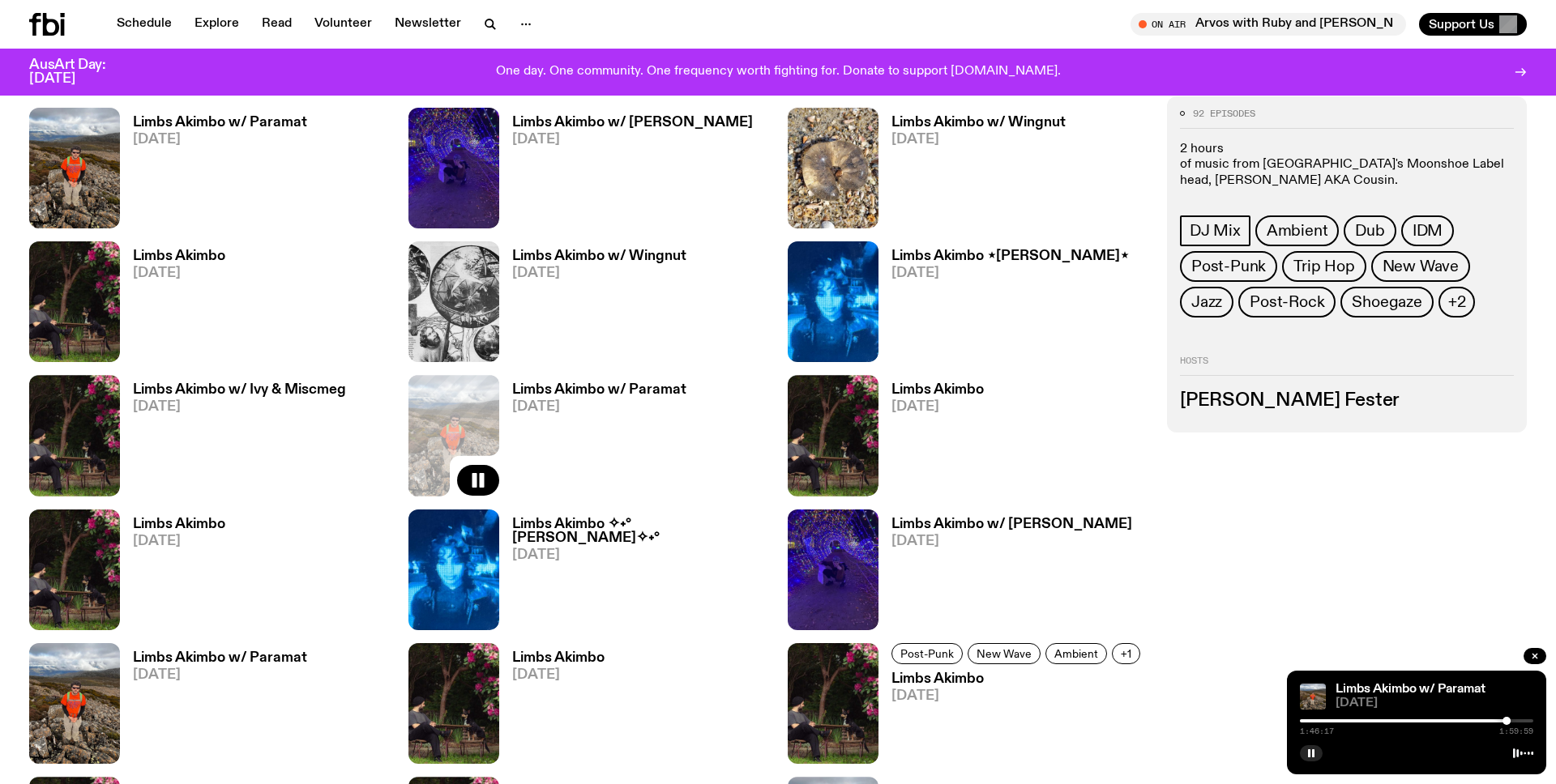
click at [823, 445] on img at bounding box center [833, 436] width 91 height 121
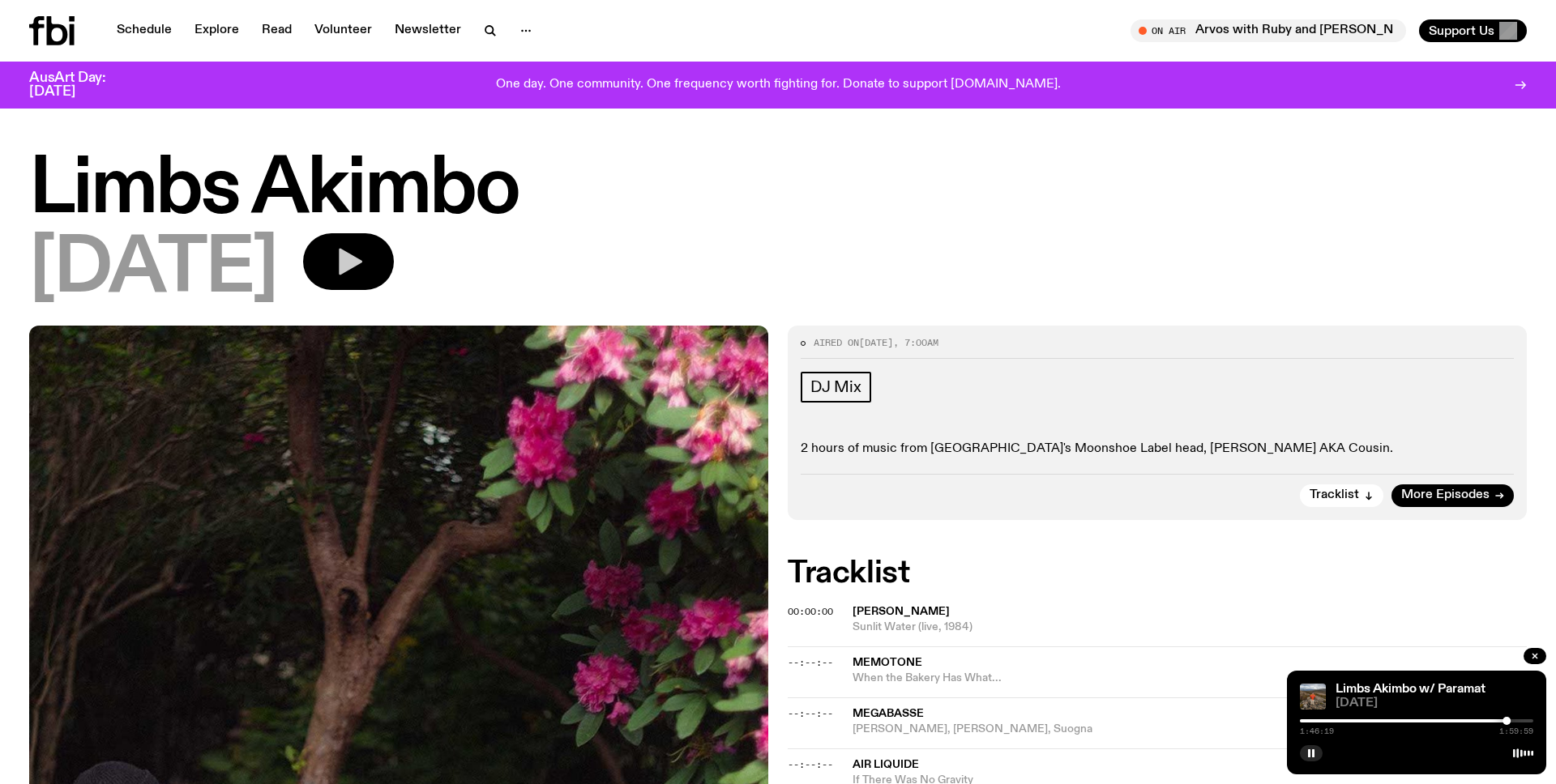
click at [365, 266] on icon "button" at bounding box center [348, 261] width 32 height 32
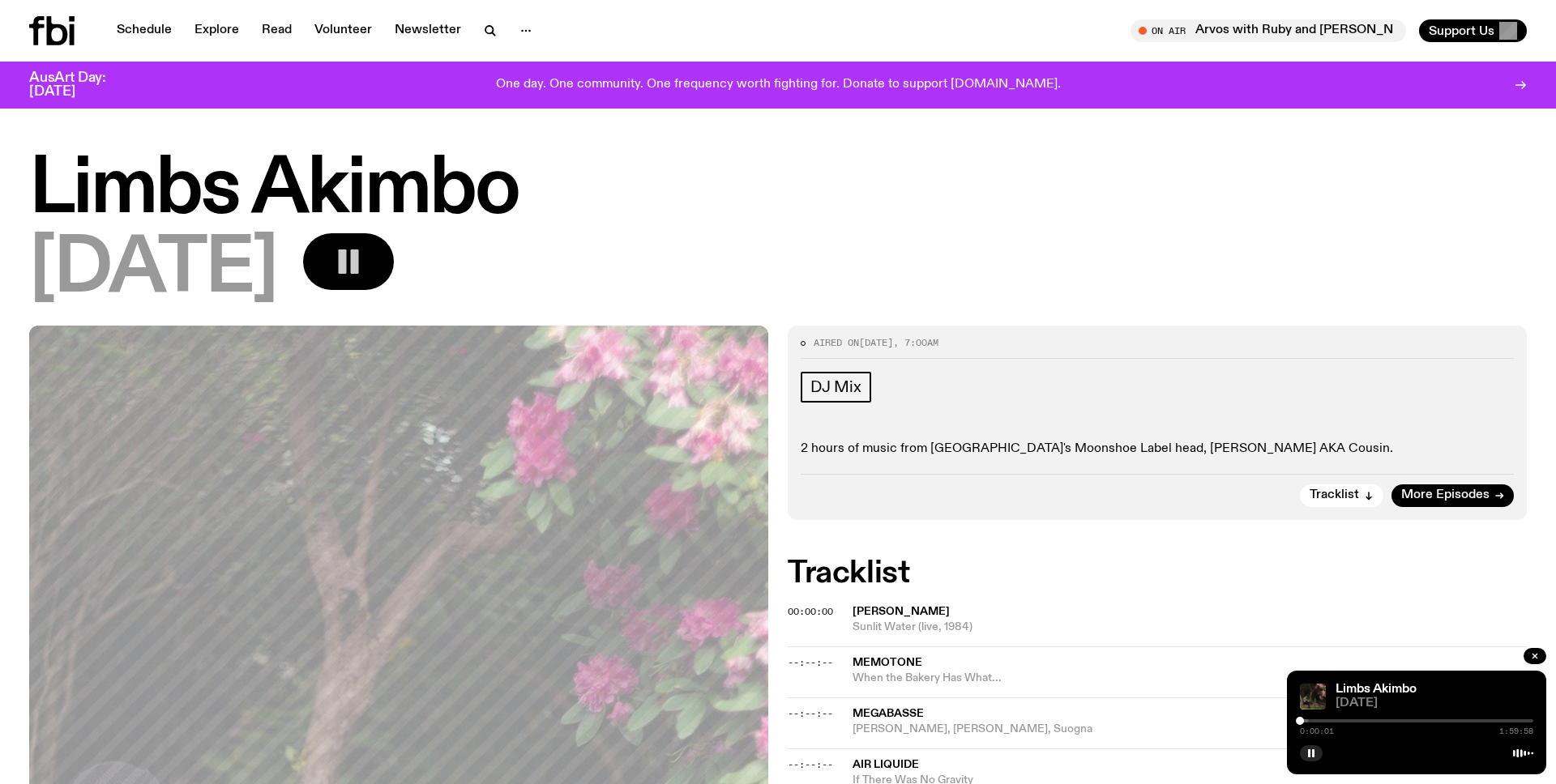
click at [1311, 719] on div at bounding box center [1417, 721] width 234 height 3
click at [1322, 719] on div at bounding box center [1417, 721] width 234 height 3
click at [1342, 719] on div at bounding box center [1417, 721] width 234 height 3
click at [1363, 719] on div at bounding box center [1417, 721] width 234 height 3
click at [1378, 717] on div "0:32:30 1:59:58" at bounding box center [1417, 726] width 234 height 19
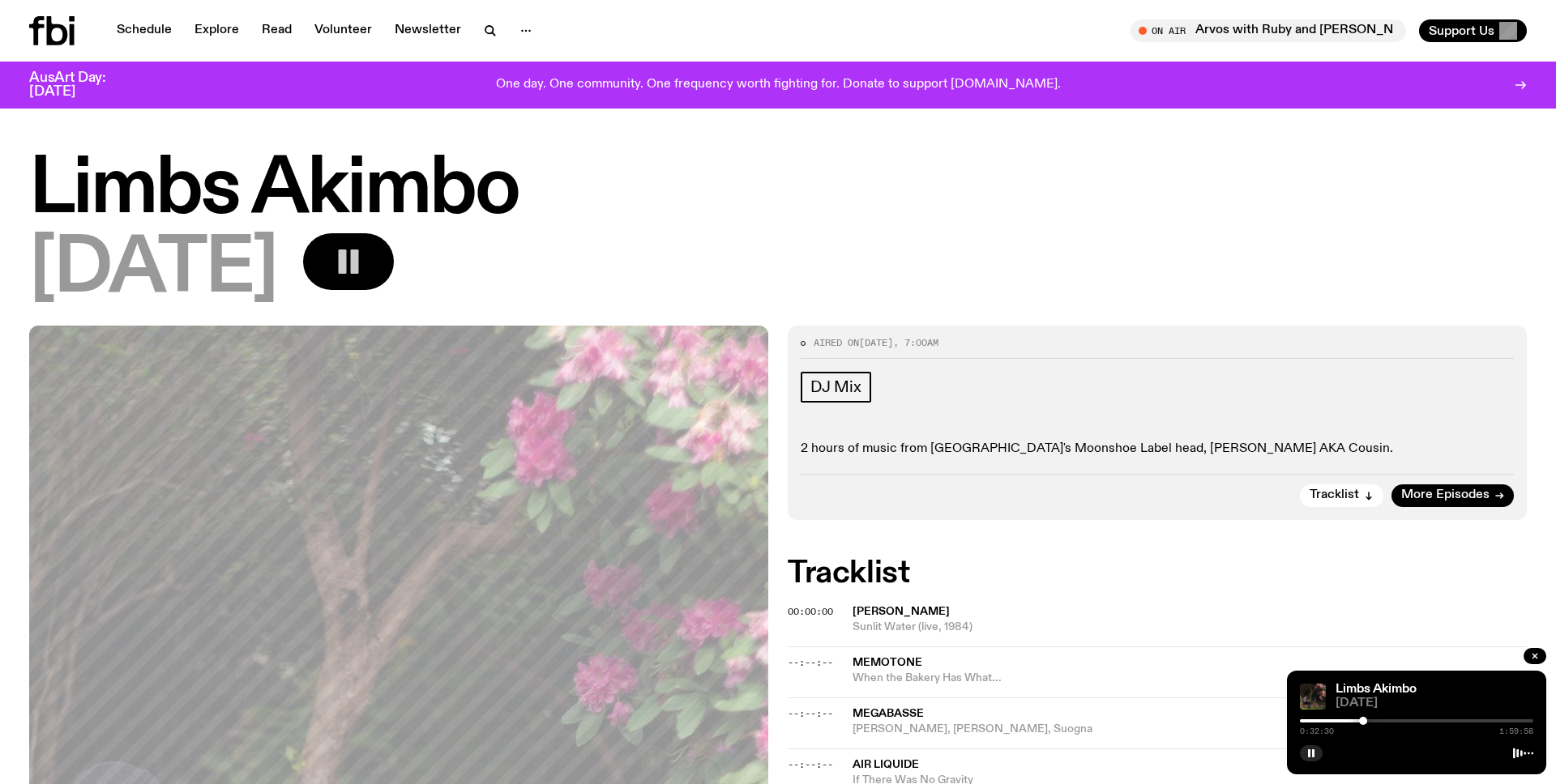
click at [1378, 717] on div "0:32:30 1:59:58" at bounding box center [1417, 726] width 234 height 19
click at [1410, 719] on div at bounding box center [1417, 721] width 234 height 3
click at [1463, 719] on div at bounding box center [1417, 721] width 234 height 3
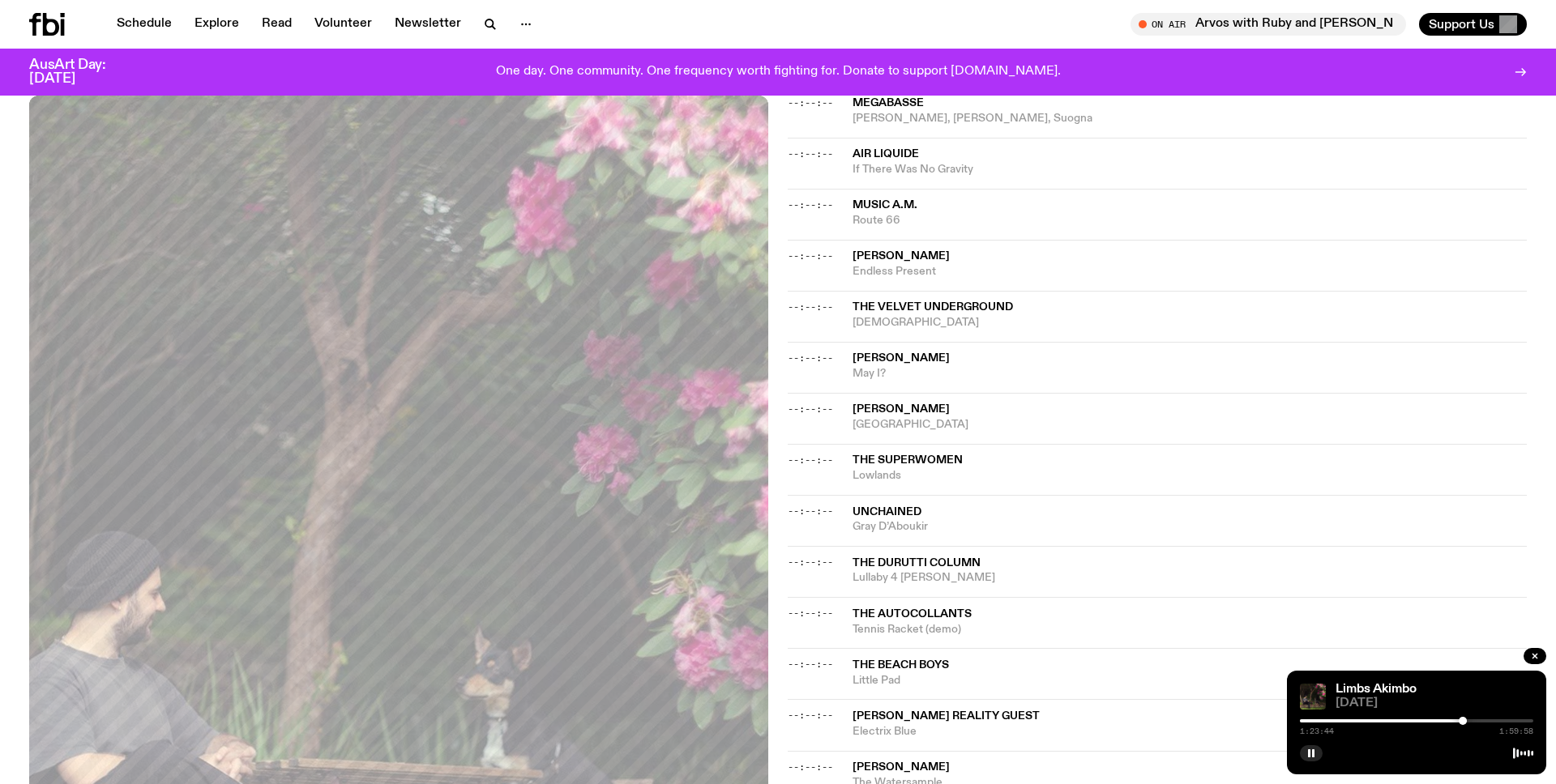
scroll to position [607, 0]
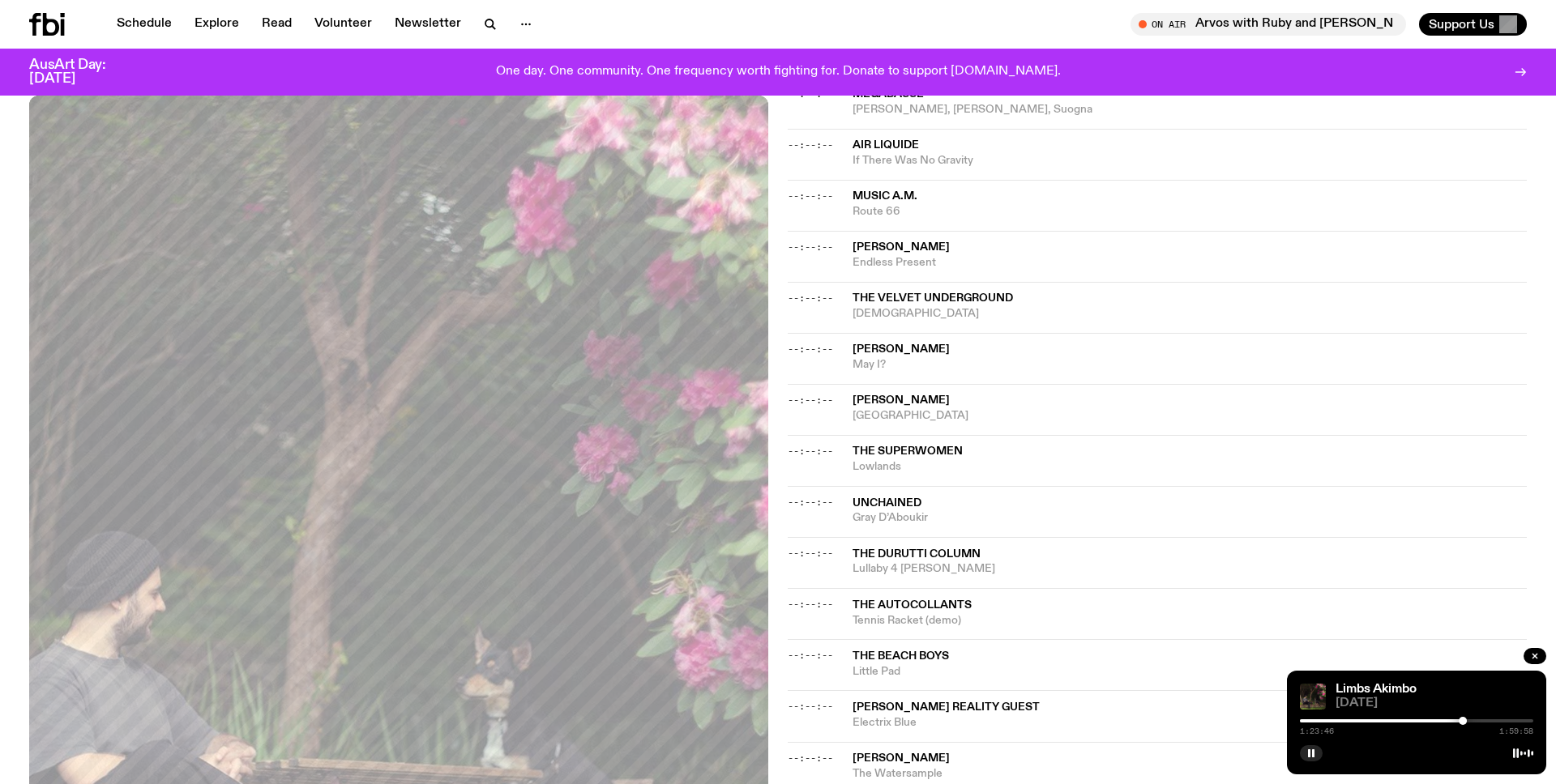
click at [1479, 725] on div "1:23:46 1:59:58" at bounding box center [1417, 726] width 234 height 19
click at [1479, 719] on div at bounding box center [1417, 721] width 234 height 3
click at [1505, 719] on div at bounding box center [1417, 721] width 234 height 3
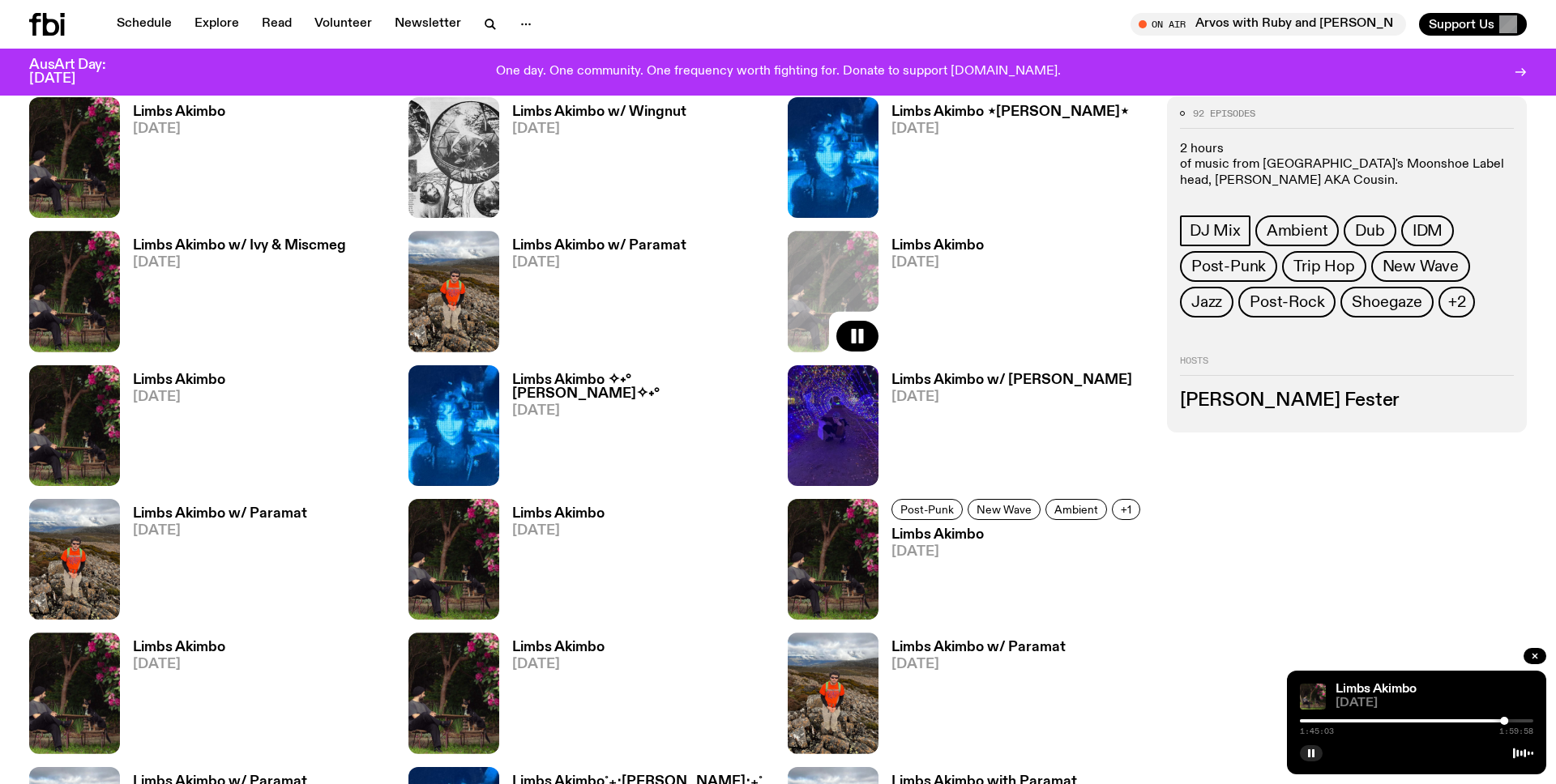
scroll to position [1179, 0]
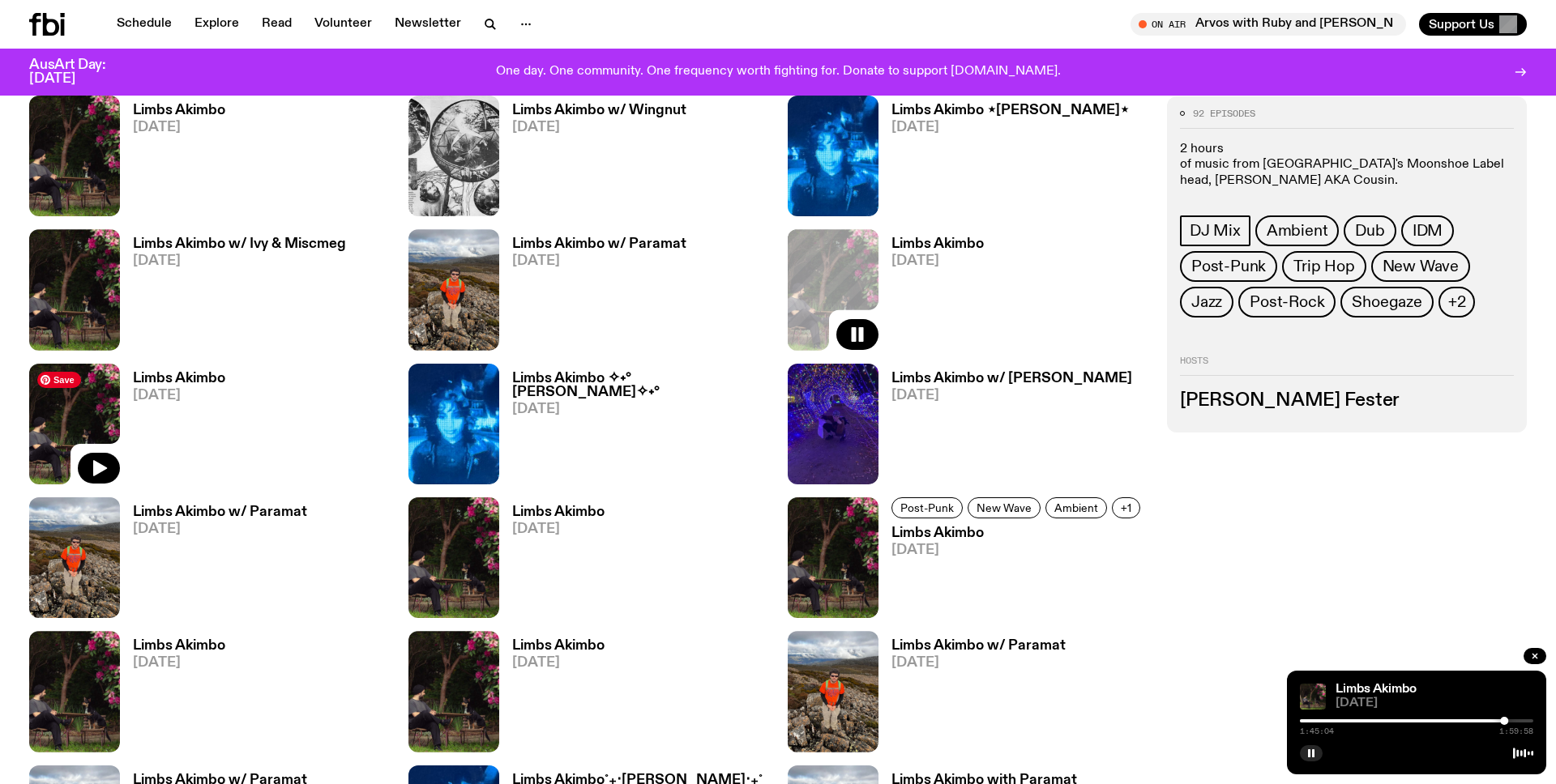
click at [96, 429] on img at bounding box center [74, 424] width 91 height 121
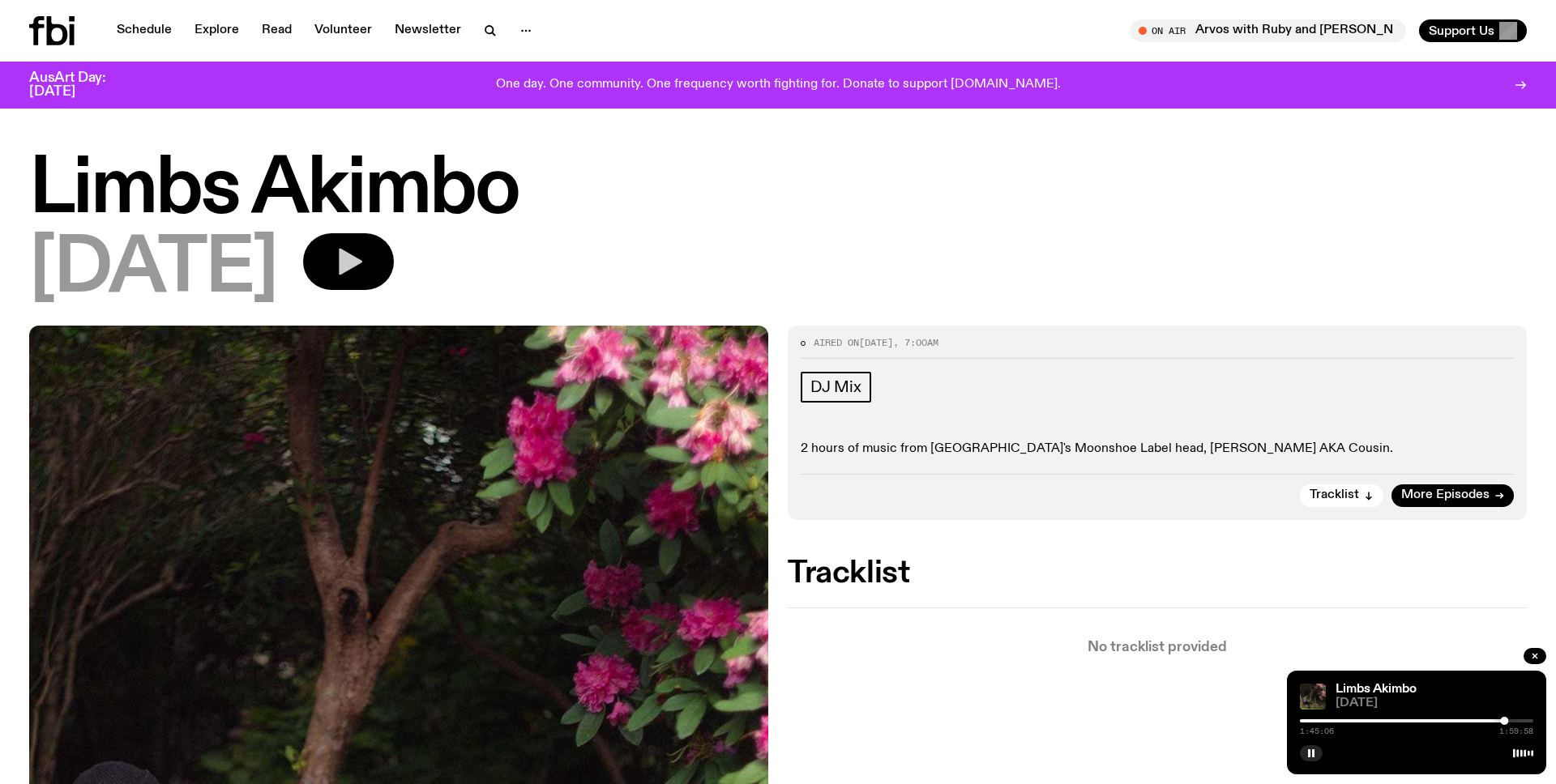
click at [365, 267] on icon "button" at bounding box center [348, 261] width 32 height 32
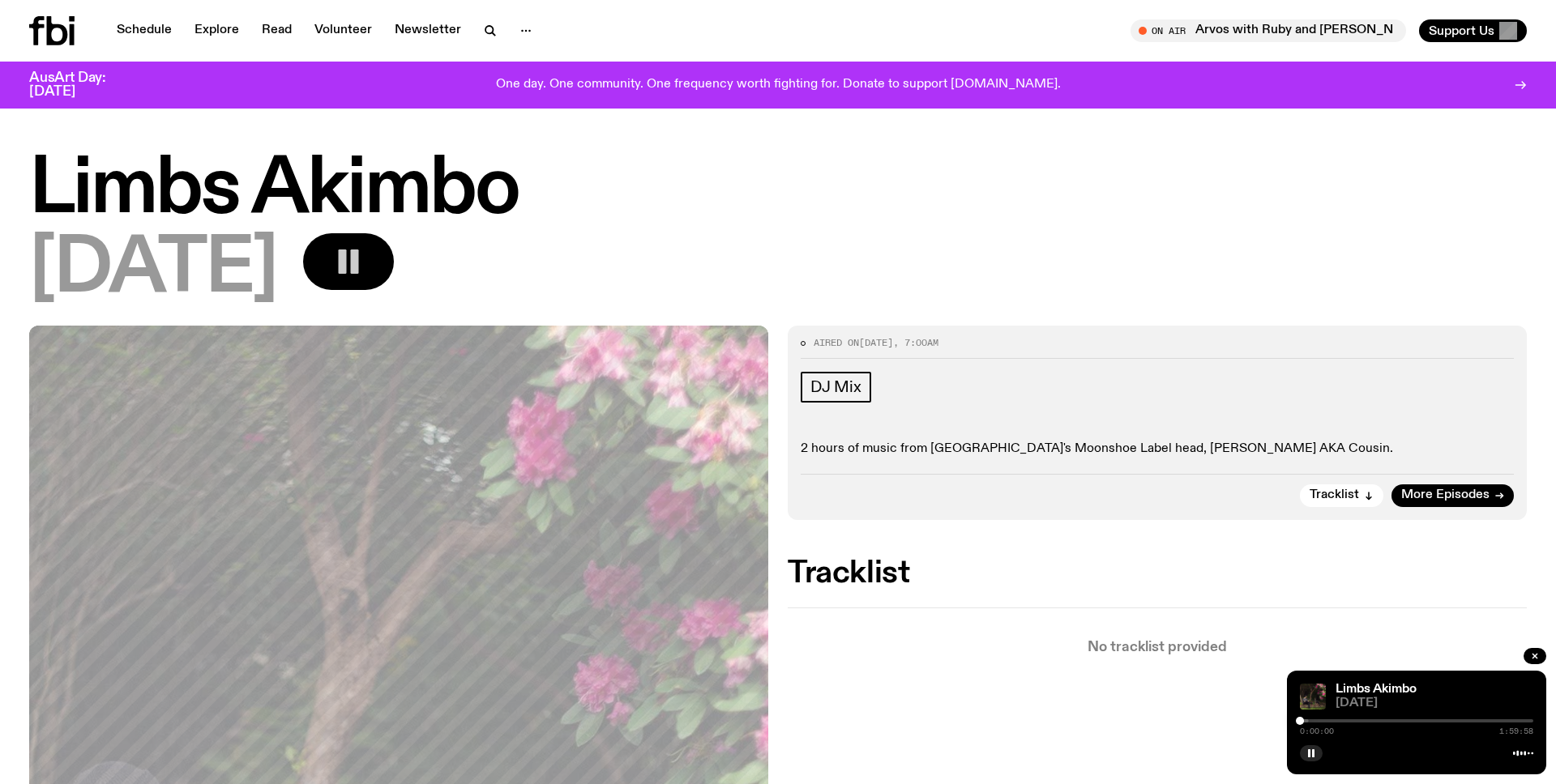
click at [1310, 719] on div at bounding box center [1417, 721] width 234 height 3
click at [1331, 719] on div at bounding box center [1417, 721] width 234 height 3
click at [1350, 719] on div at bounding box center [1417, 721] width 234 height 3
click at [1341, 719] on div at bounding box center [1234, 721] width 234 height 3
click at [1361, 719] on div at bounding box center [1417, 721] width 234 height 3
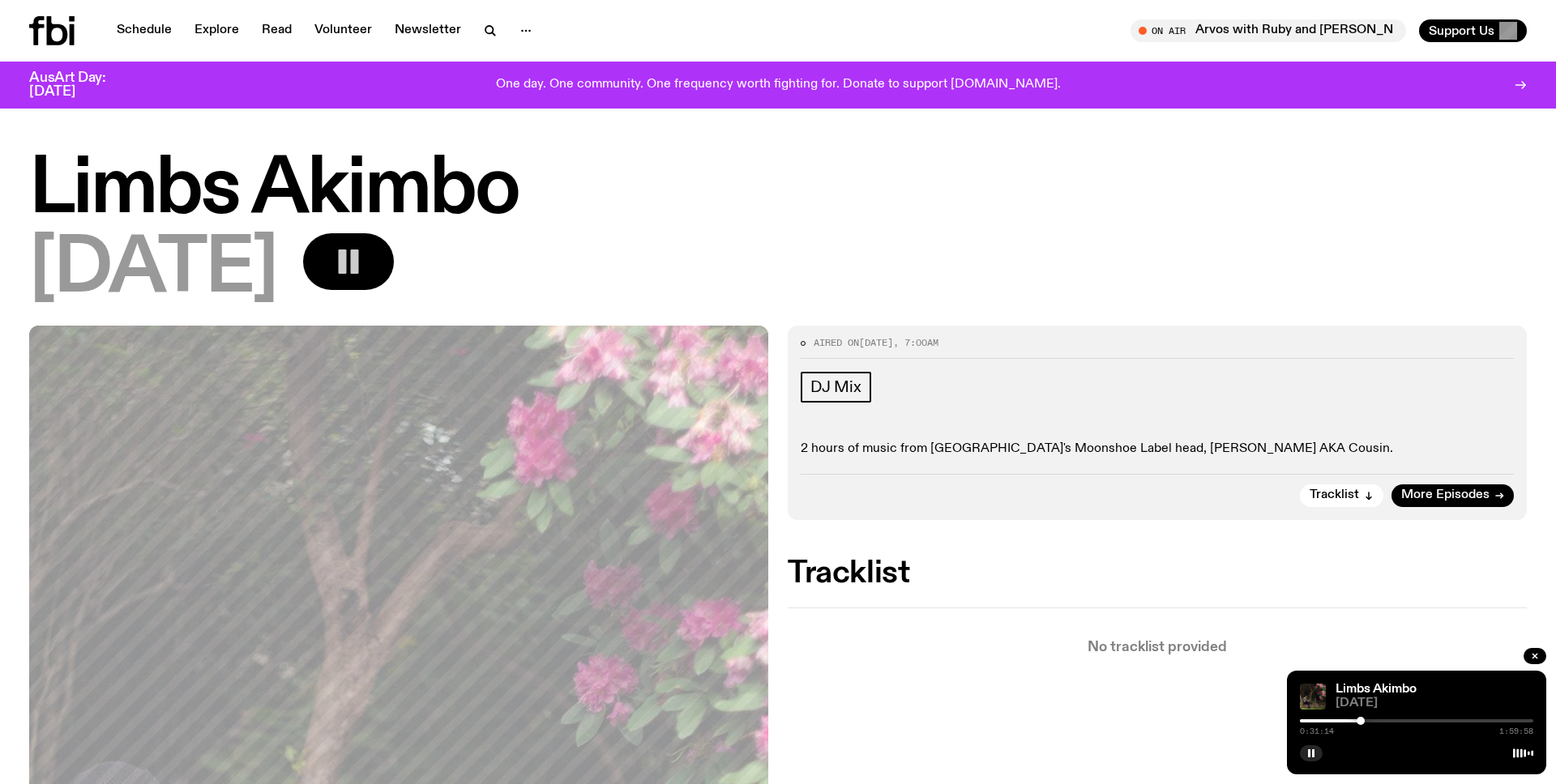
click at [1380, 719] on div at bounding box center [1417, 721] width 234 height 3
click at [1418, 719] on div at bounding box center [1417, 721] width 234 height 3
click at [1447, 720] on div at bounding box center [1417, 721] width 234 height 3
click at [1479, 720] on div at bounding box center [1417, 721] width 234 height 3
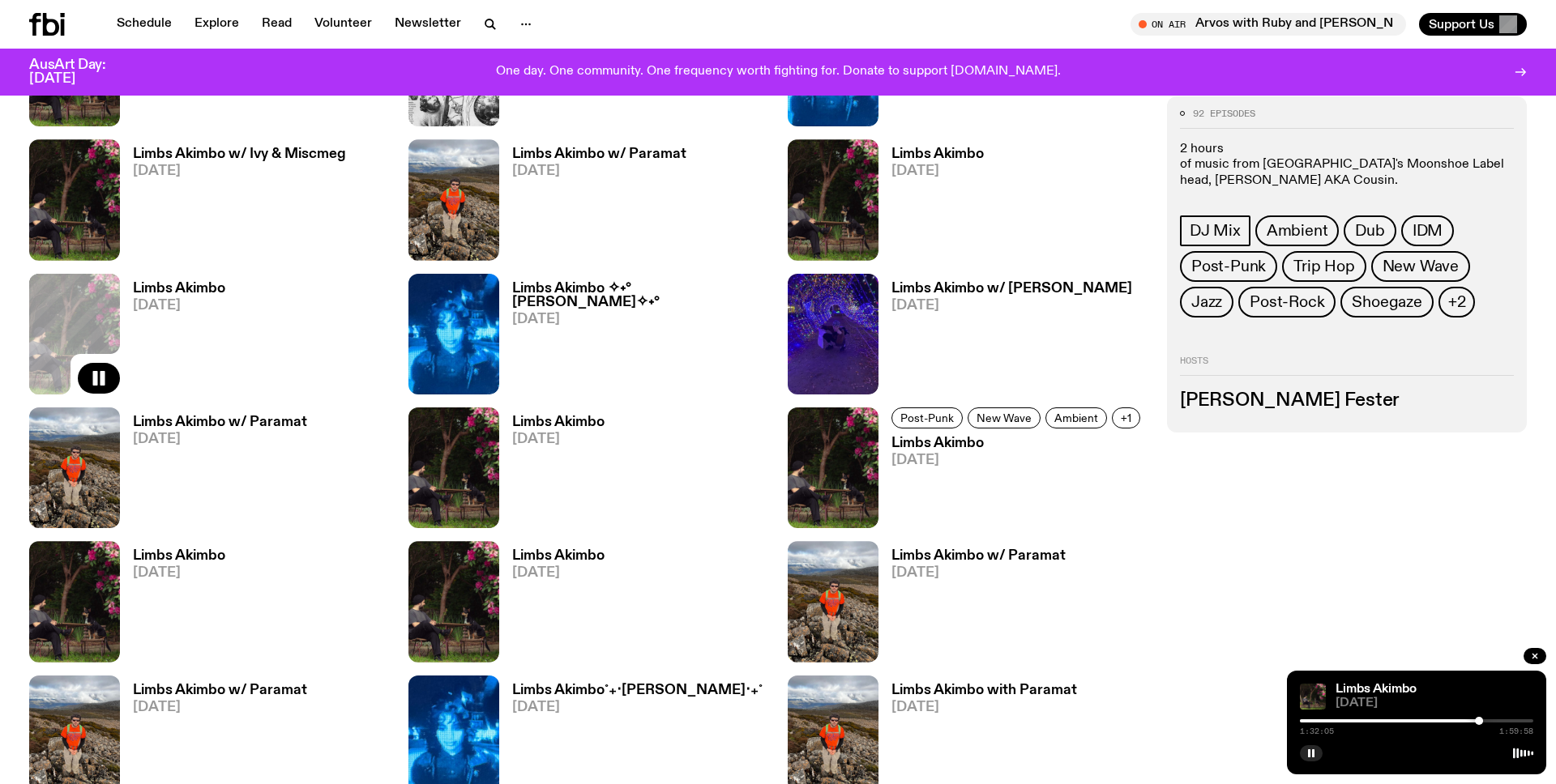
scroll to position [1281, 0]
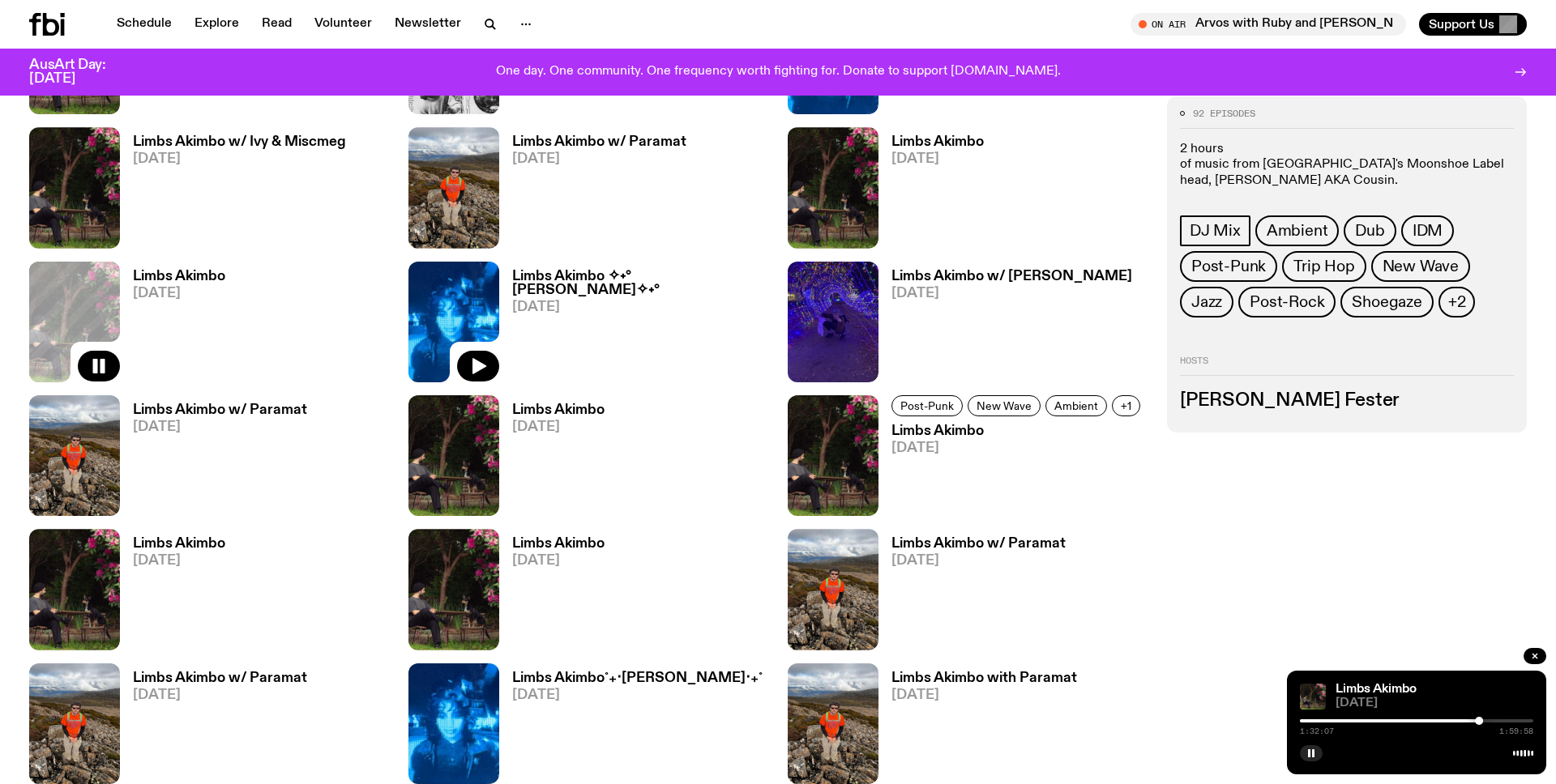
click at [419, 335] on img at bounding box center [453, 322] width 91 height 121
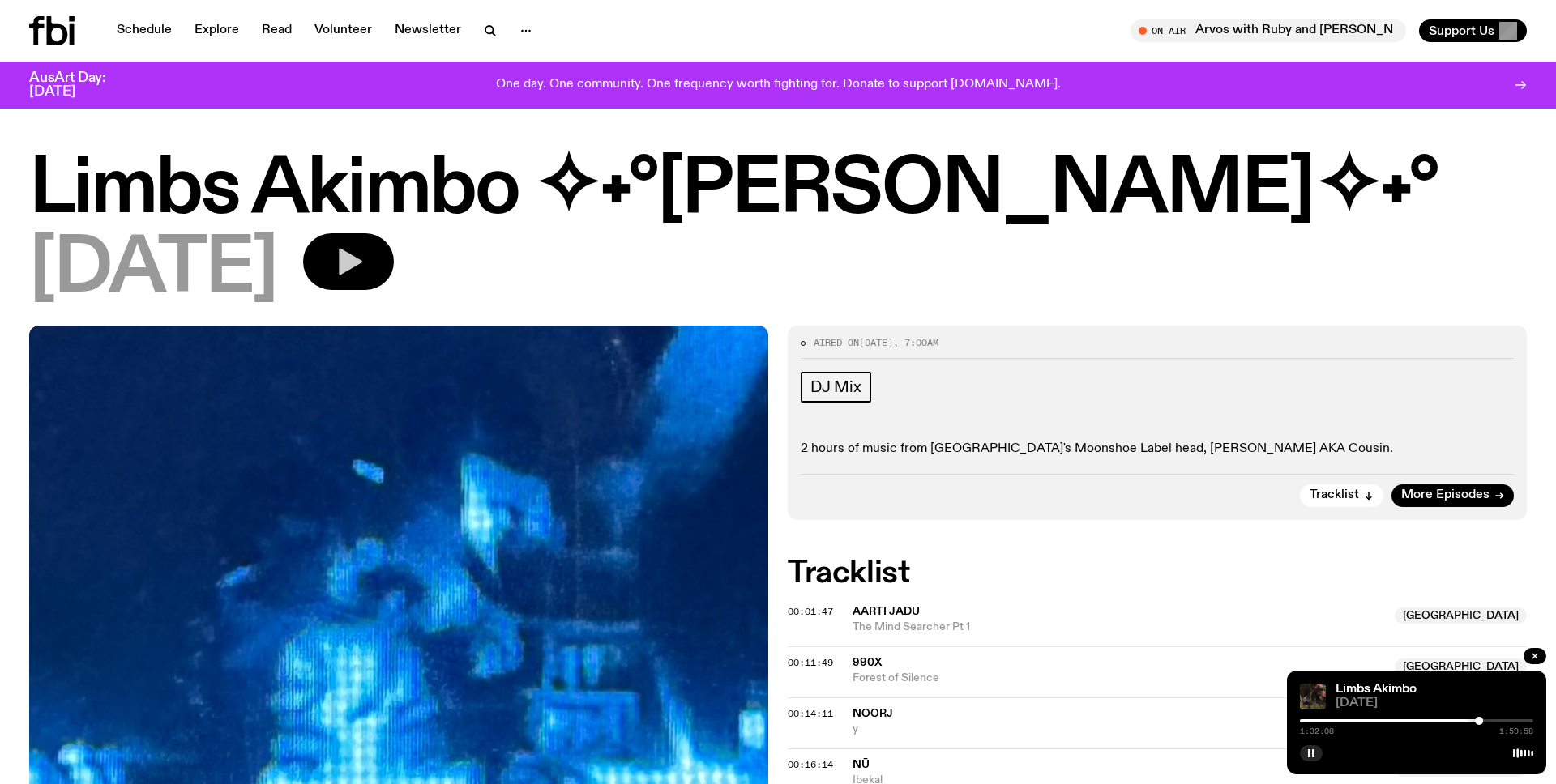
click at [365, 274] on icon "button" at bounding box center [348, 261] width 32 height 32
click at [1312, 721] on div at bounding box center [1417, 721] width 234 height 3
click at [1333, 721] on div at bounding box center [1417, 721] width 234 height 3
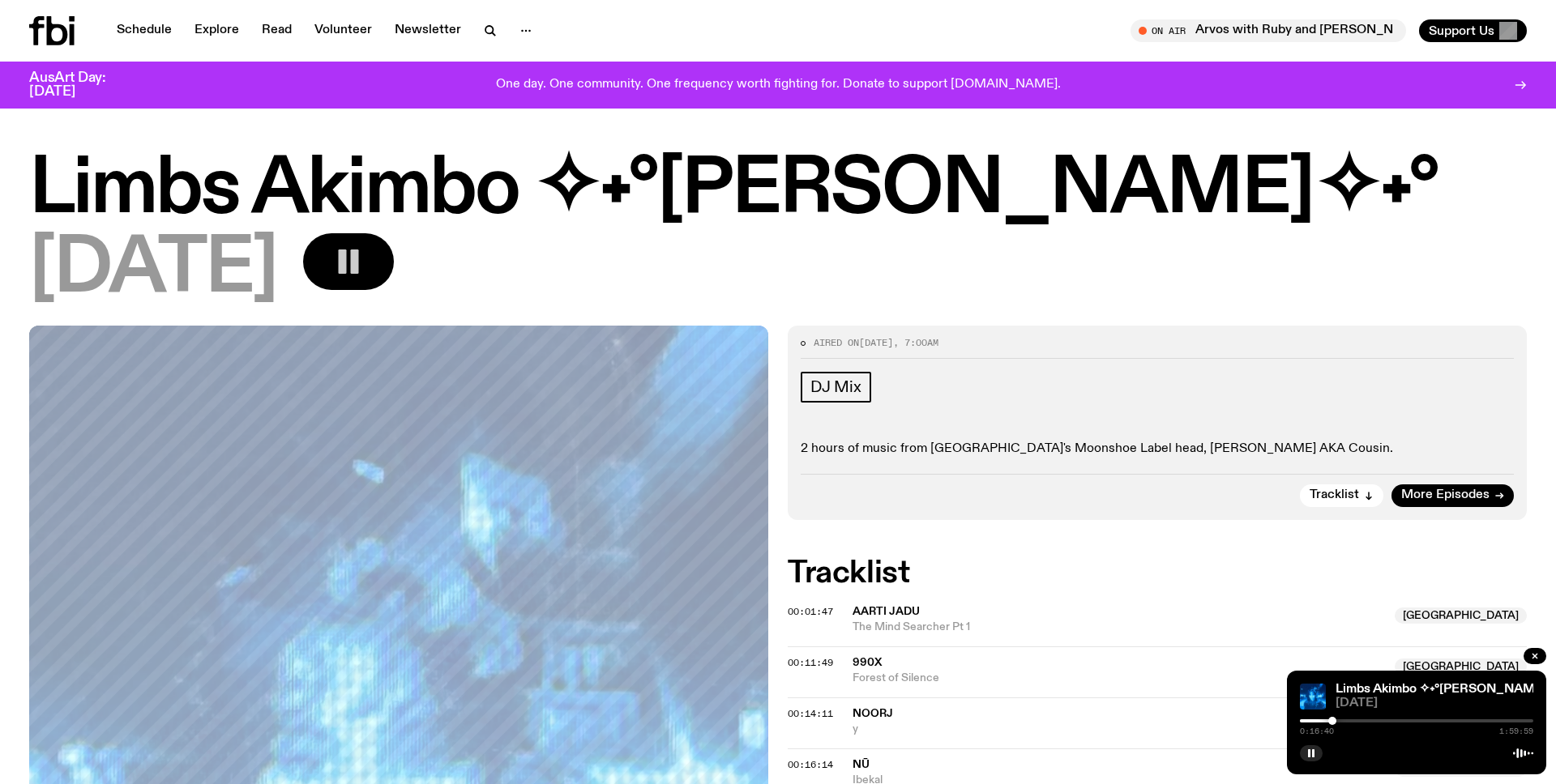
click at [1370, 719] on div at bounding box center [1417, 721] width 234 height 3
click at [1408, 719] on div at bounding box center [1417, 721] width 234 height 3
click at [1438, 719] on div at bounding box center [1417, 721] width 234 height 3
click at [1475, 721] on div at bounding box center [1417, 721] width 234 height 3
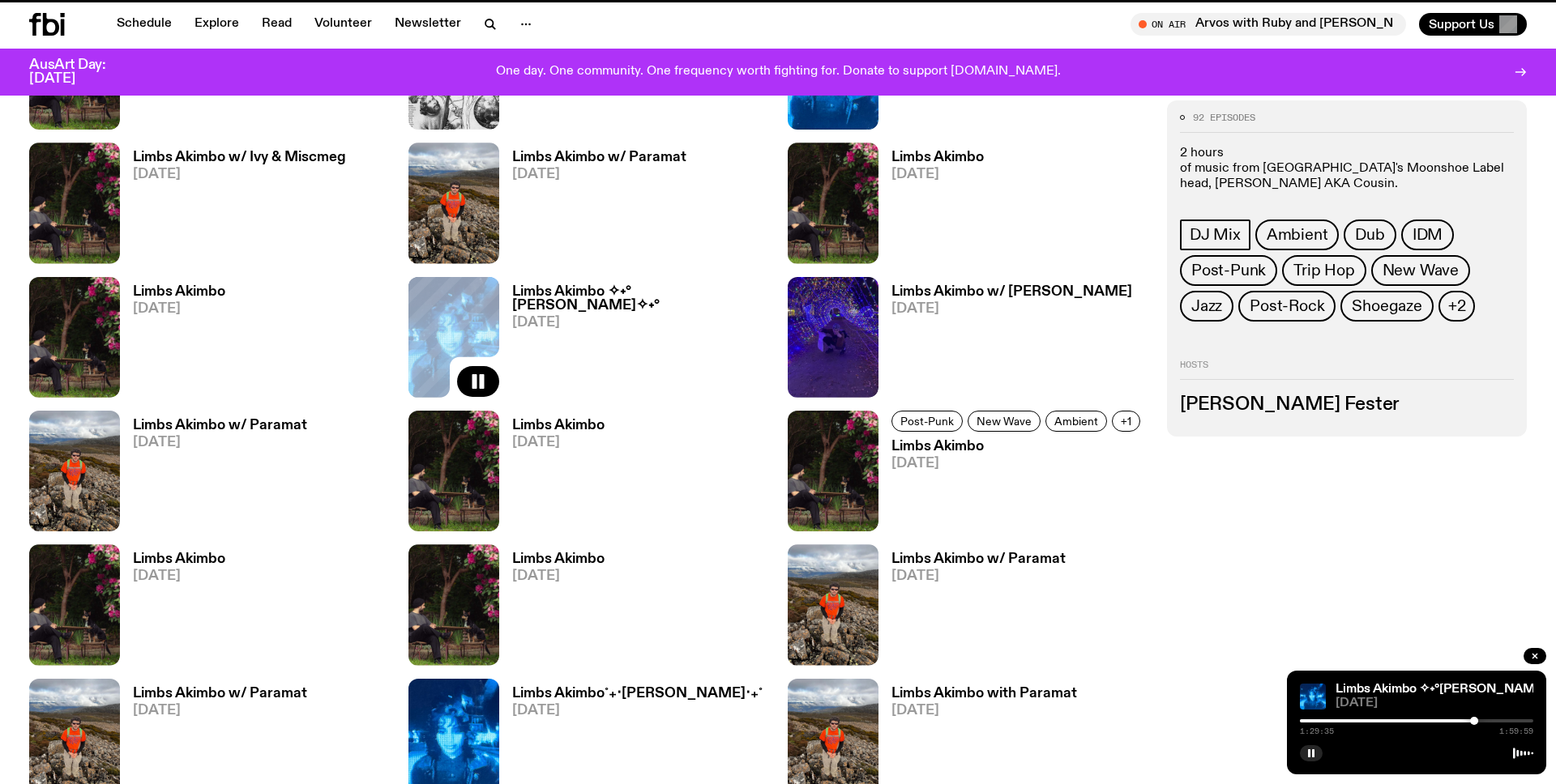
scroll to position [1268, 0]
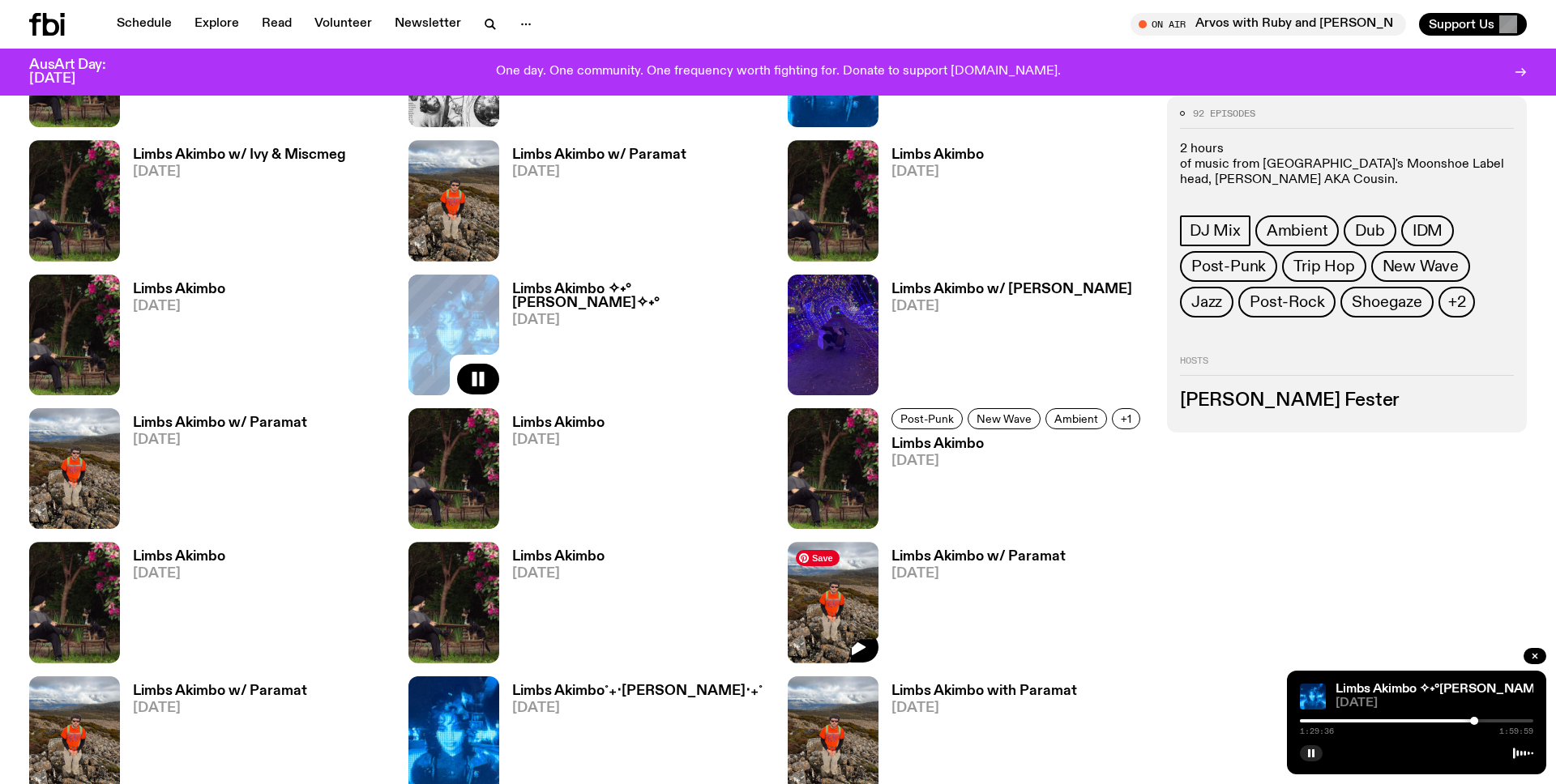
click at [848, 593] on img at bounding box center [833, 602] width 91 height 121
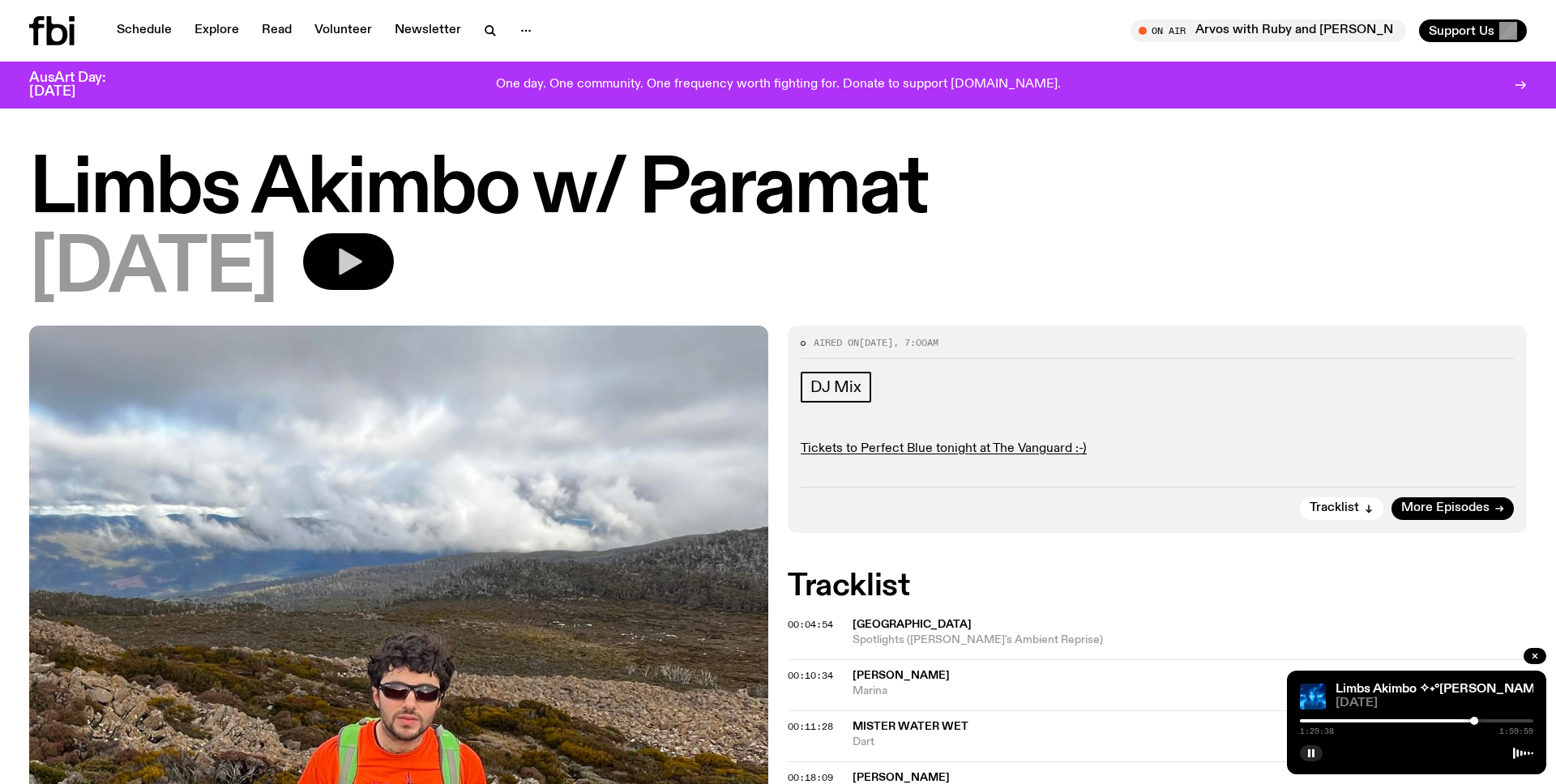
click at [362, 262] on icon "button" at bounding box center [350, 262] width 23 height 27
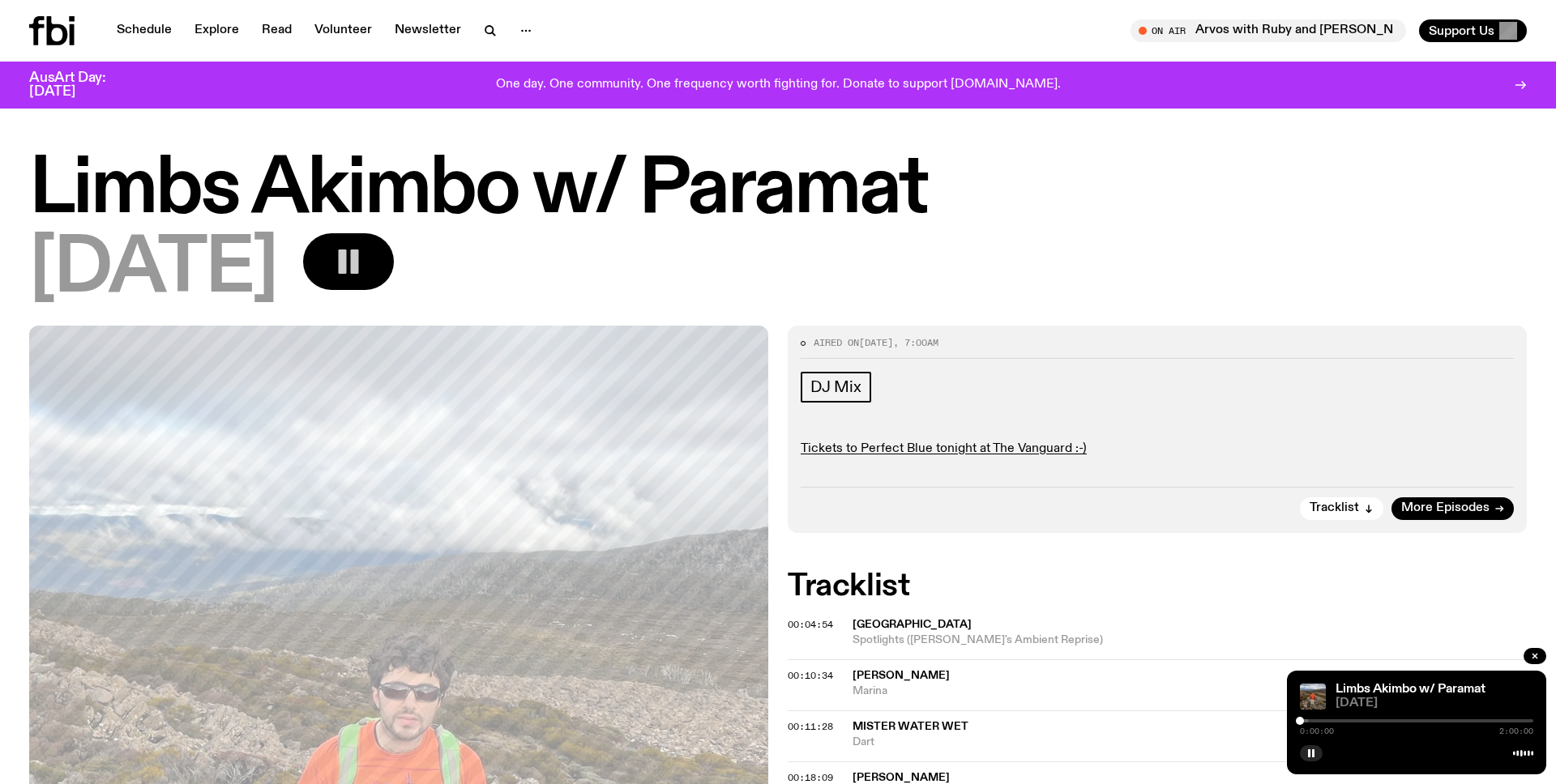
click at [1320, 720] on div at bounding box center [1417, 721] width 234 height 3
click at [1341, 719] on div at bounding box center [1417, 721] width 234 height 3
click at [1362, 719] on div at bounding box center [1417, 721] width 234 height 3
click at [1374, 717] on div "0:32:05 2:00:00" at bounding box center [1417, 726] width 234 height 19
click at [1387, 722] on div at bounding box center [1417, 721] width 234 height 3
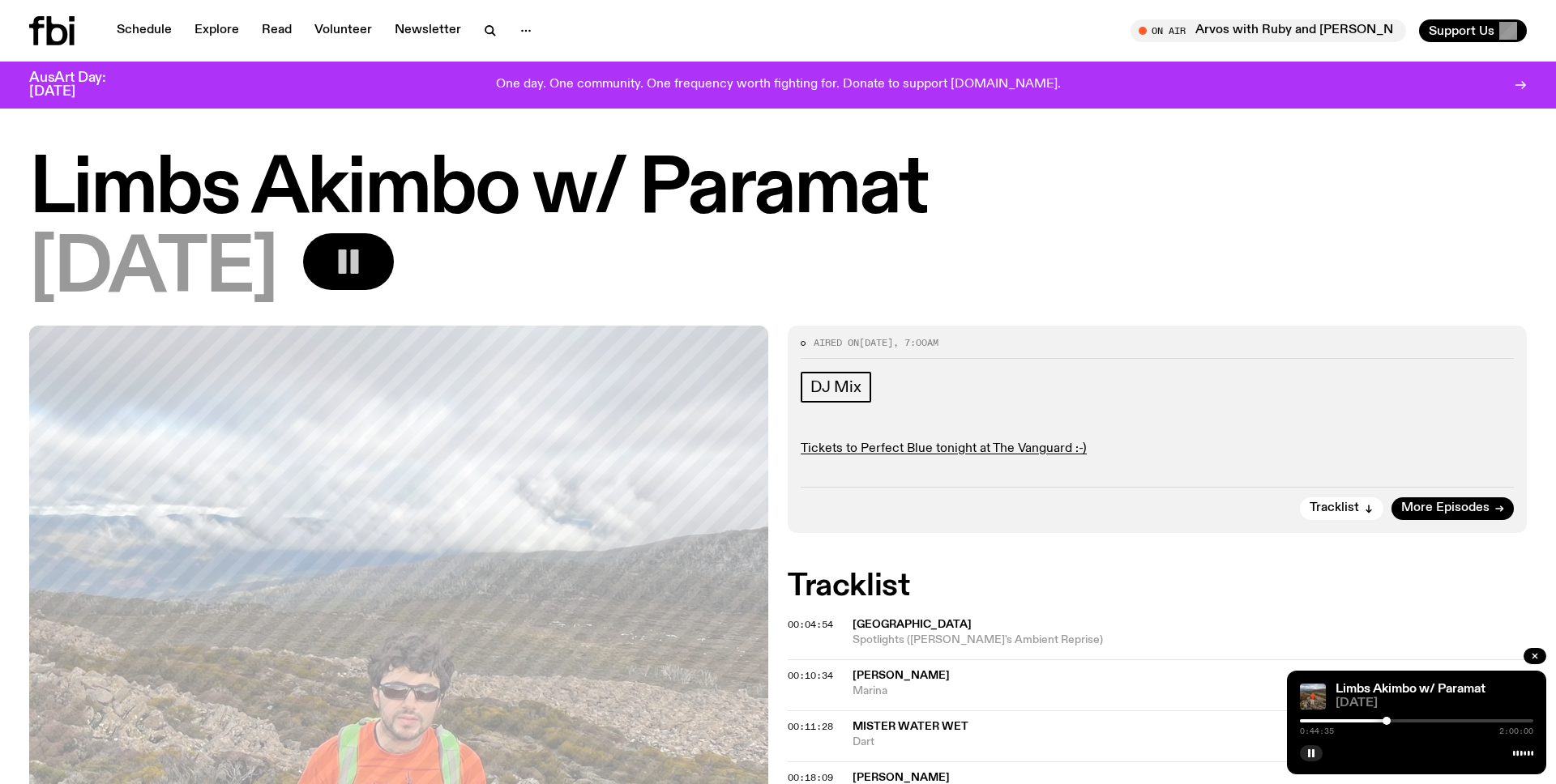
click at [1411, 720] on div at bounding box center [1417, 721] width 234 height 3
click at [1435, 719] on div at bounding box center [1417, 721] width 234 height 3
click at [1463, 719] on div at bounding box center [1417, 721] width 234 height 3
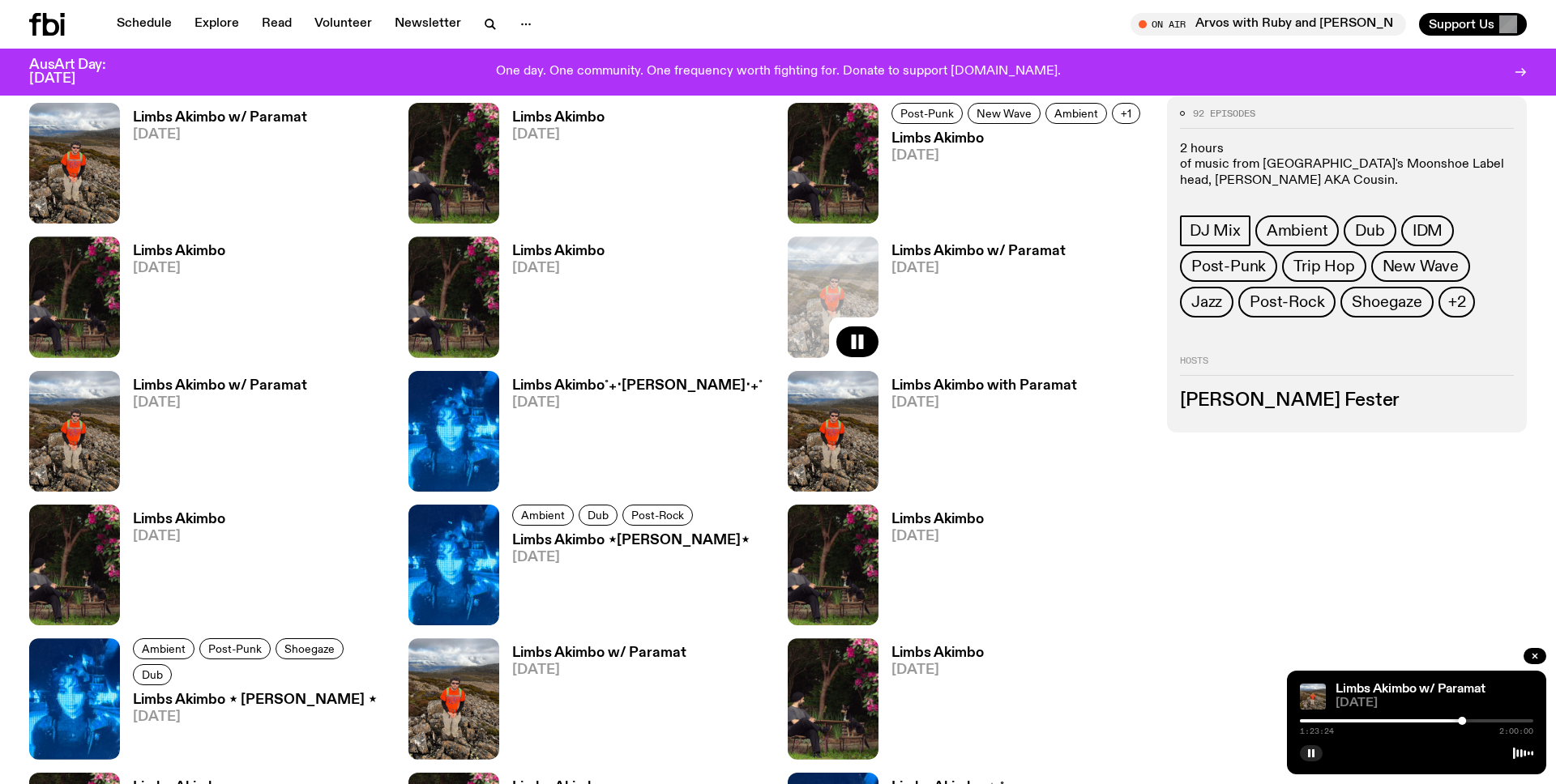
scroll to position [1637, 0]
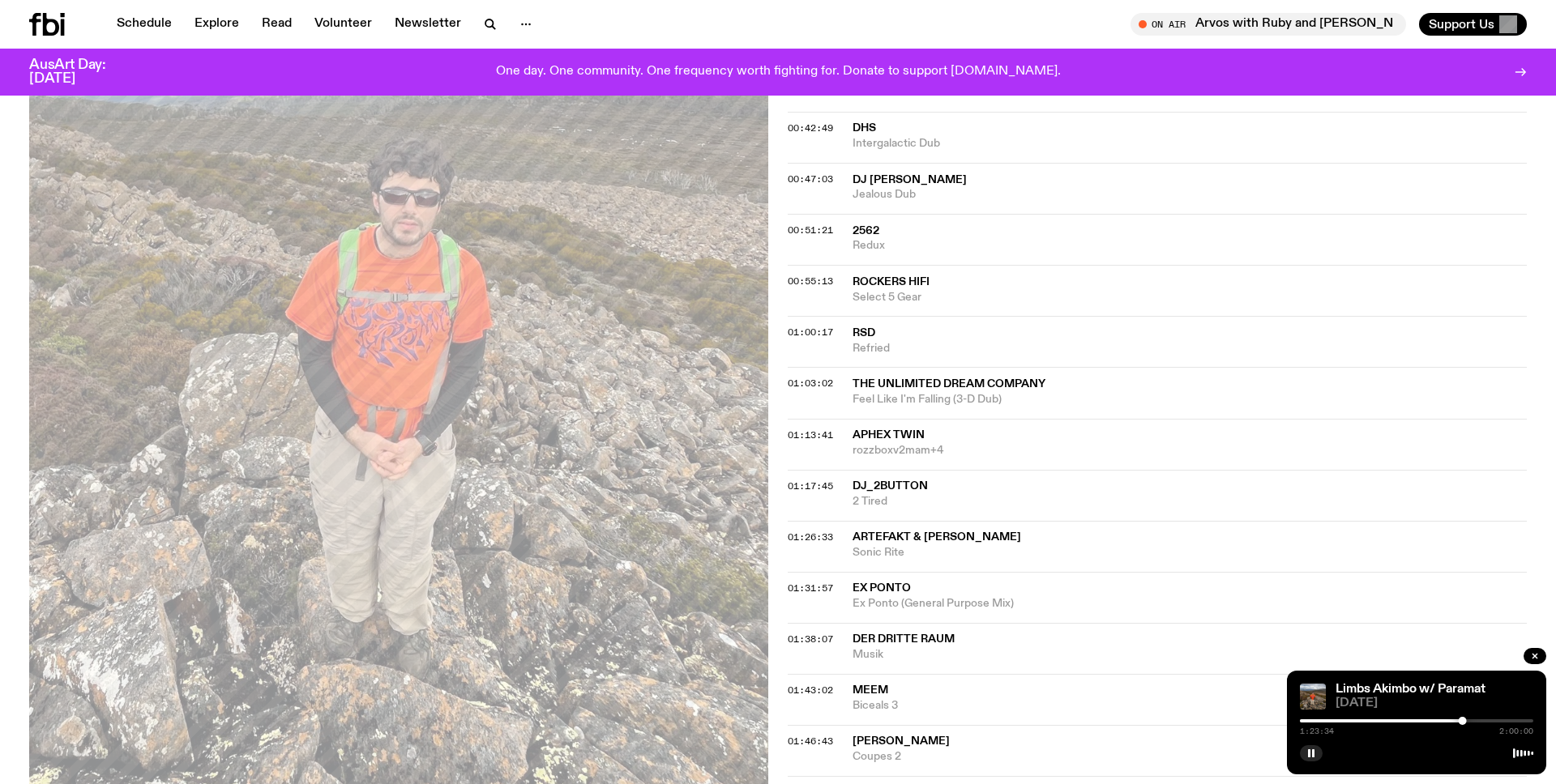
scroll to position [997, 0]
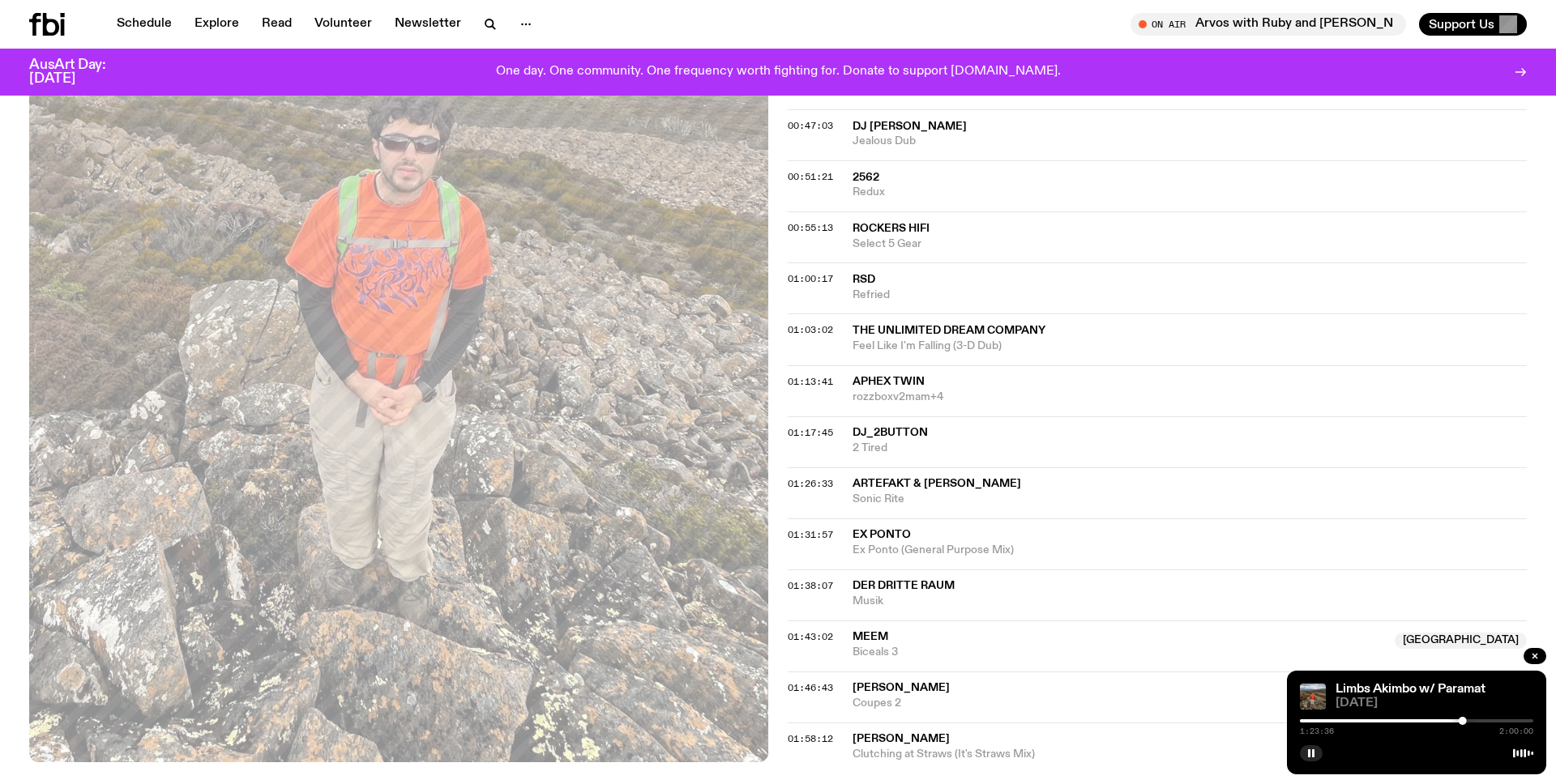
click at [901, 438] on span "dj_2button" at bounding box center [890, 432] width 75 height 11
click at [1317, 756] on button "button" at bounding box center [1311, 753] width 22 height 16
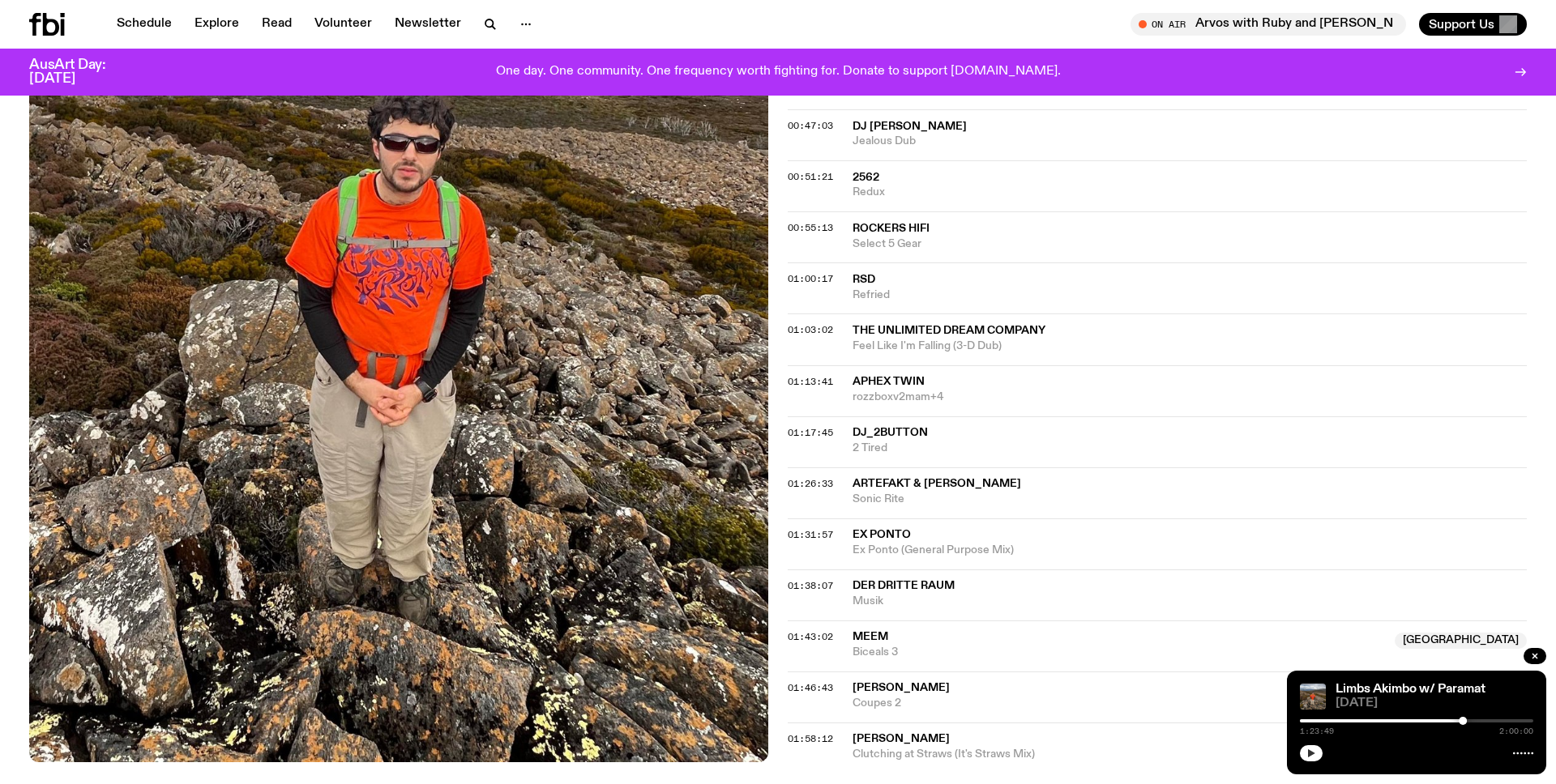
click at [1313, 749] on icon "button" at bounding box center [1311, 753] width 10 height 10
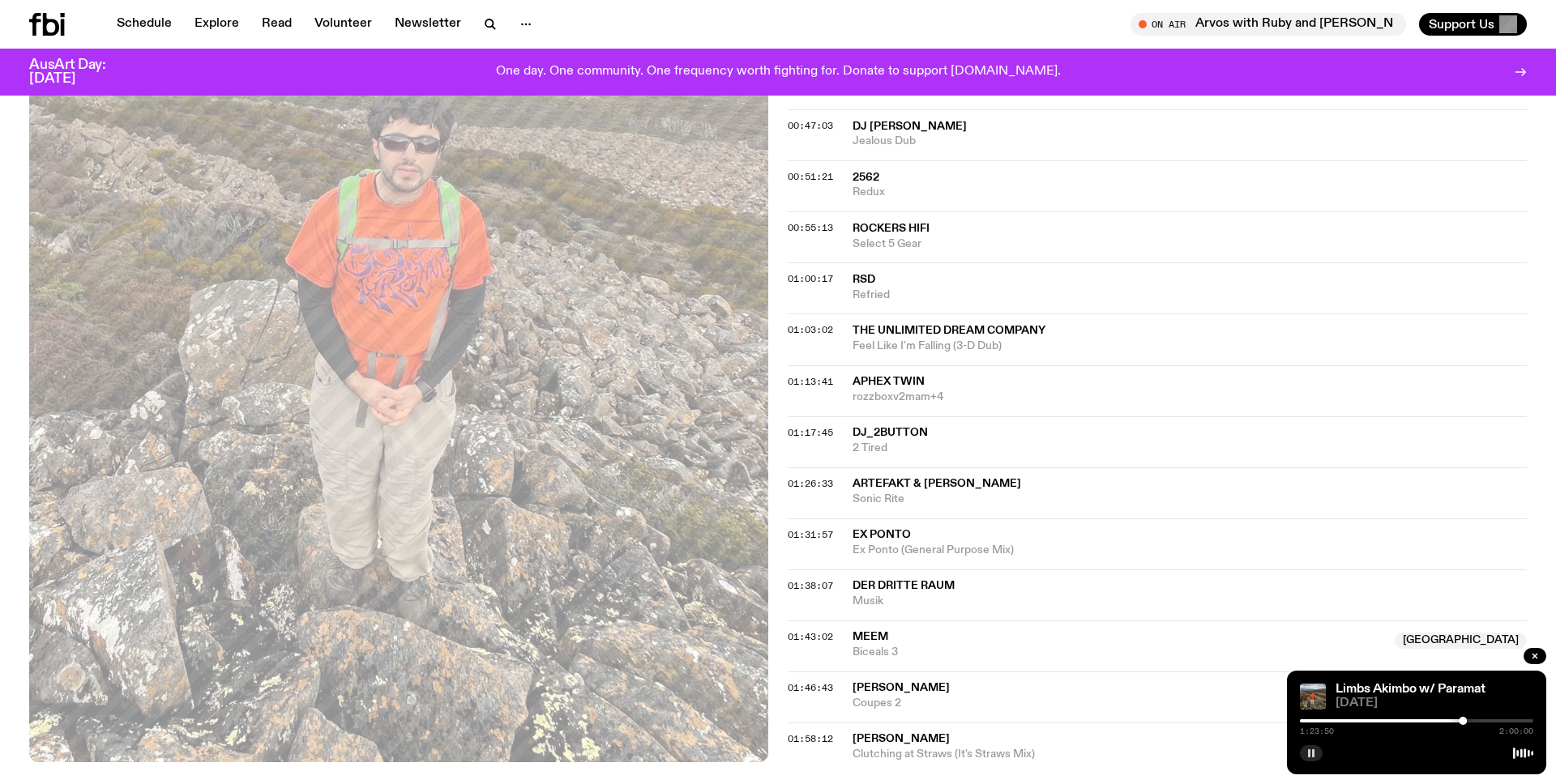
click at [1470, 719] on div at bounding box center [1417, 721] width 234 height 3
drag, startPoint x: 1470, startPoint y: 718, endPoint x: 1480, endPoint y: 718, distance: 10.0
click at [1480, 718] on div at bounding box center [1479, 720] width 8 height 8
click at [1494, 717] on div "1:32:30 2:00:00" at bounding box center [1417, 726] width 234 height 19
click at [1495, 720] on div at bounding box center [1417, 721] width 234 height 3
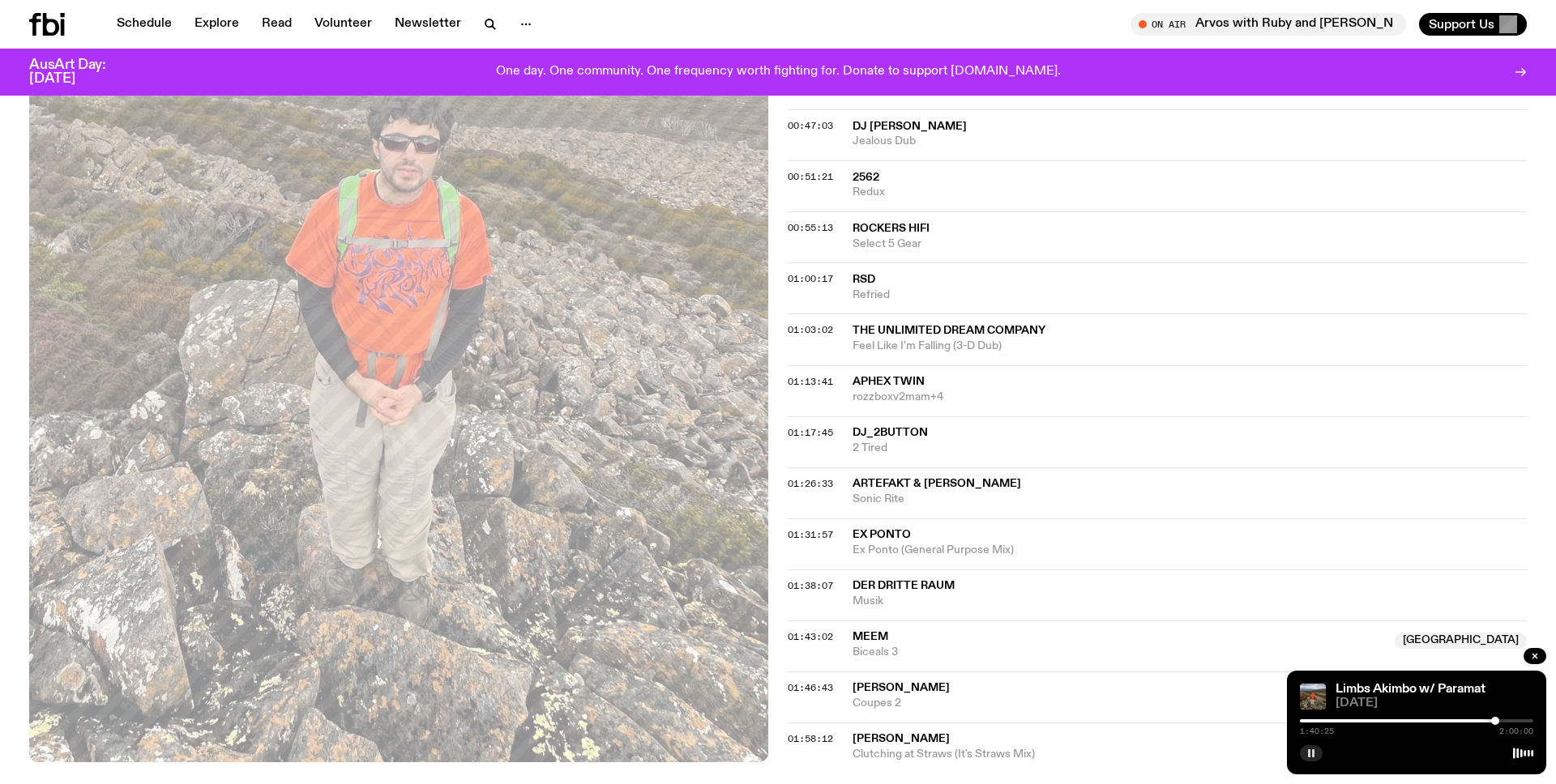
click at [1508, 720] on div at bounding box center [1417, 721] width 234 height 3
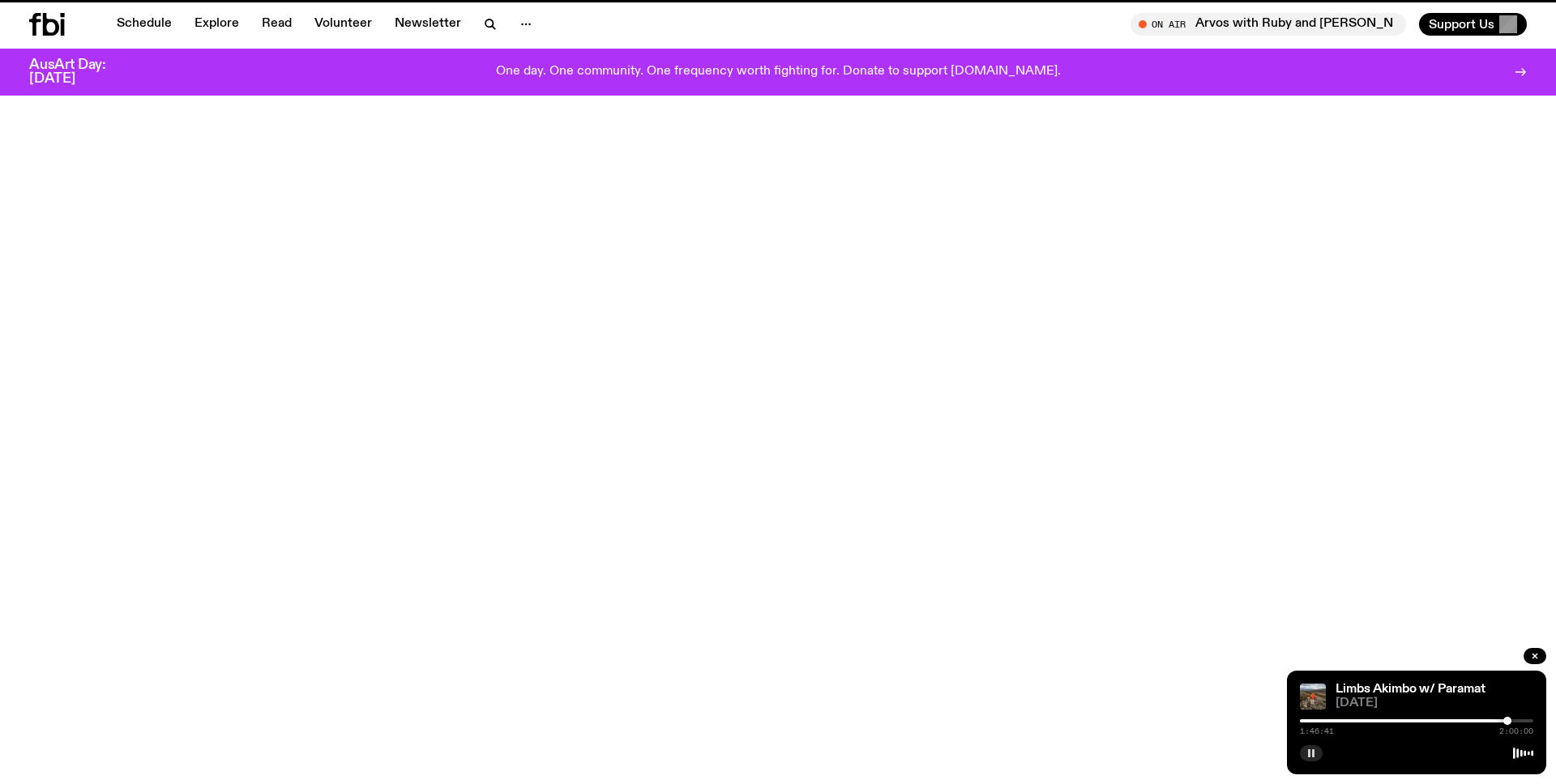
scroll to position [1637, 0]
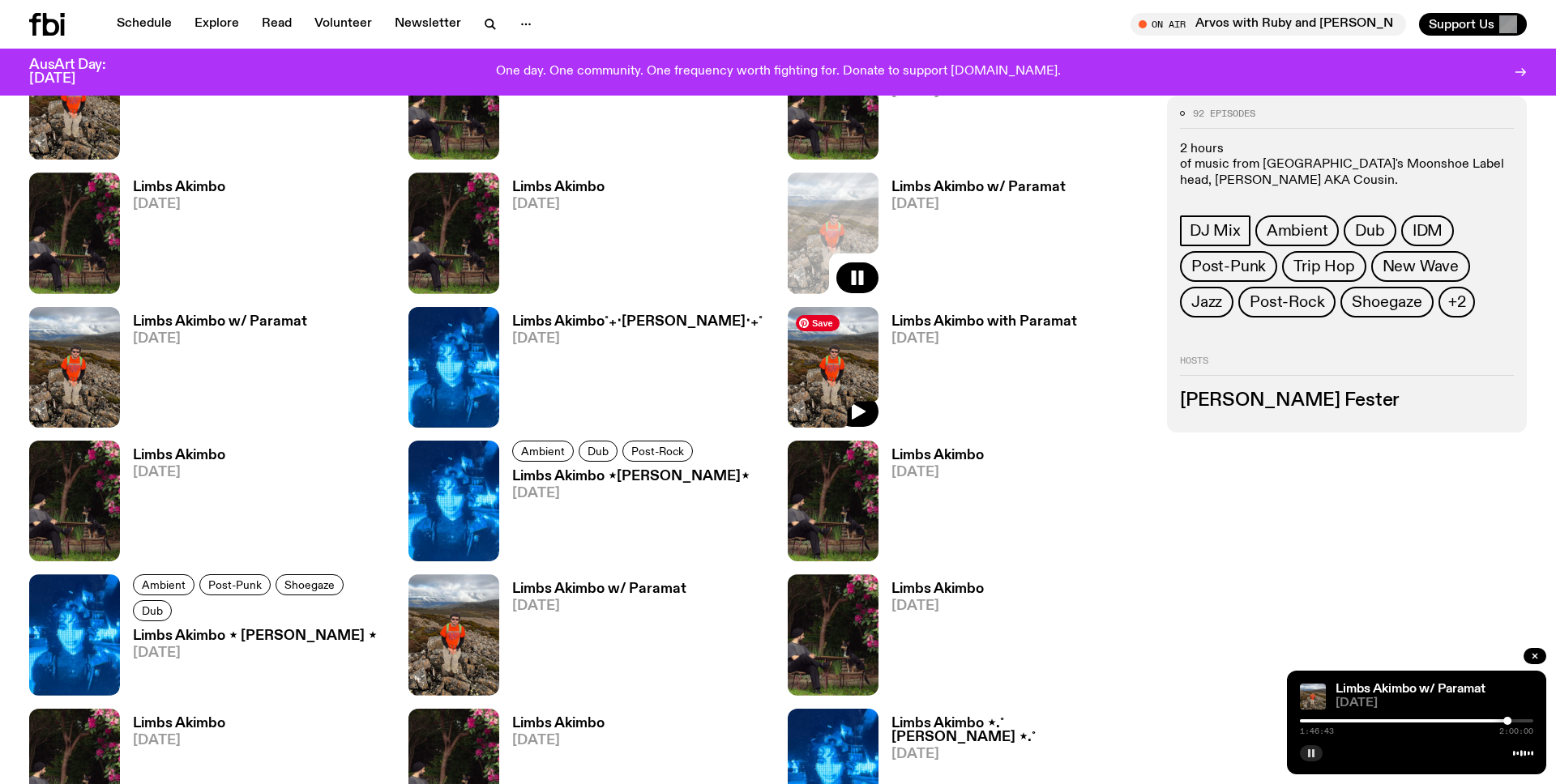
click at [818, 366] on img at bounding box center [833, 367] width 91 height 121
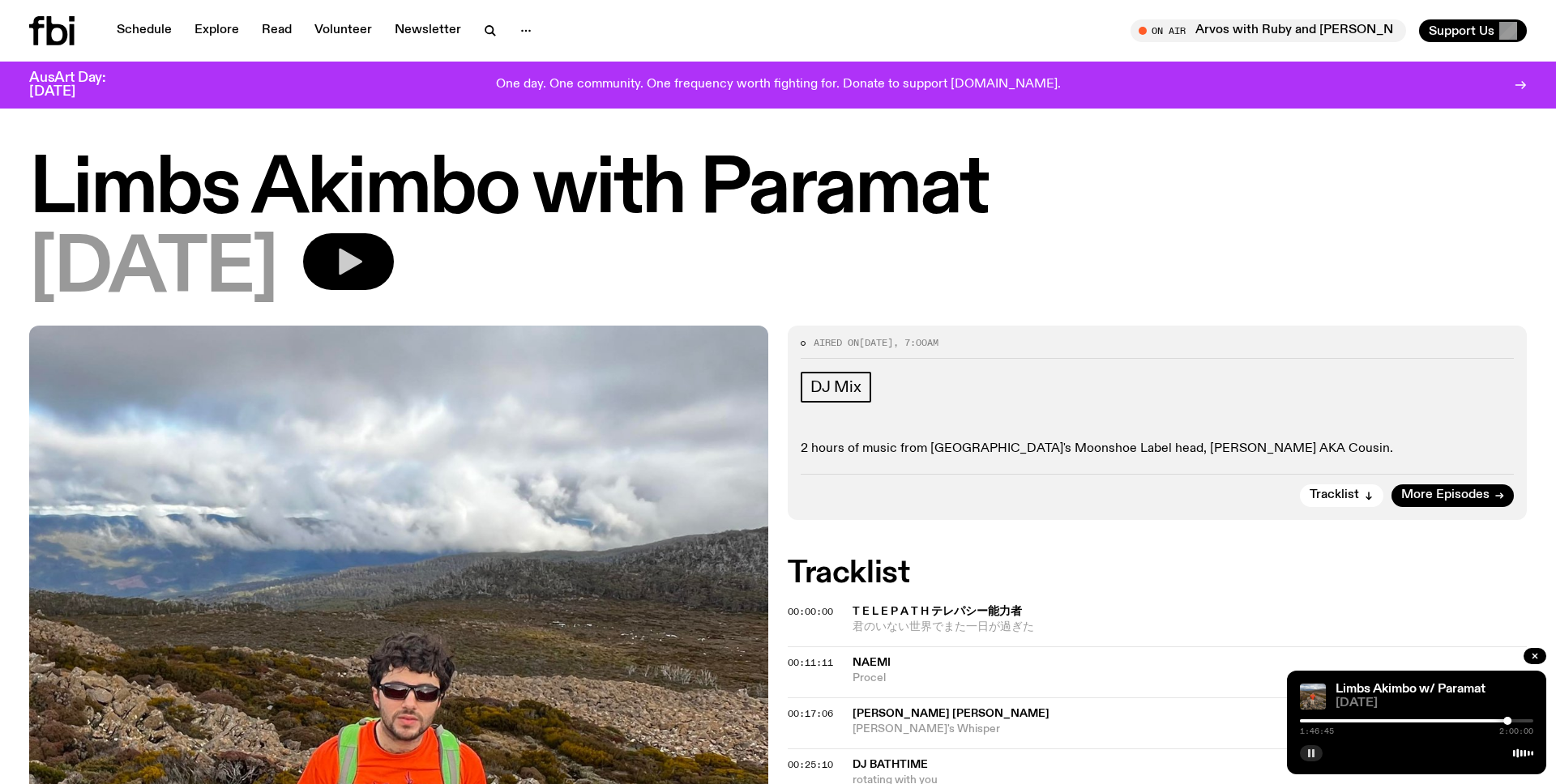
click at [362, 259] on icon "button" at bounding box center [350, 262] width 23 height 27
click at [1303, 723] on div at bounding box center [1302, 720] width 8 height 8
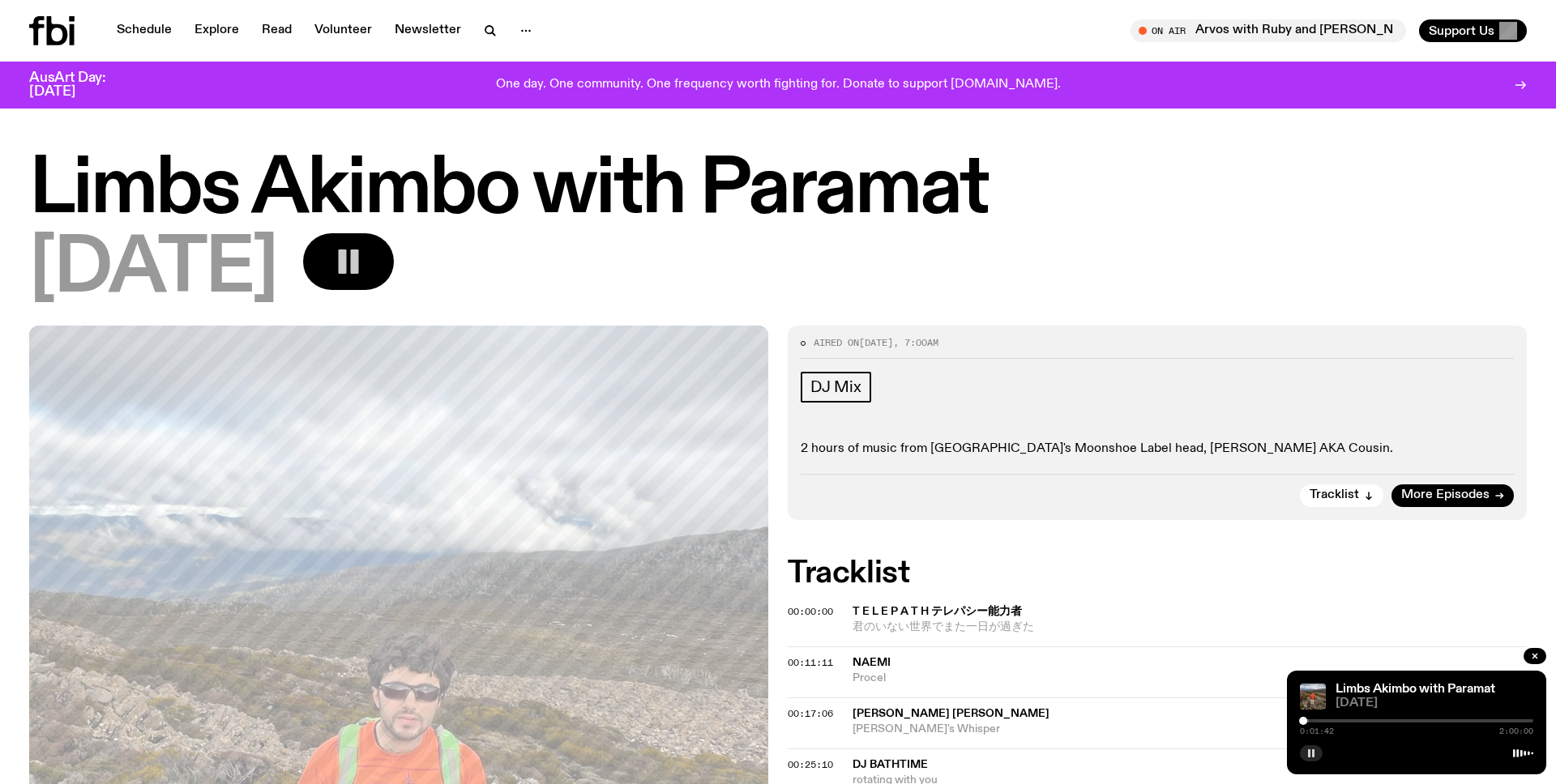
click at [1313, 720] on div at bounding box center [1417, 721] width 234 height 3
click at [1321, 720] on div at bounding box center [1417, 721] width 234 height 3
click at [1330, 720] on div at bounding box center [1417, 721] width 234 height 3
click at [1336, 720] on div at bounding box center [1417, 721] width 234 height 3
click at [1347, 720] on div at bounding box center [1417, 721] width 234 height 3
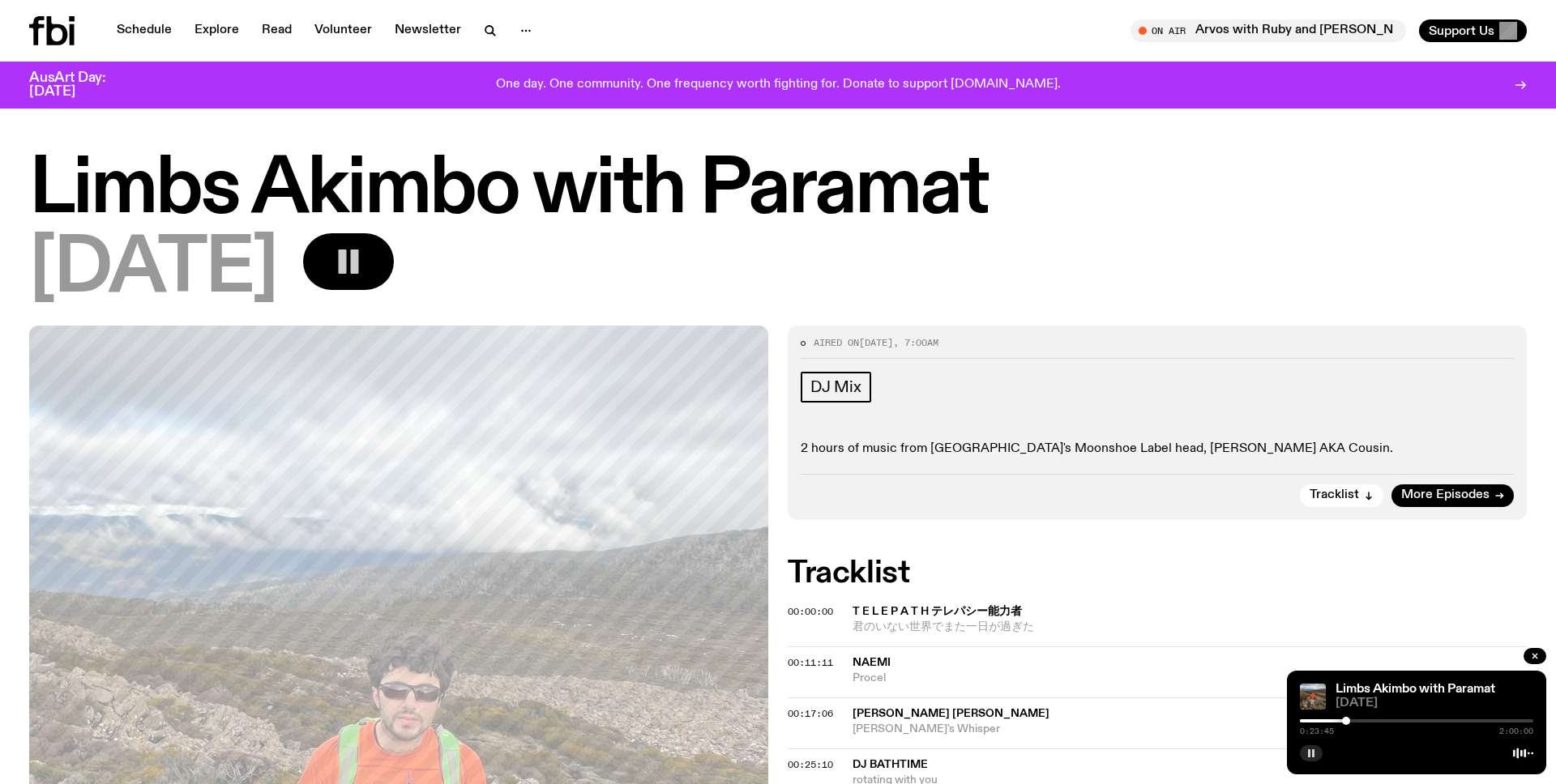
click at [1361, 719] on div at bounding box center [1417, 721] width 234 height 3
click at [1384, 719] on div at bounding box center [1417, 721] width 234 height 3
click at [1410, 719] on div at bounding box center [1417, 721] width 234 height 3
click at [1425, 719] on div at bounding box center [1417, 721] width 234 height 3
click at [1443, 719] on div at bounding box center [1417, 721] width 234 height 3
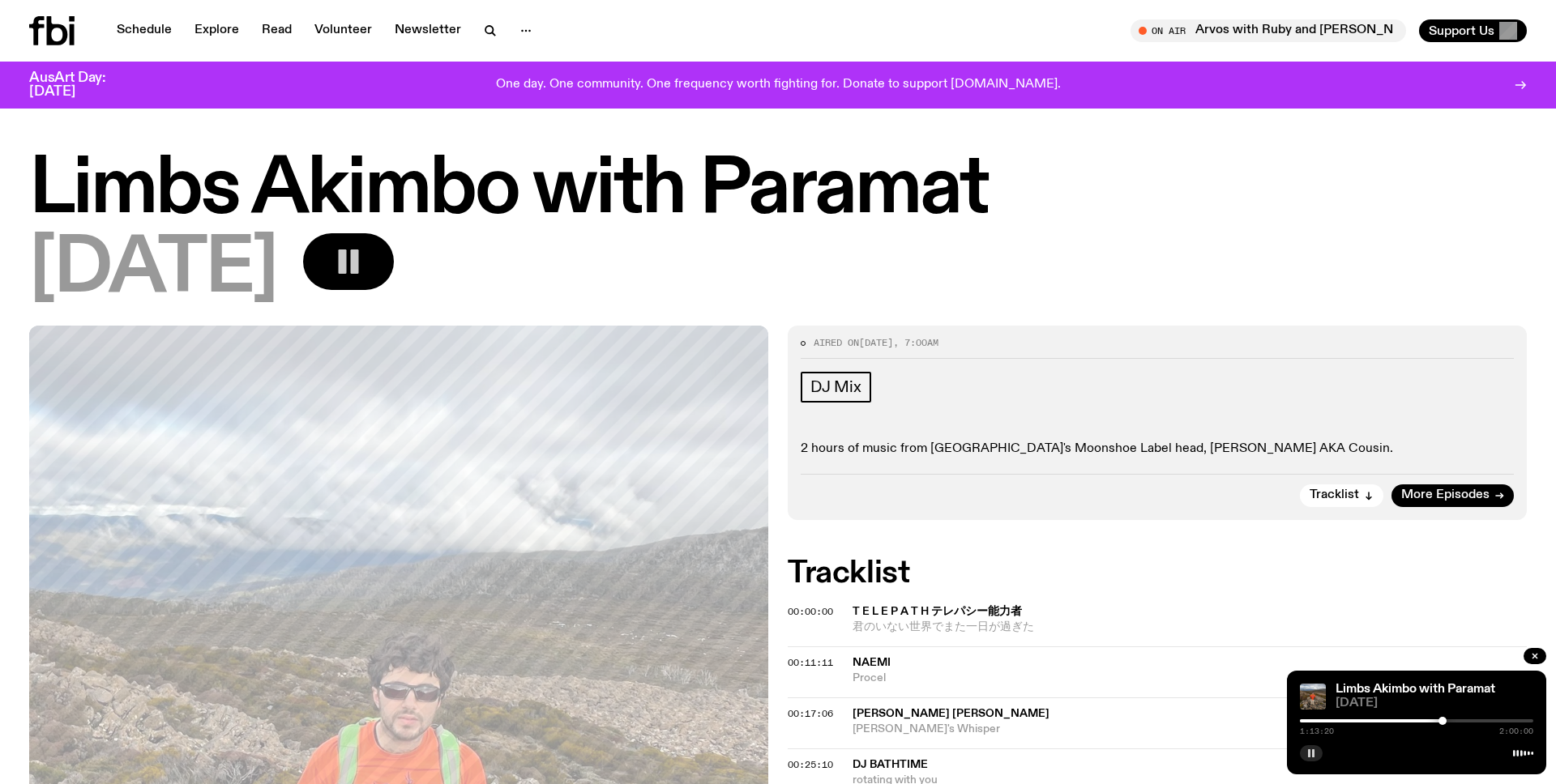
click at [1466, 719] on div at bounding box center [1417, 721] width 234 height 3
click at [1498, 719] on div at bounding box center [1417, 721] width 234 height 3
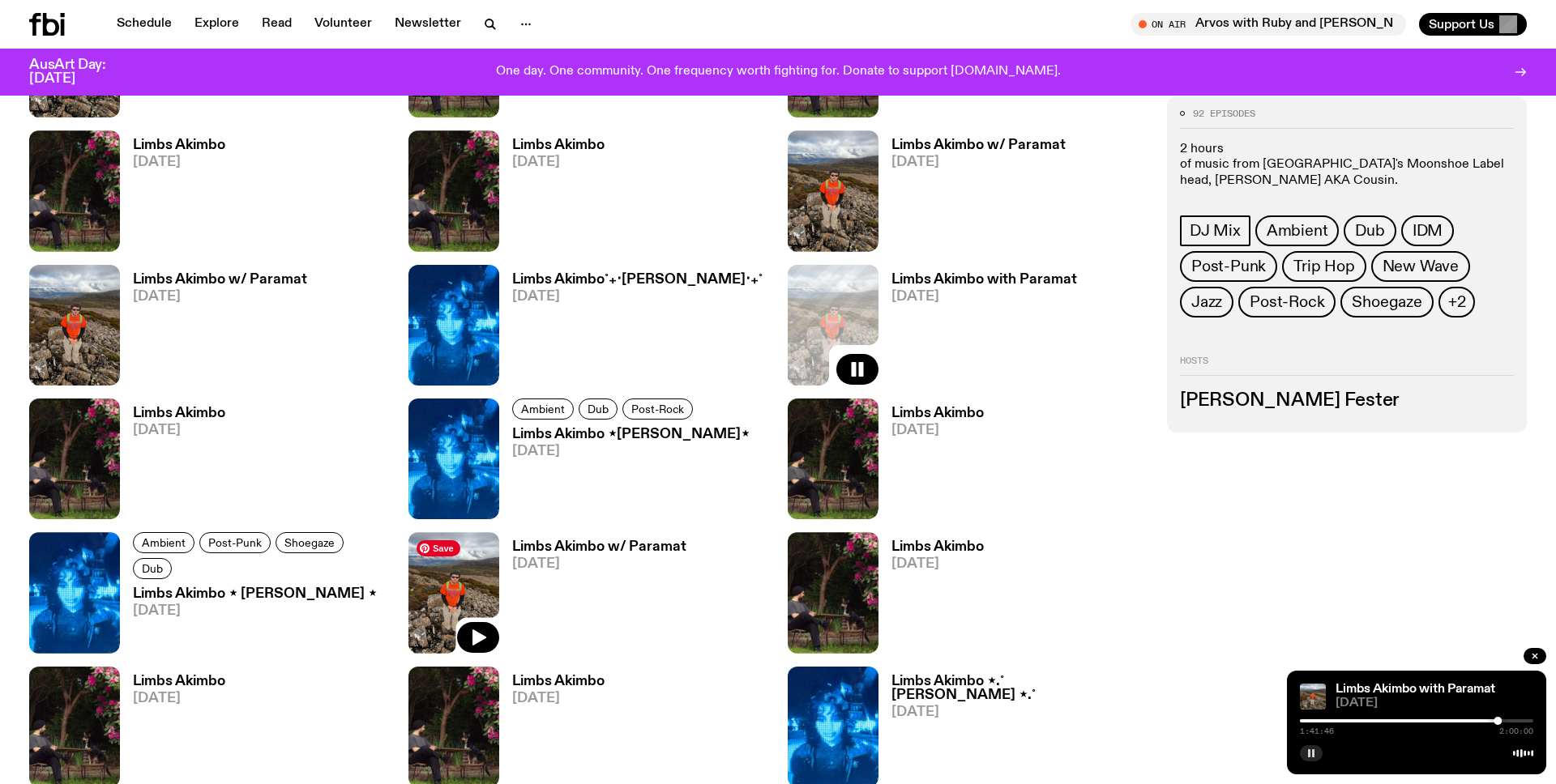
scroll to position [1720, 0]
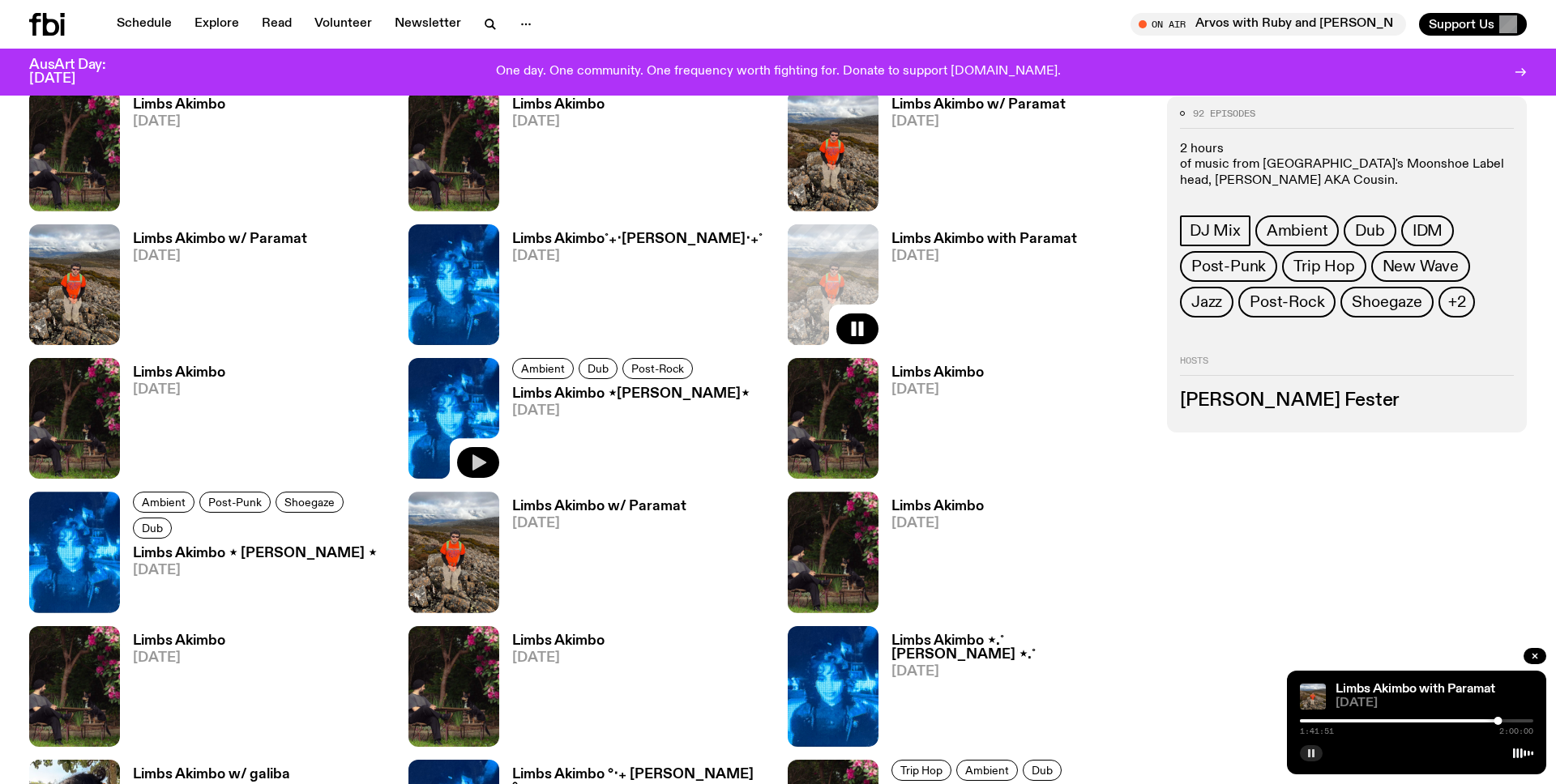
click at [469, 449] on button "button" at bounding box center [478, 462] width 42 height 31
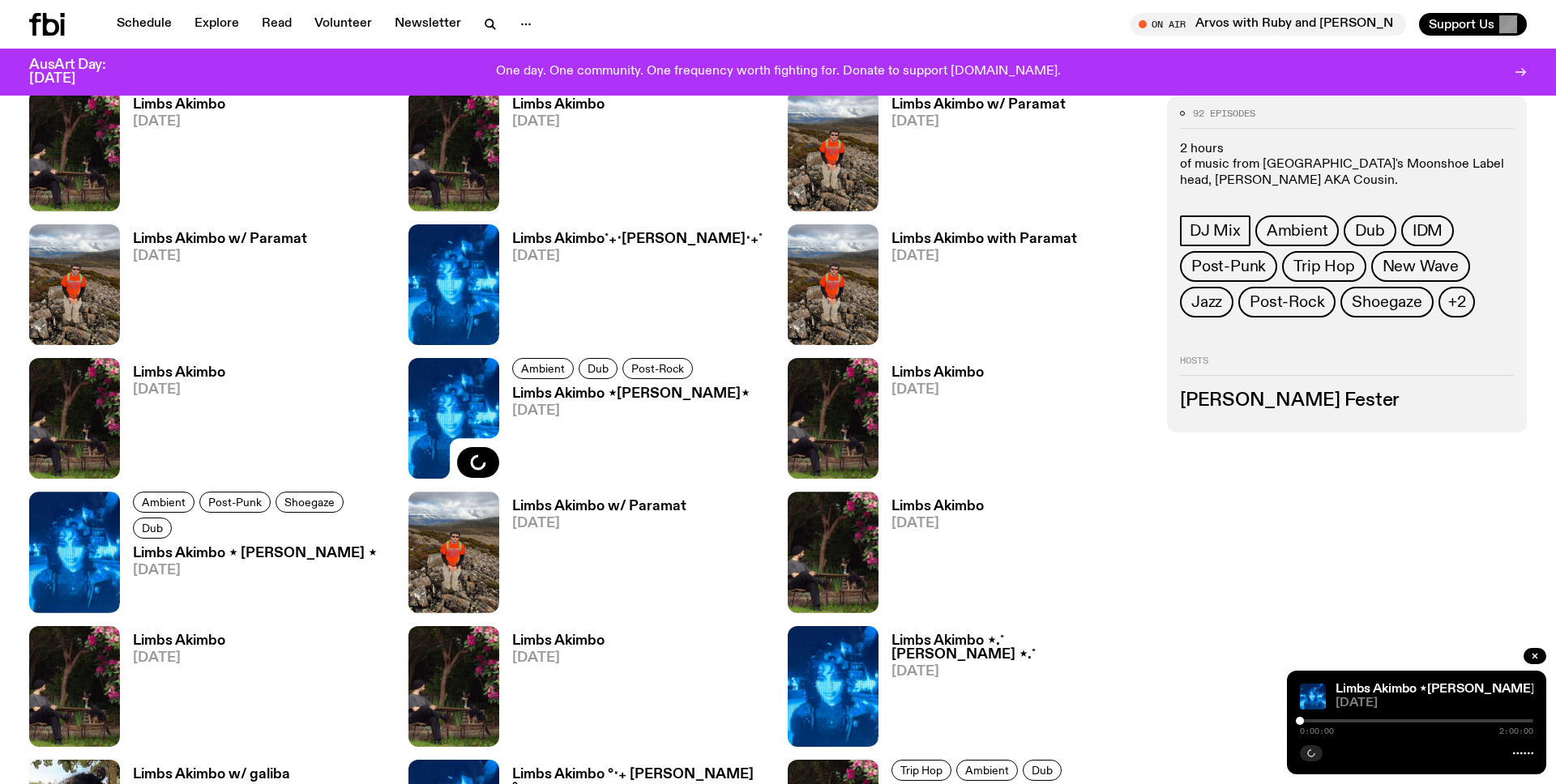
click at [1320, 721] on div at bounding box center [1417, 721] width 234 height 3
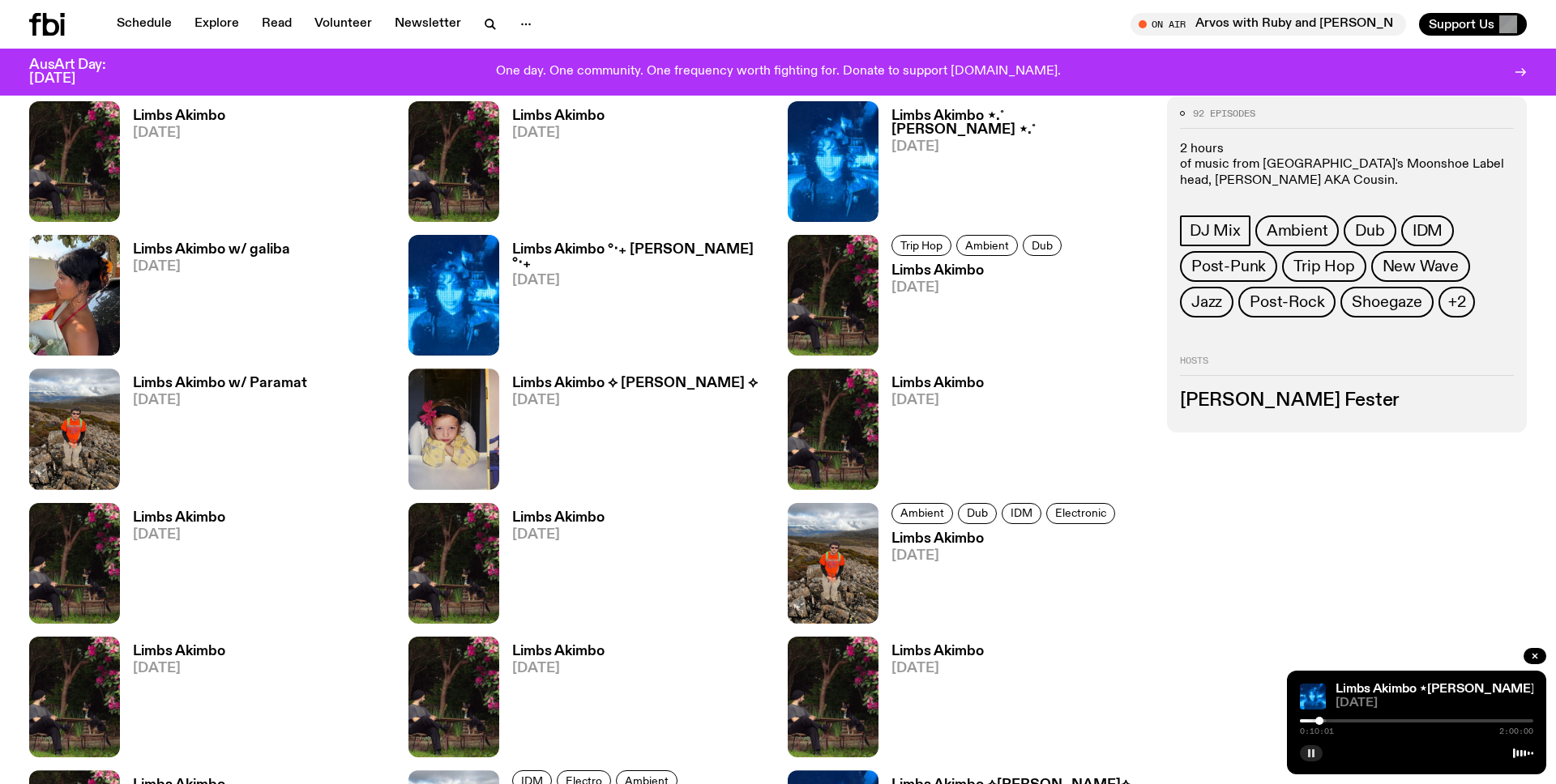
scroll to position [2246, 0]
click at [1350, 721] on div at bounding box center [1417, 721] width 234 height 3
click at [1386, 717] on div "0:25:50 2:00:00" at bounding box center [1417, 726] width 234 height 19
click at [1379, 717] on div "0:25:52 2:00:00" at bounding box center [1417, 726] width 234 height 19
click at [1379, 723] on div "0:25:53 2:00:00" at bounding box center [1417, 726] width 234 height 19
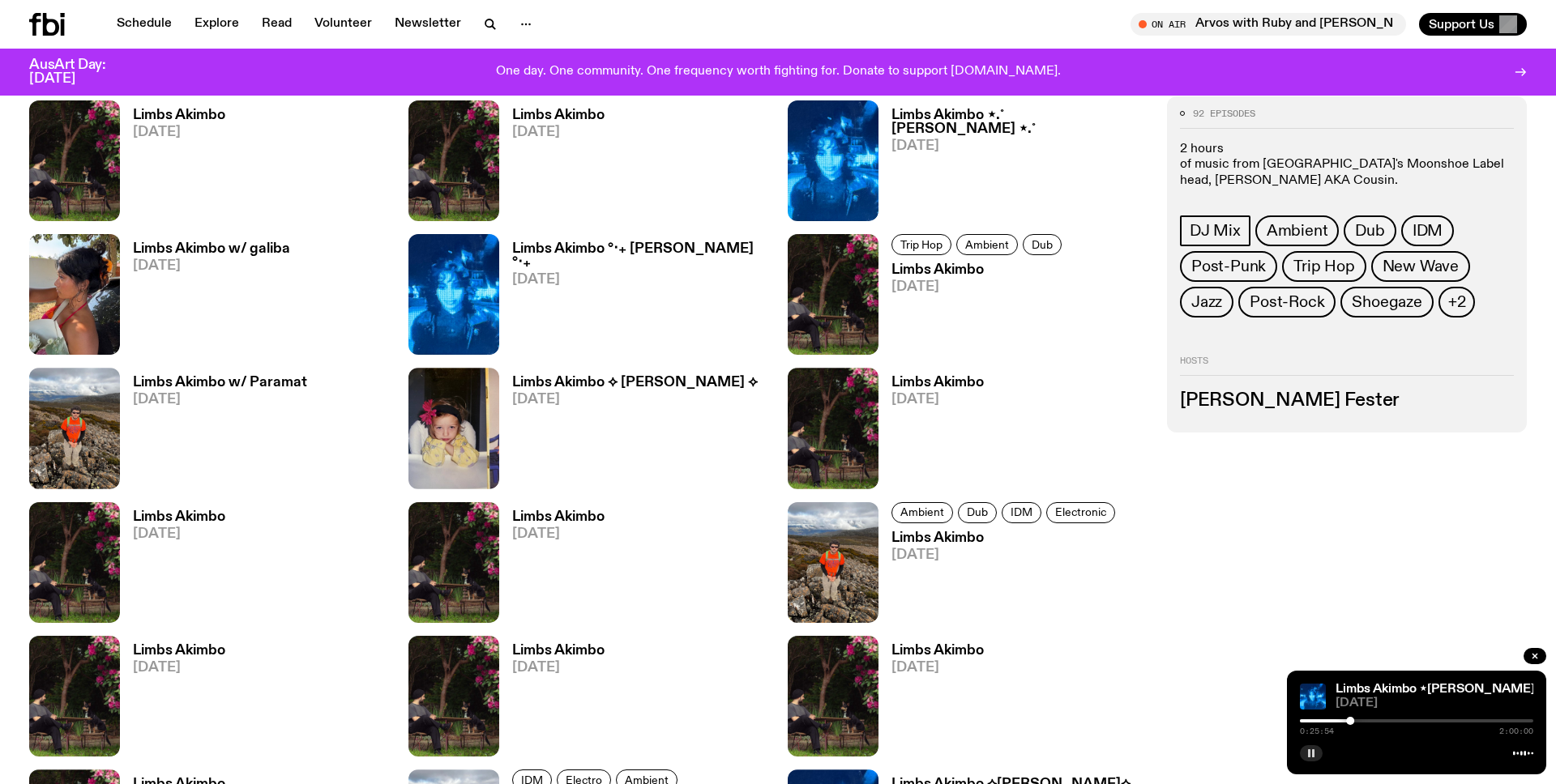
click at [1382, 717] on div "0:25:54 2:00:00" at bounding box center [1417, 726] width 234 height 19
click at [1386, 719] on div at bounding box center [1417, 721] width 234 height 3
click at [1440, 719] on div at bounding box center [1417, 721] width 234 height 3
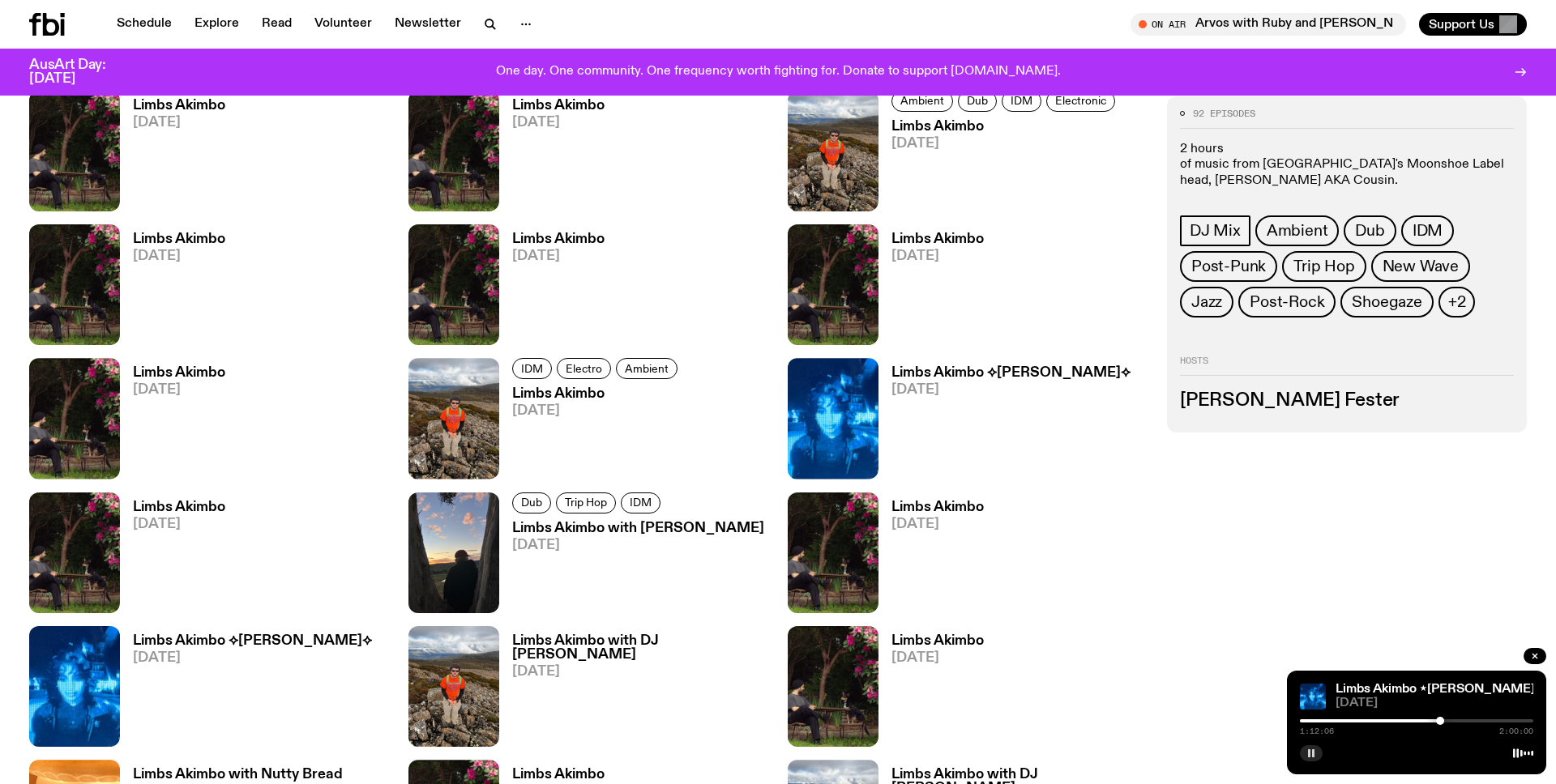
scroll to position [2800, 0]
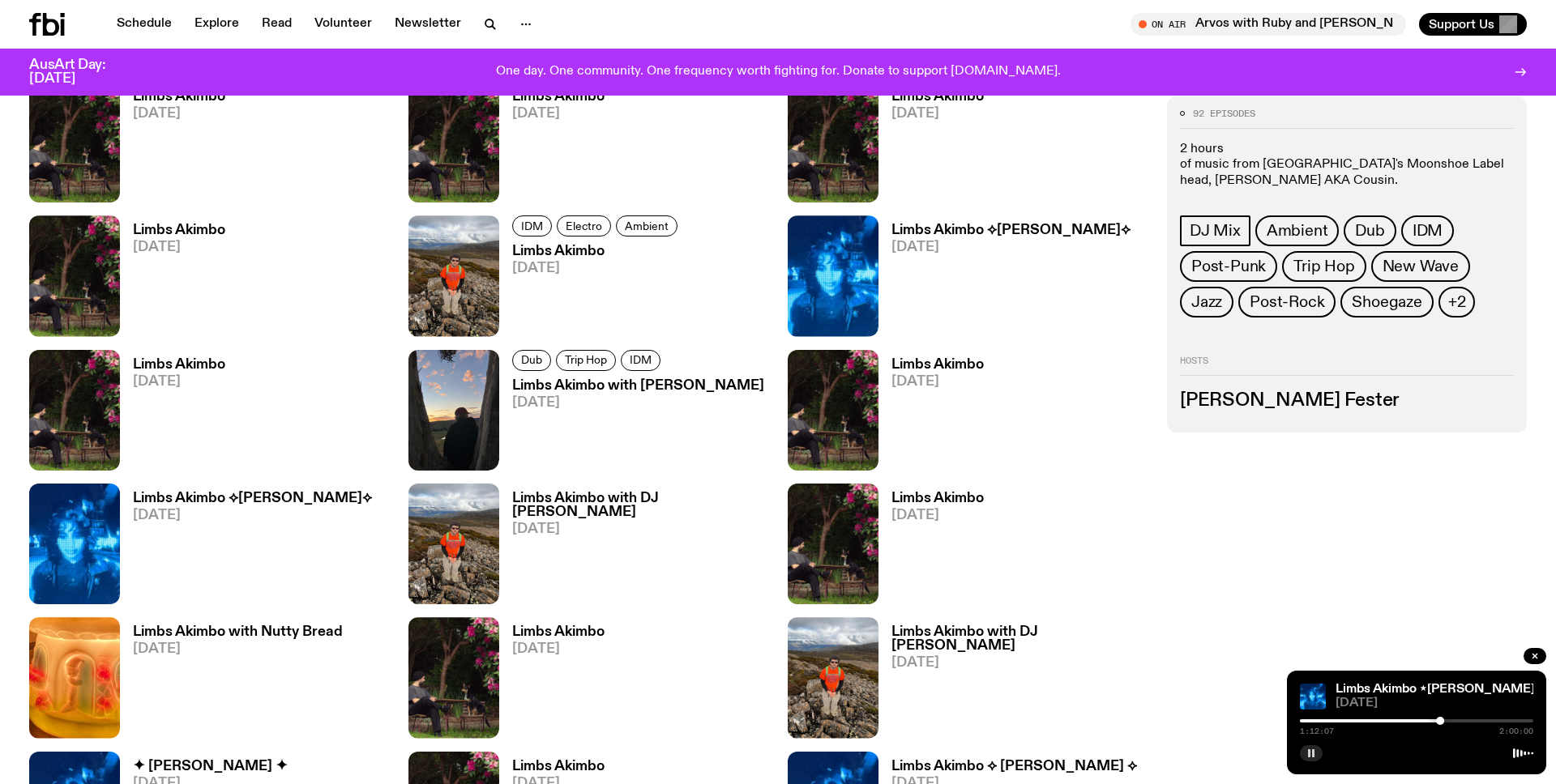
click at [446, 430] on img at bounding box center [453, 411] width 91 height 121
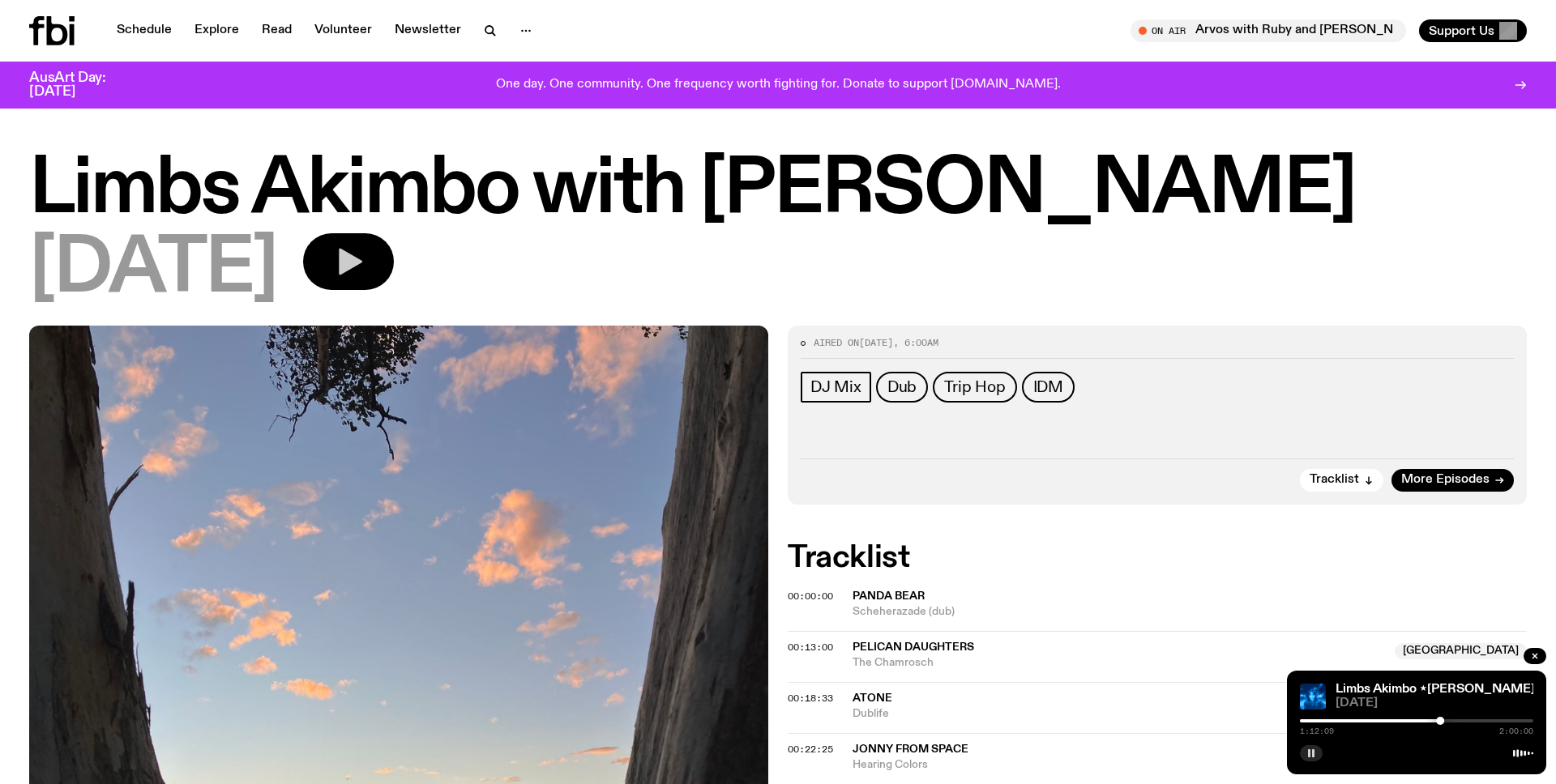
click at [350, 262] on icon "button" at bounding box center [348, 261] width 32 height 32
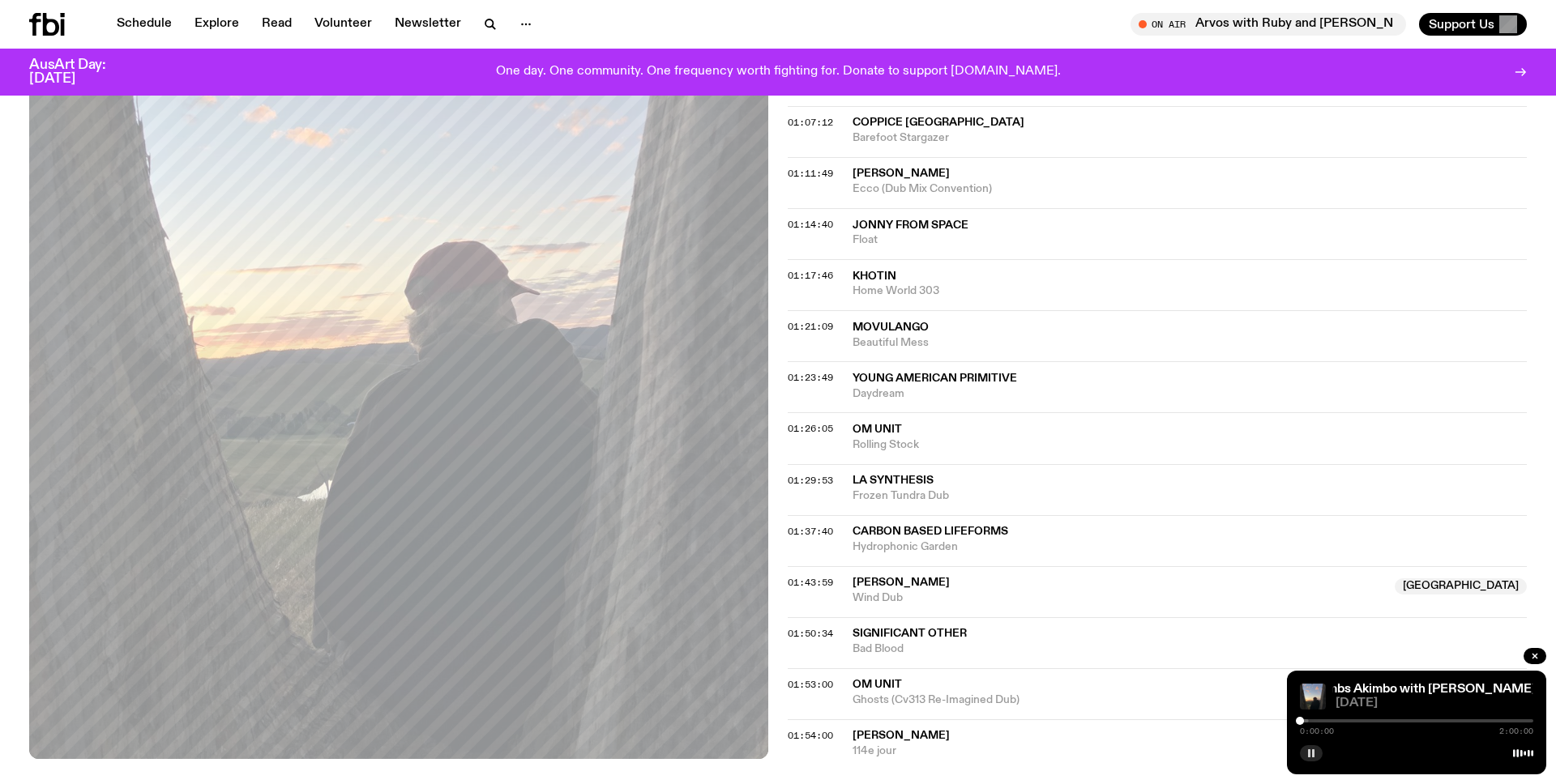
scroll to position [1339, 0]
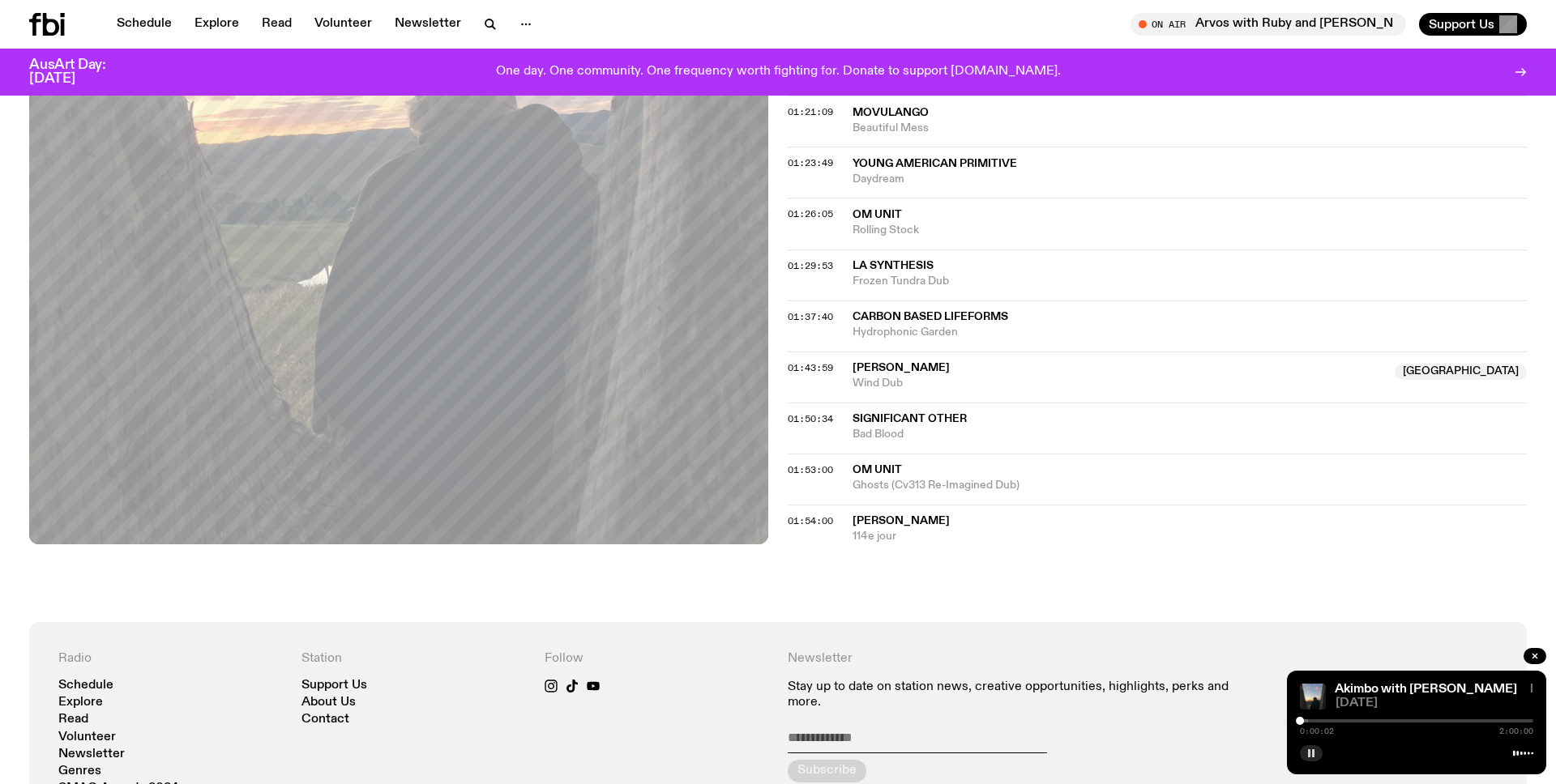
click at [1310, 722] on div at bounding box center [1417, 721] width 234 height 3
click at [1332, 720] on div at bounding box center [1417, 721] width 234 height 3
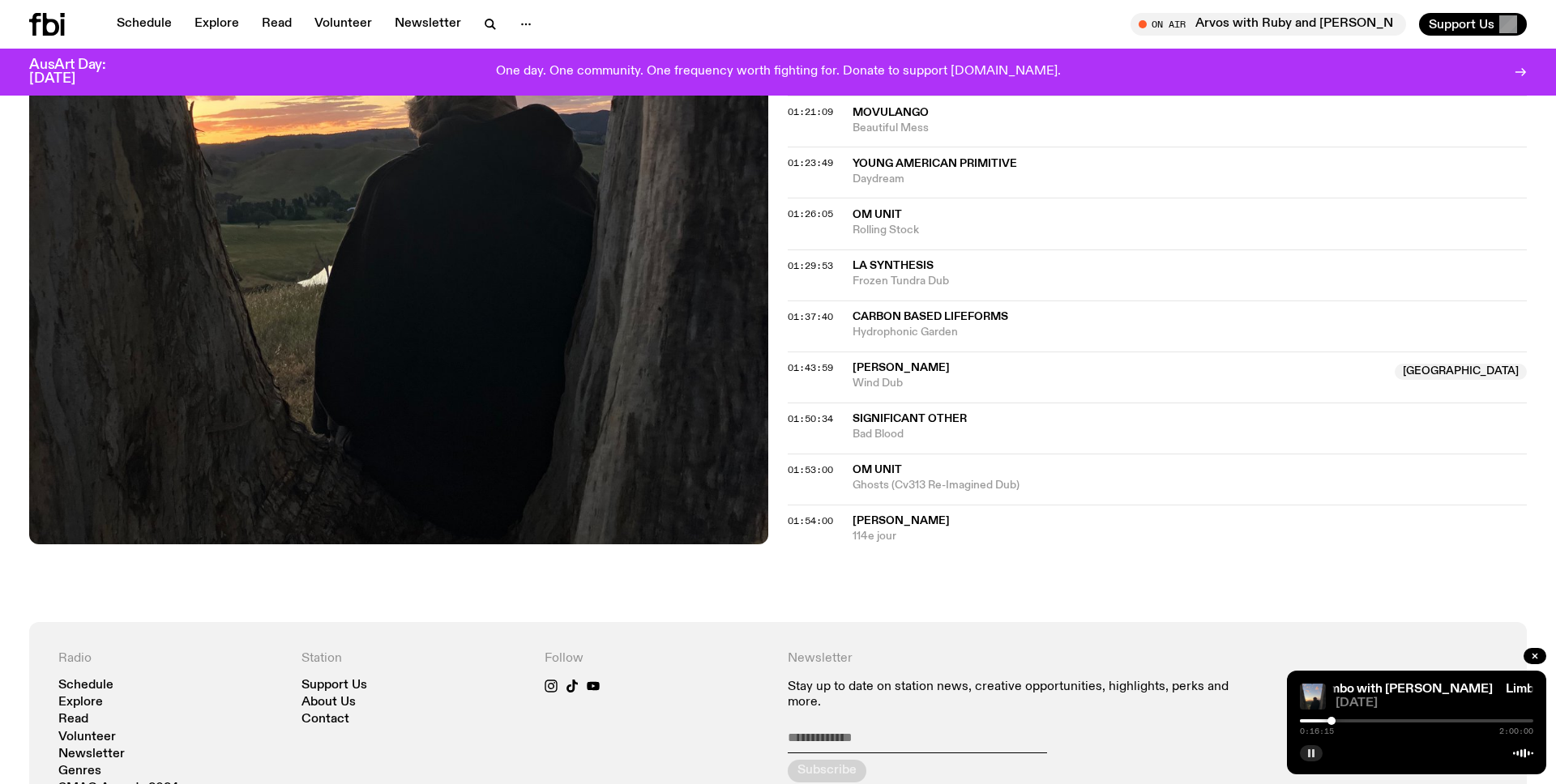
click at [1363, 719] on div at bounding box center [1417, 721] width 234 height 3
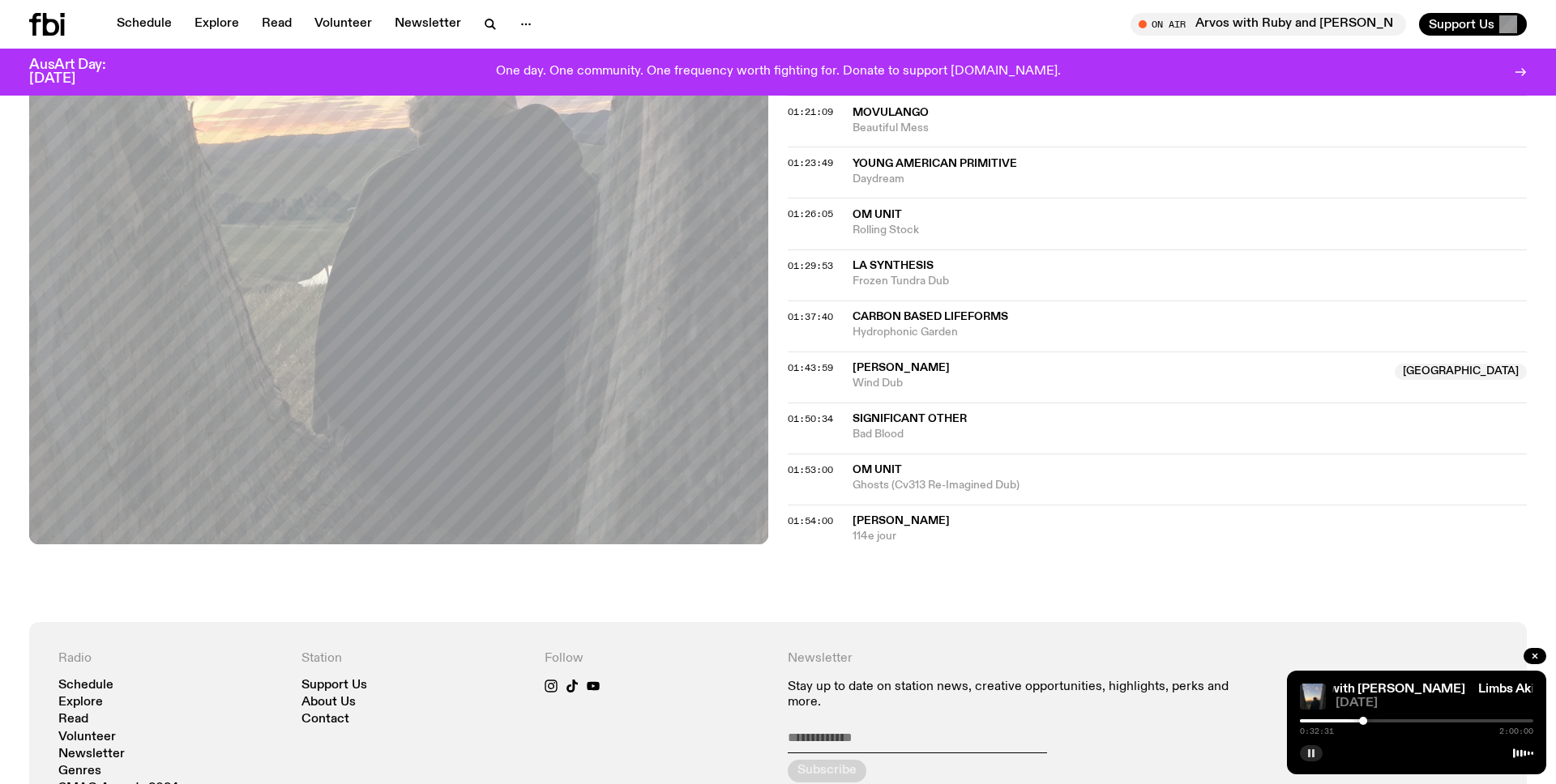
click at [1384, 722] on div "0:32:31 2:00:00" at bounding box center [1417, 726] width 234 height 19
click at [1385, 719] on div at bounding box center [1417, 721] width 234 height 3
click at [1418, 719] on div at bounding box center [1417, 721] width 234 height 3
click at [1450, 717] on div "1:00:25 2:00:00" at bounding box center [1417, 726] width 234 height 19
click at [1434, 719] on div at bounding box center [1417, 721] width 234 height 3
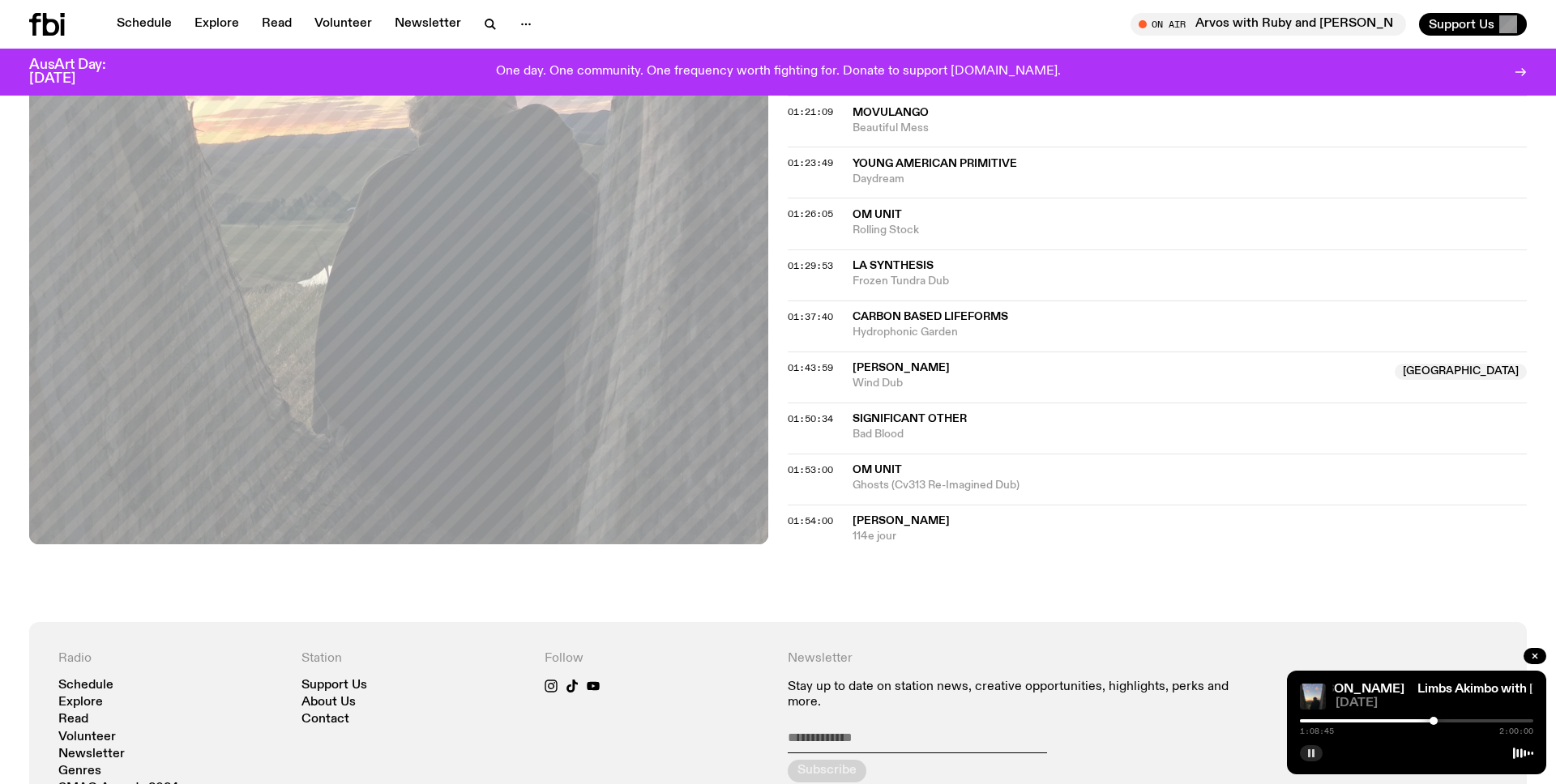
click at [1466, 719] on div at bounding box center [1417, 721] width 234 height 3
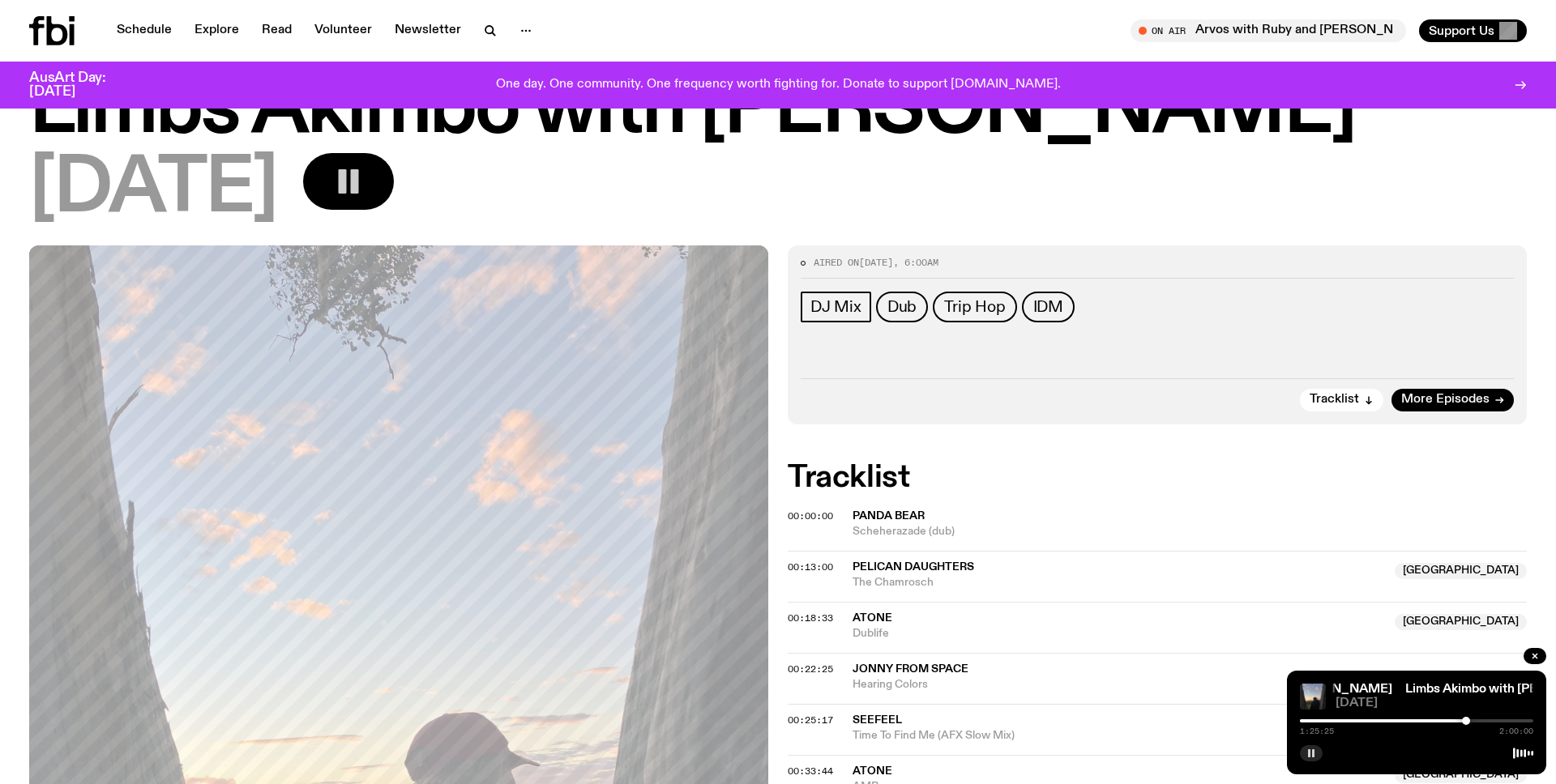
scroll to position [0, 0]
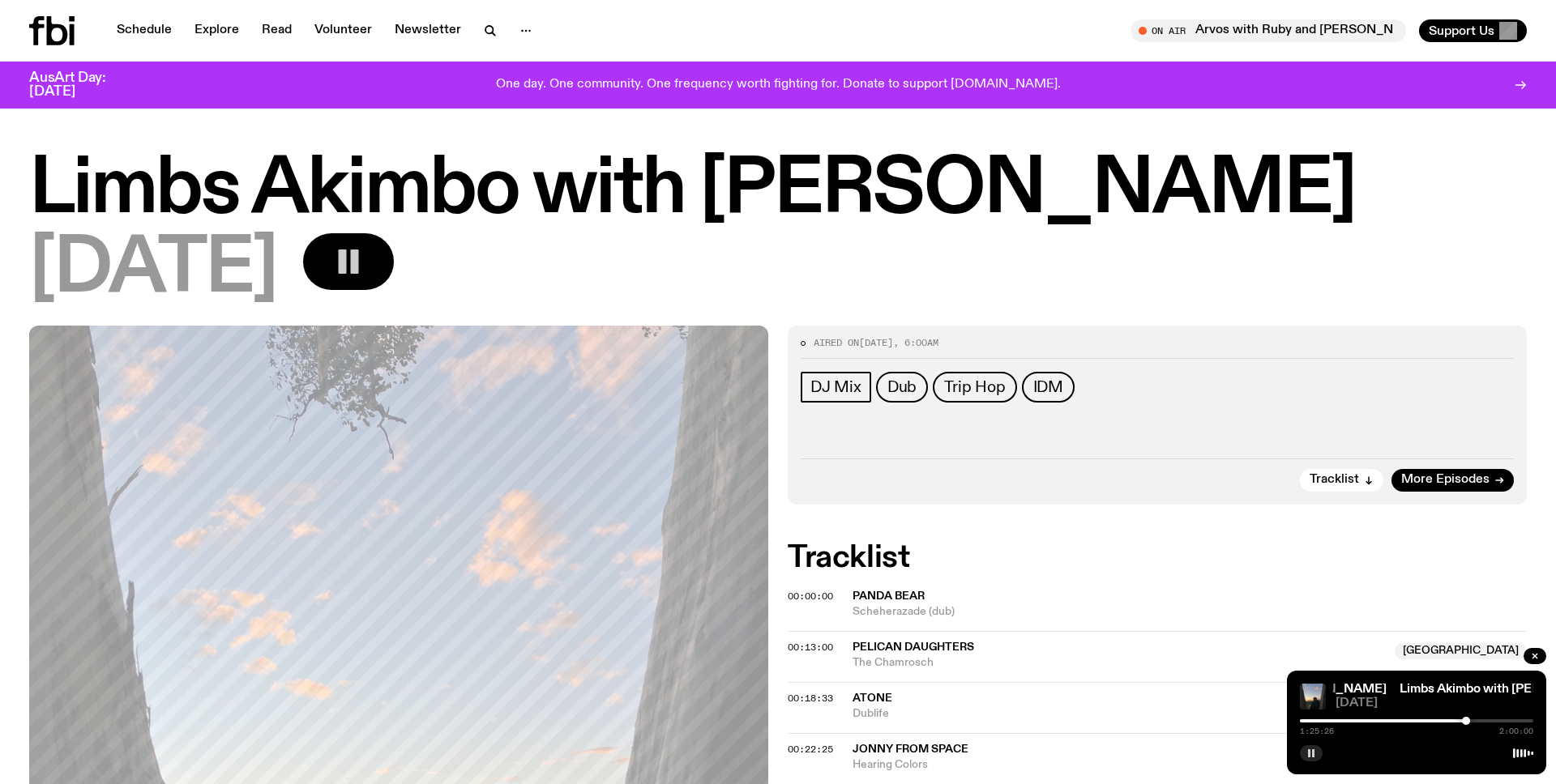
click at [51, 28] on icon at bounding box center [57, 31] width 21 height 29
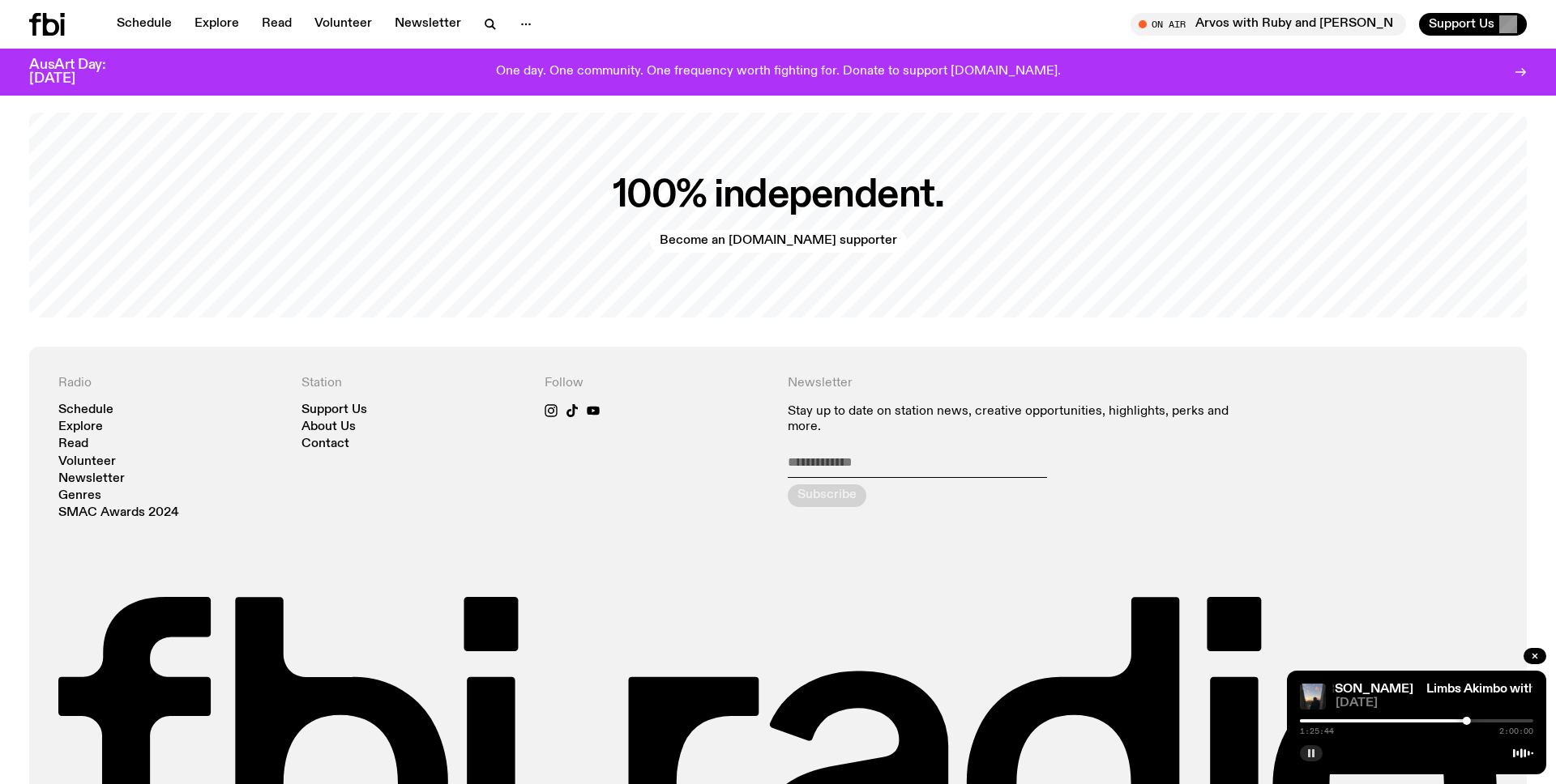
scroll to position [3735, 0]
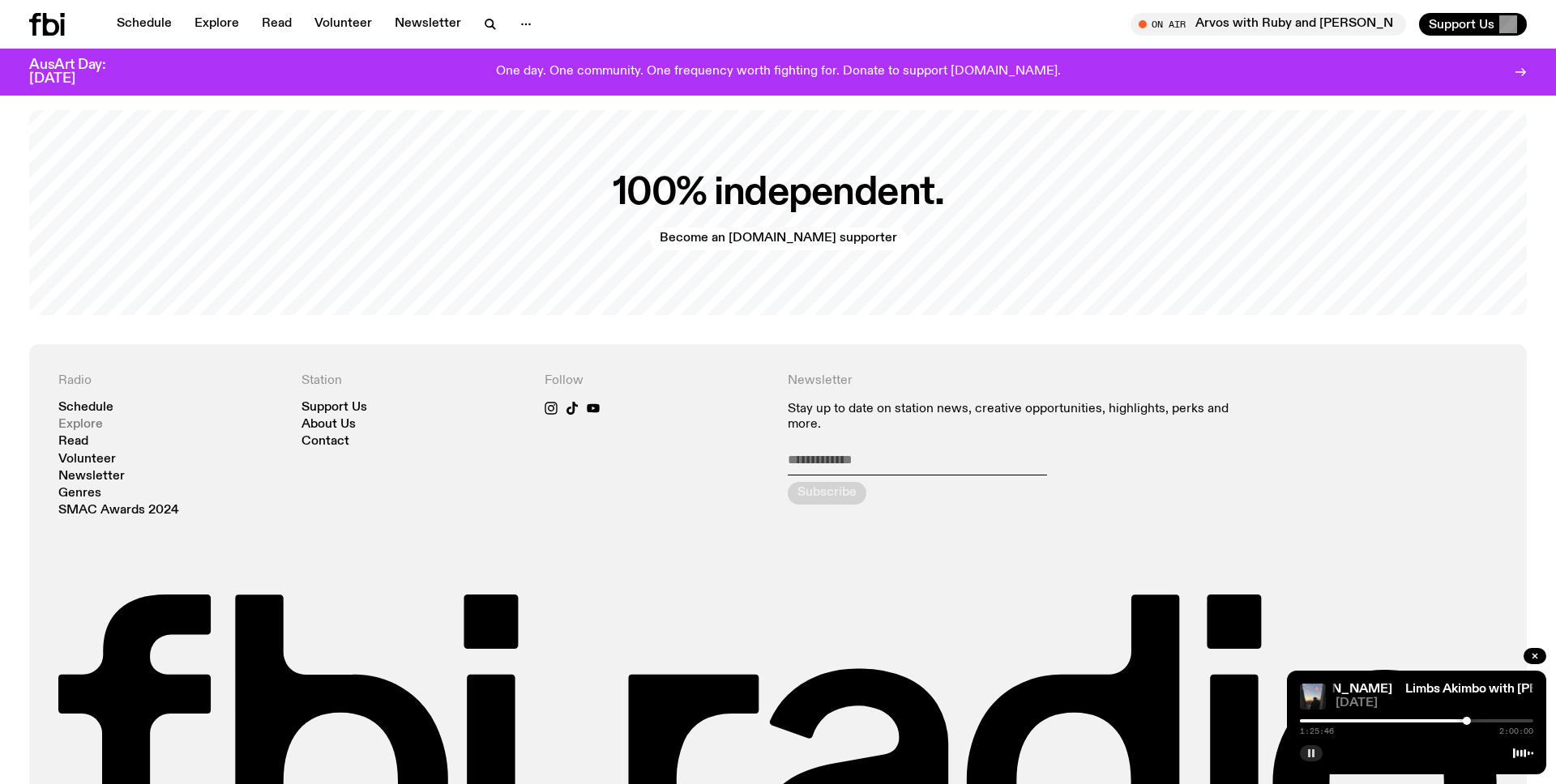
click at [91, 419] on link "Explore" at bounding box center [80, 425] width 45 height 12
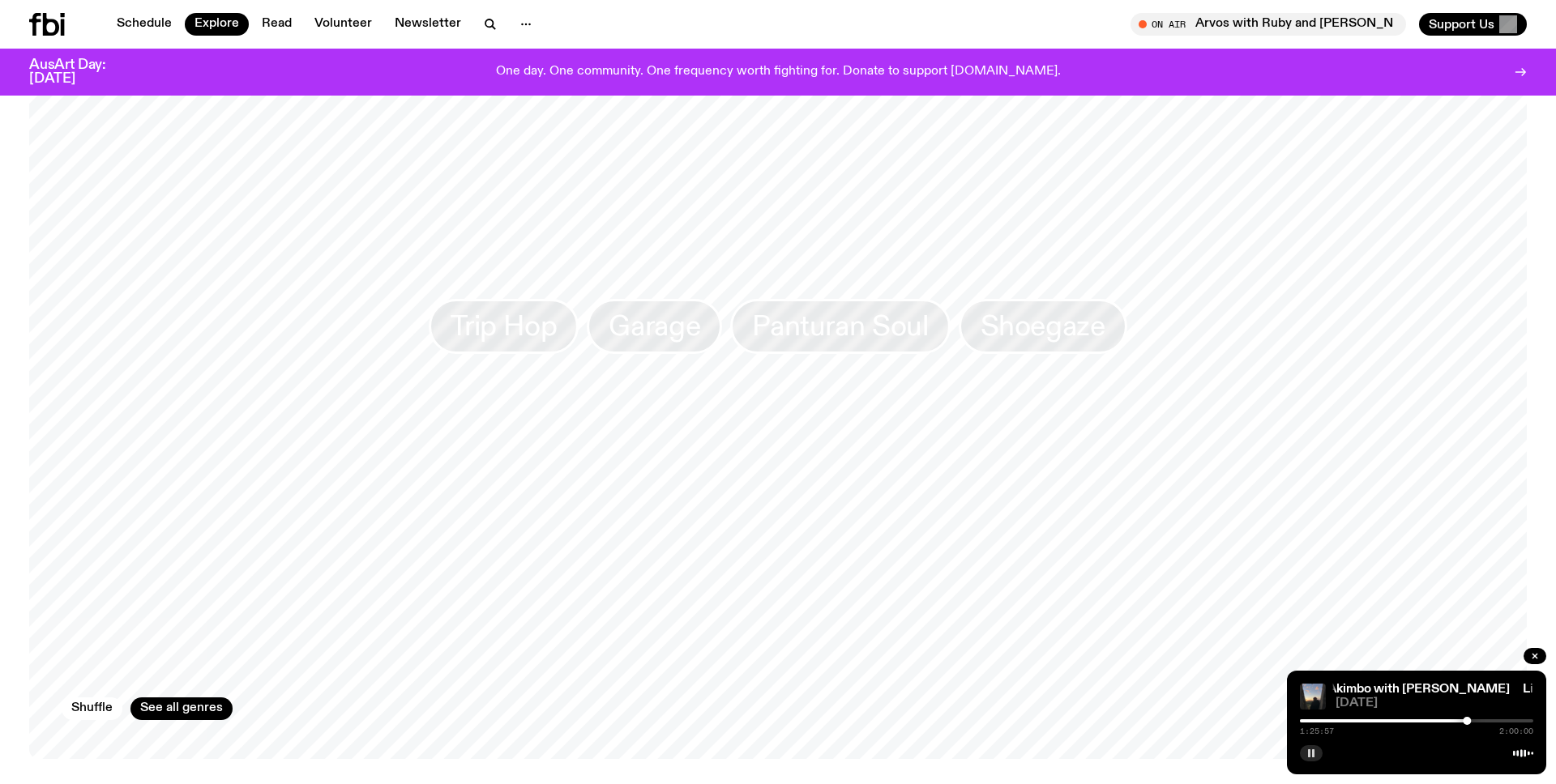
scroll to position [2588, 0]
click at [193, 683] on link "See all genres" at bounding box center [182, 694] width 102 height 22
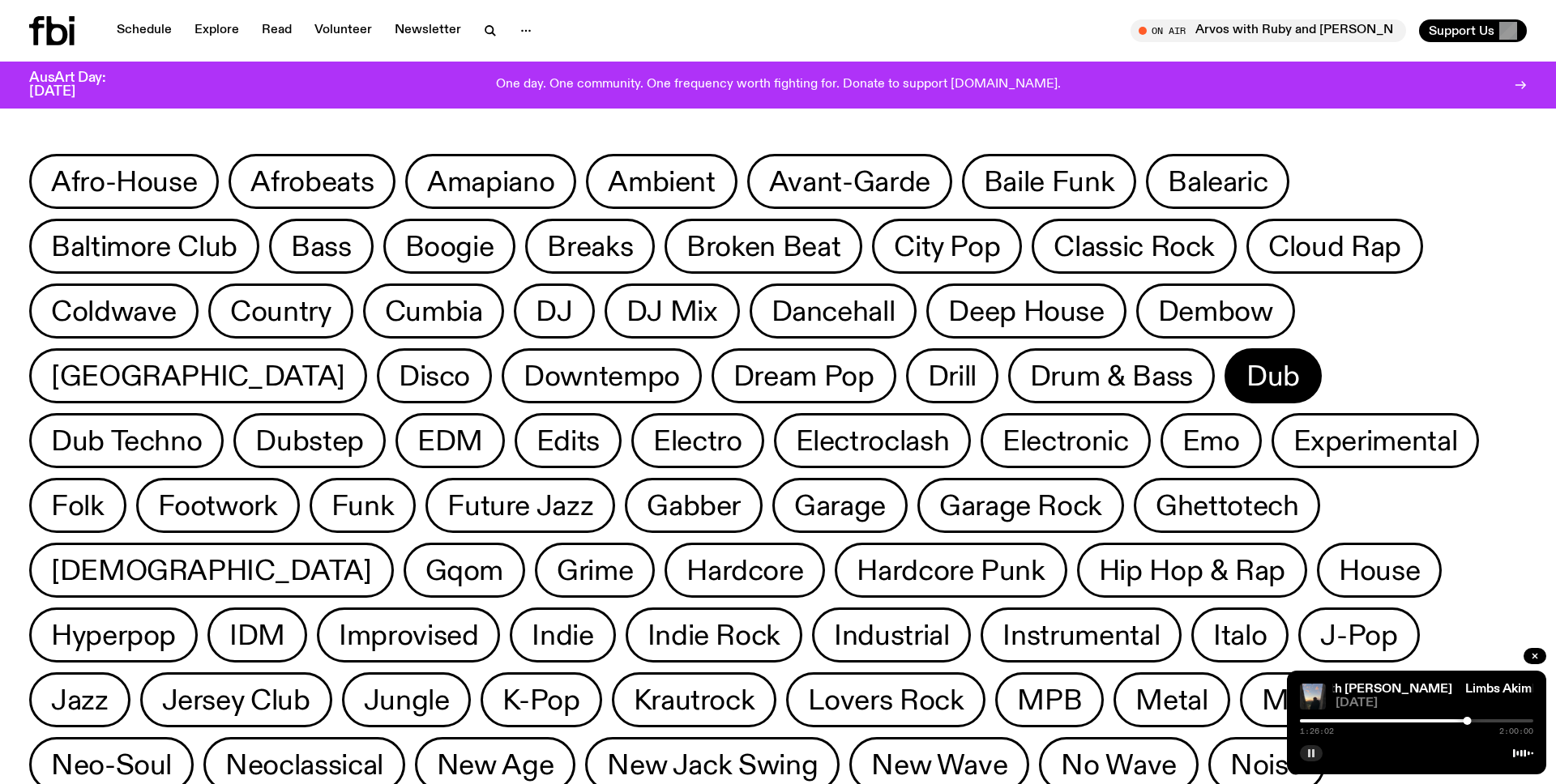
click at [1246, 377] on span "Dub" at bounding box center [1273, 376] width 54 height 32
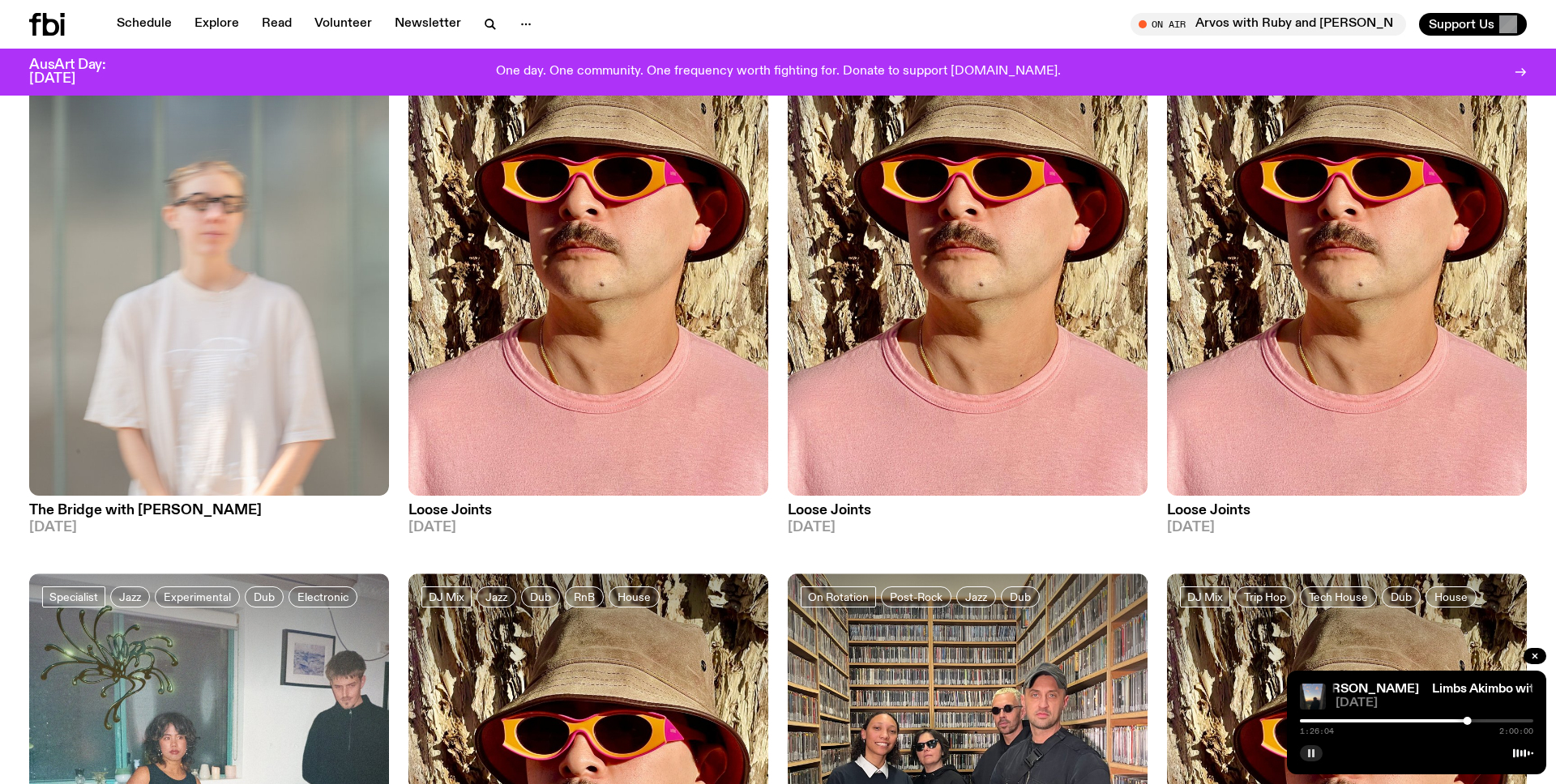
scroll to position [58, 0]
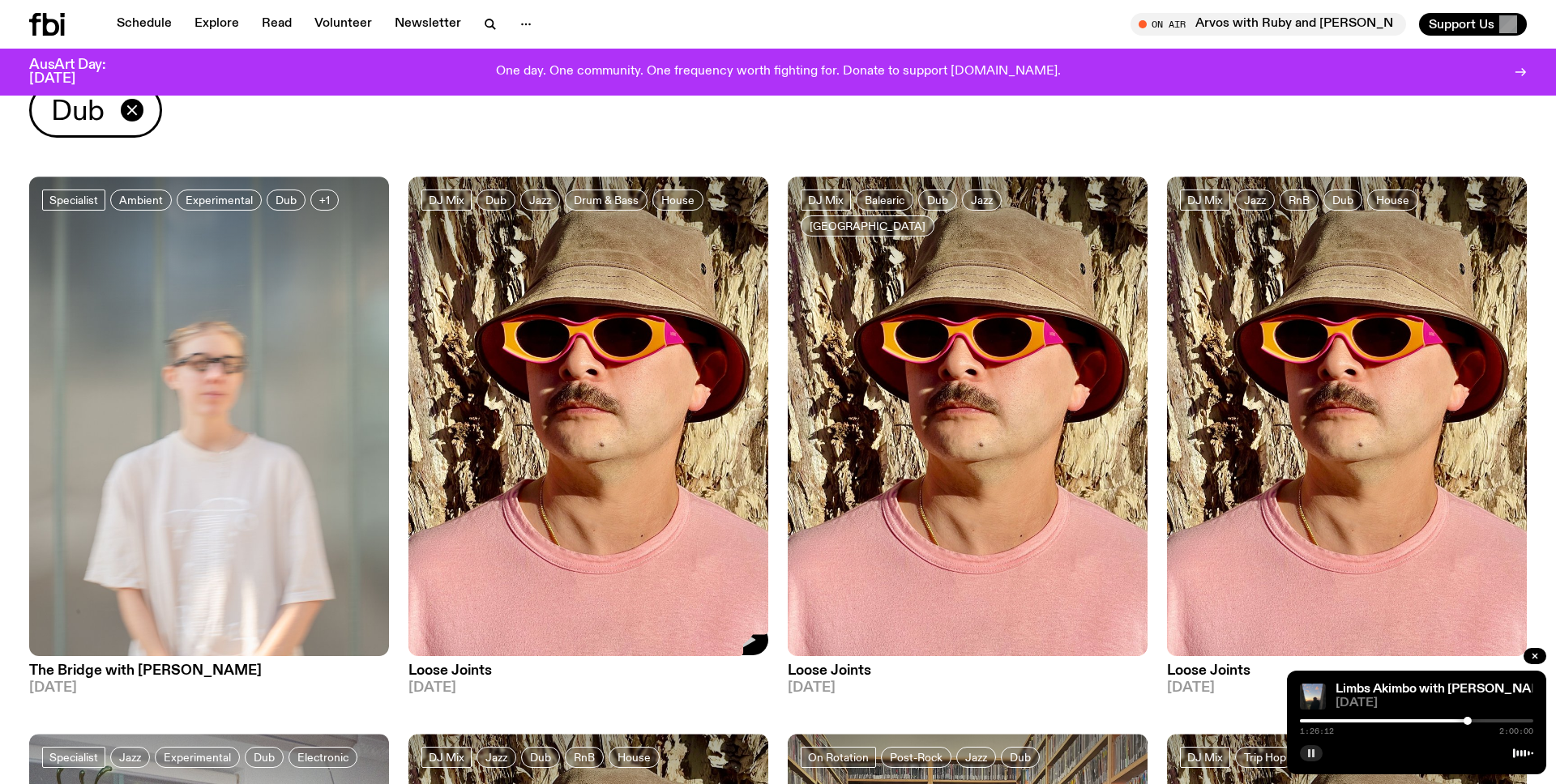
click at [761, 639] on button "button" at bounding box center [747, 641] width 42 height 31
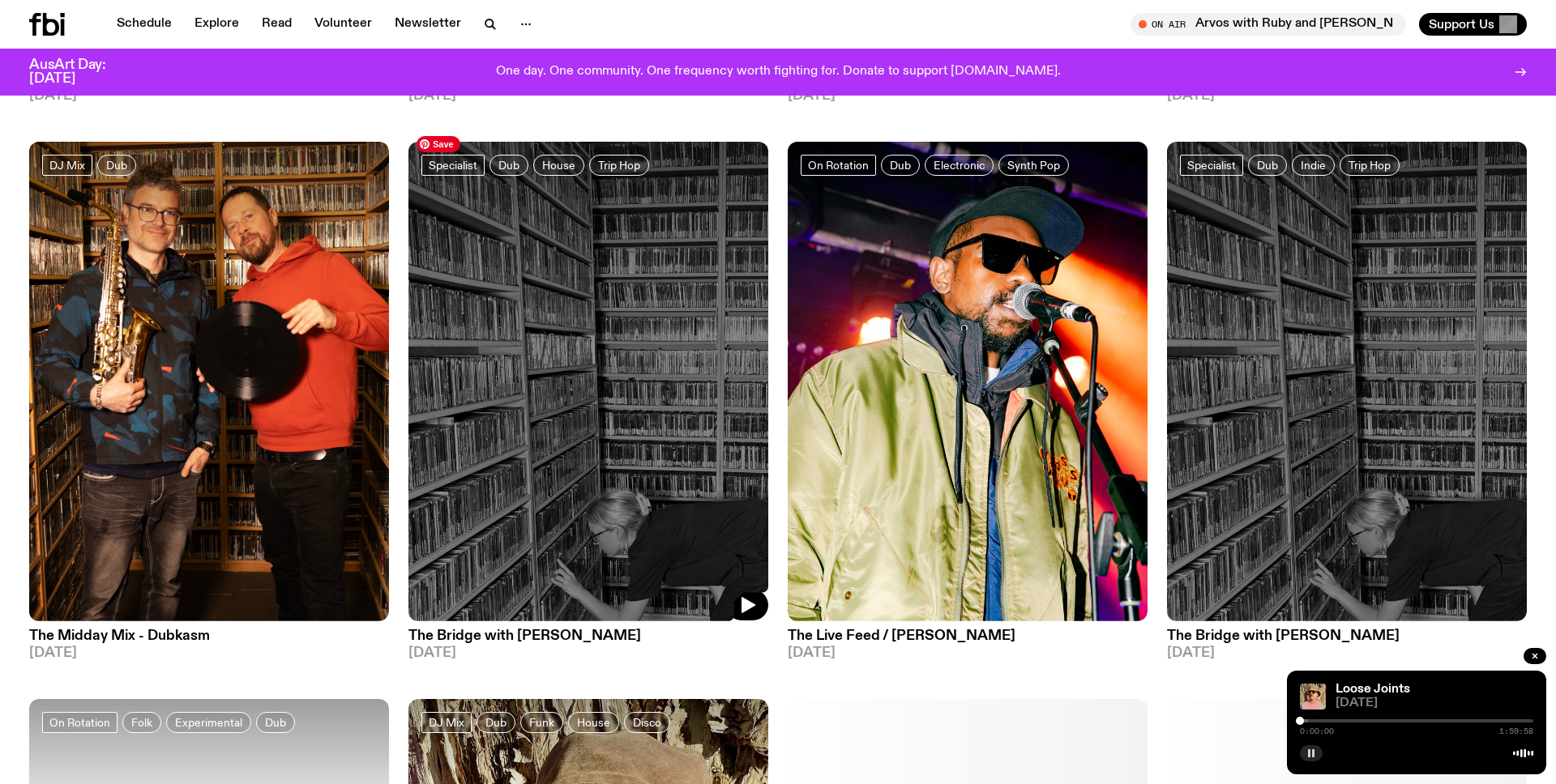
scroll to position [1758, 0]
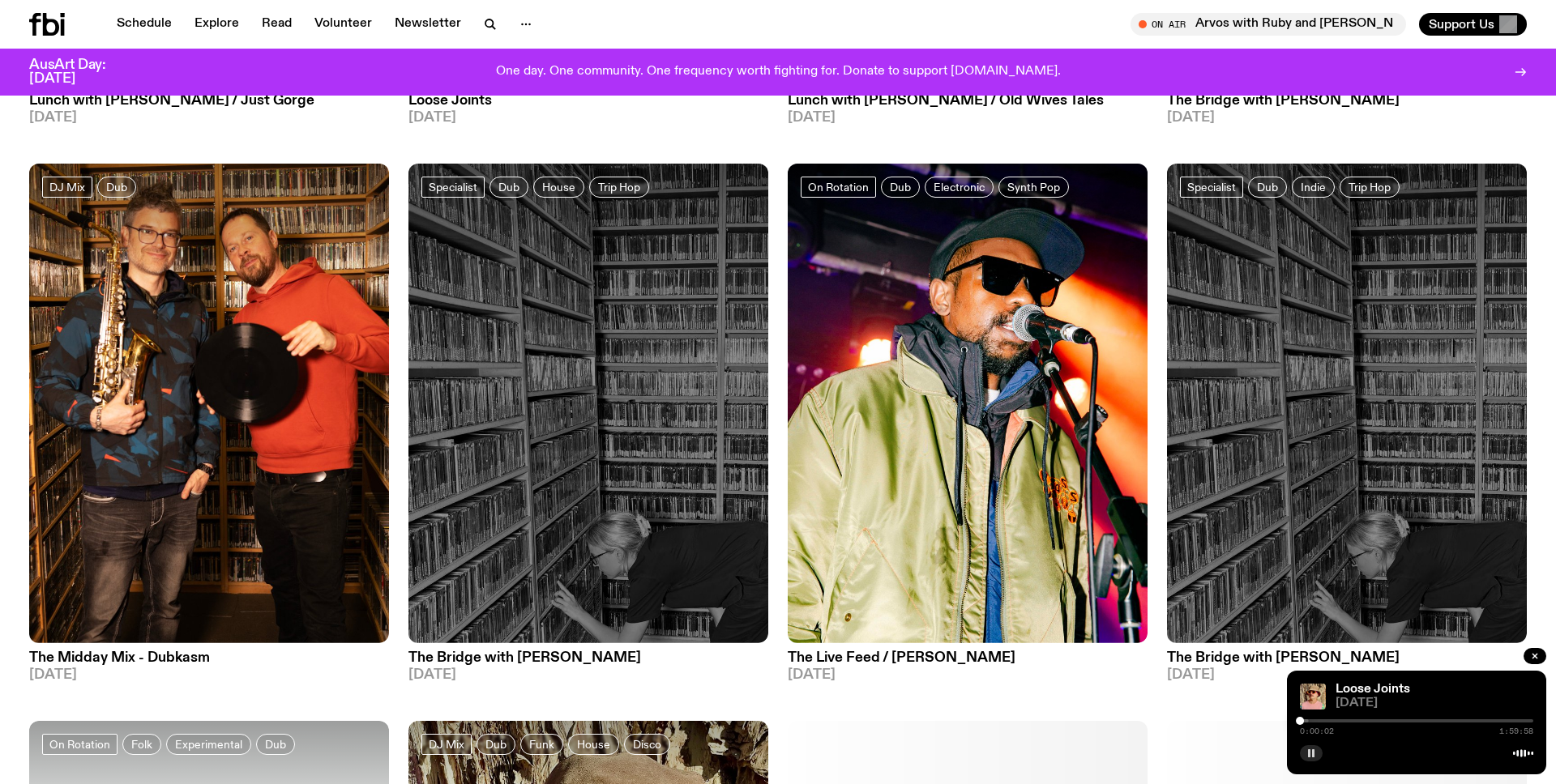
click at [1328, 719] on div at bounding box center [1417, 721] width 234 height 3
click at [1357, 719] on div at bounding box center [1417, 721] width 234 height 3
click at [1441, 717] on div "0:29:09 1:59:58" at bounding box center [1417, 726] width 234 height 19
click at [1430, 722] on div "0:29:10 1:59:58" at bounding box center [1417, 726] width 234 height 19
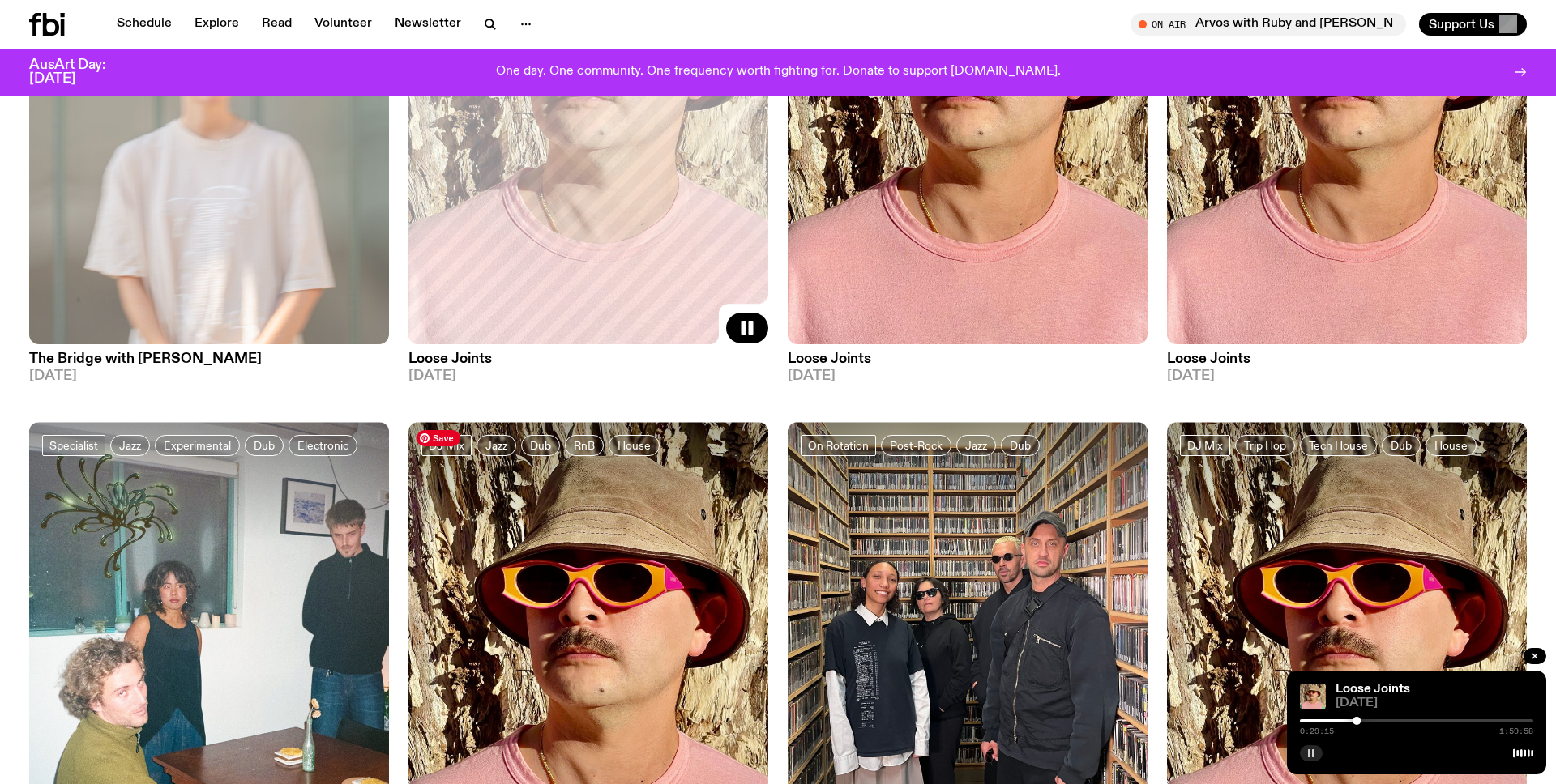
scroll to position [0, 0]
